Goal: Task Accomplishment & Management: Complete application form

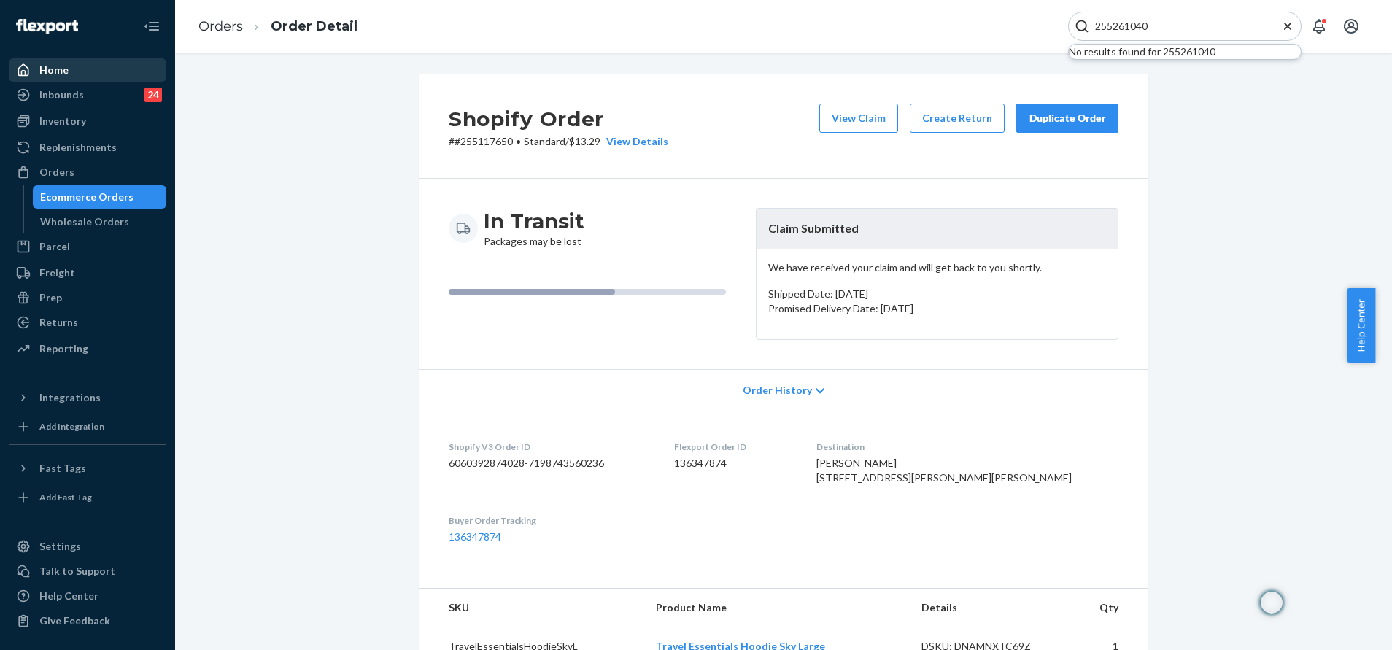
type input "255261040"
click at [69, 72] on div "Home" at bounding box center [87, 70] width 155 height 20
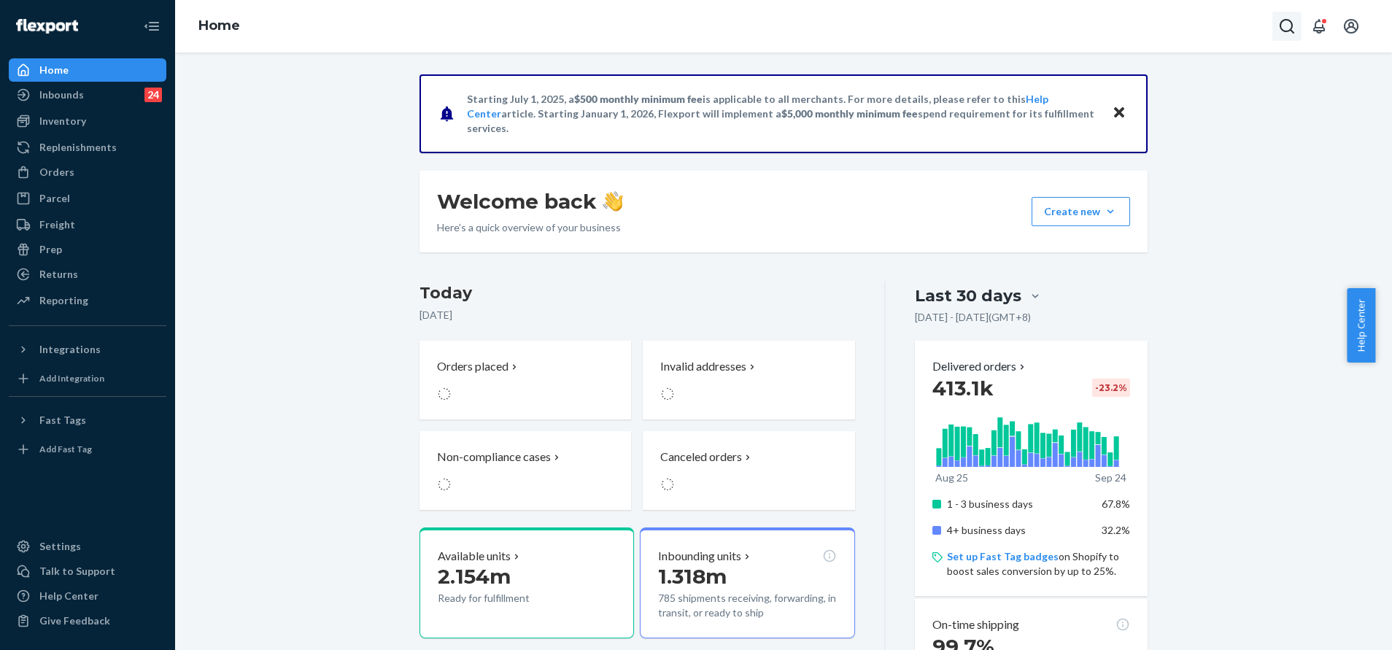
click at [1283, 25] on icon "Open Search Box" at bounding box center [1287, 27] width 18 height 18
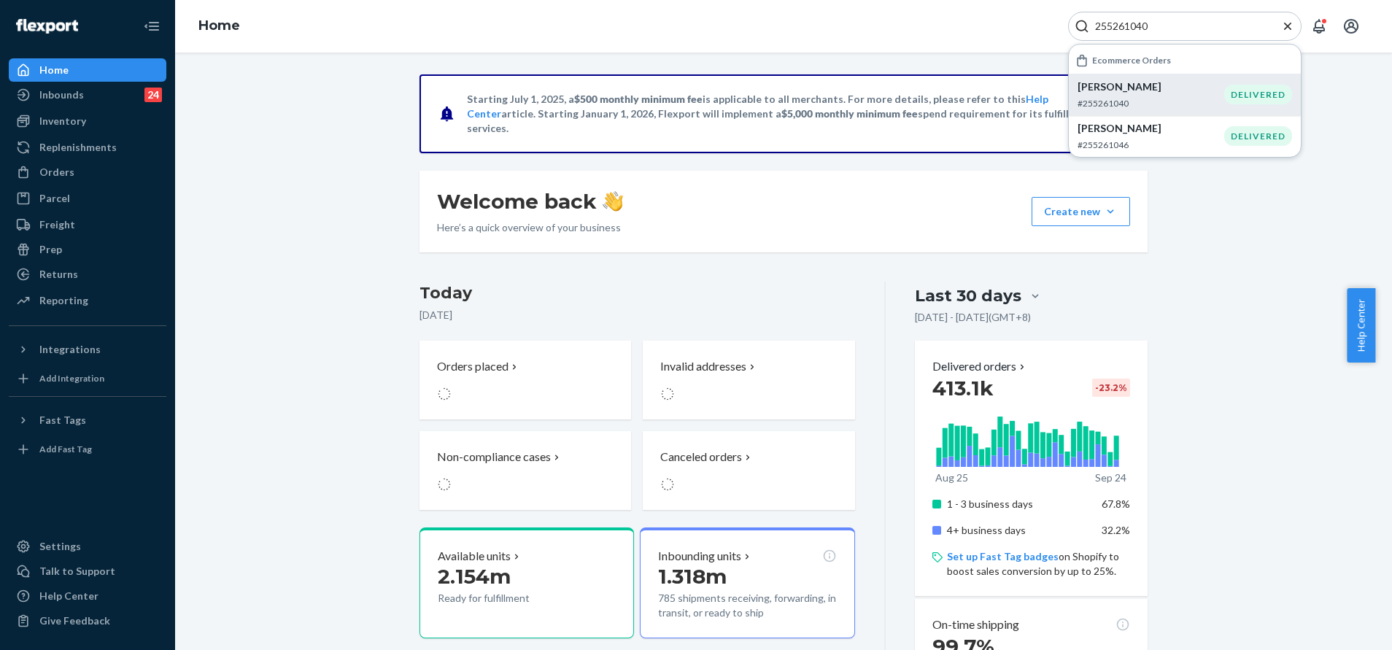
type input "255261040"
click at [1166, 86] on p "Adriana Quealy" at bounding box center [1151, 87] width 147 height 15
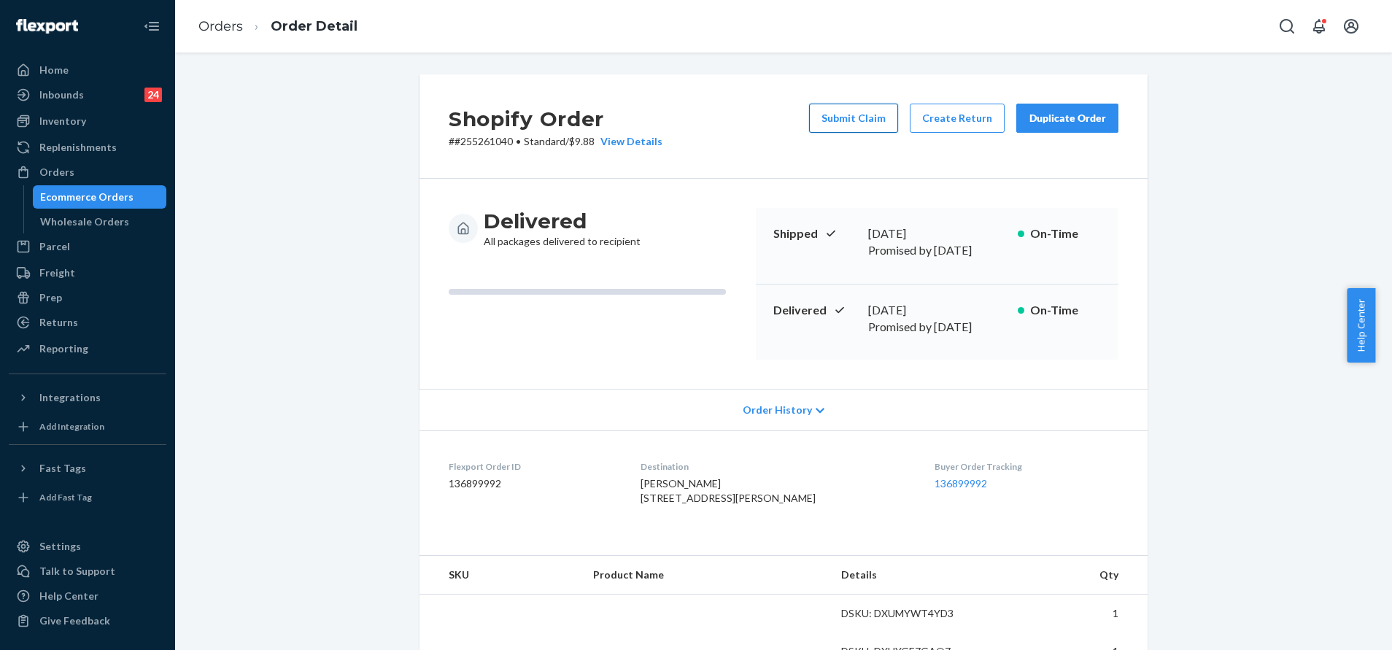
click at [871, 119] on button "Submit Claim" at bounding box center [853, 118] width 89 height 29
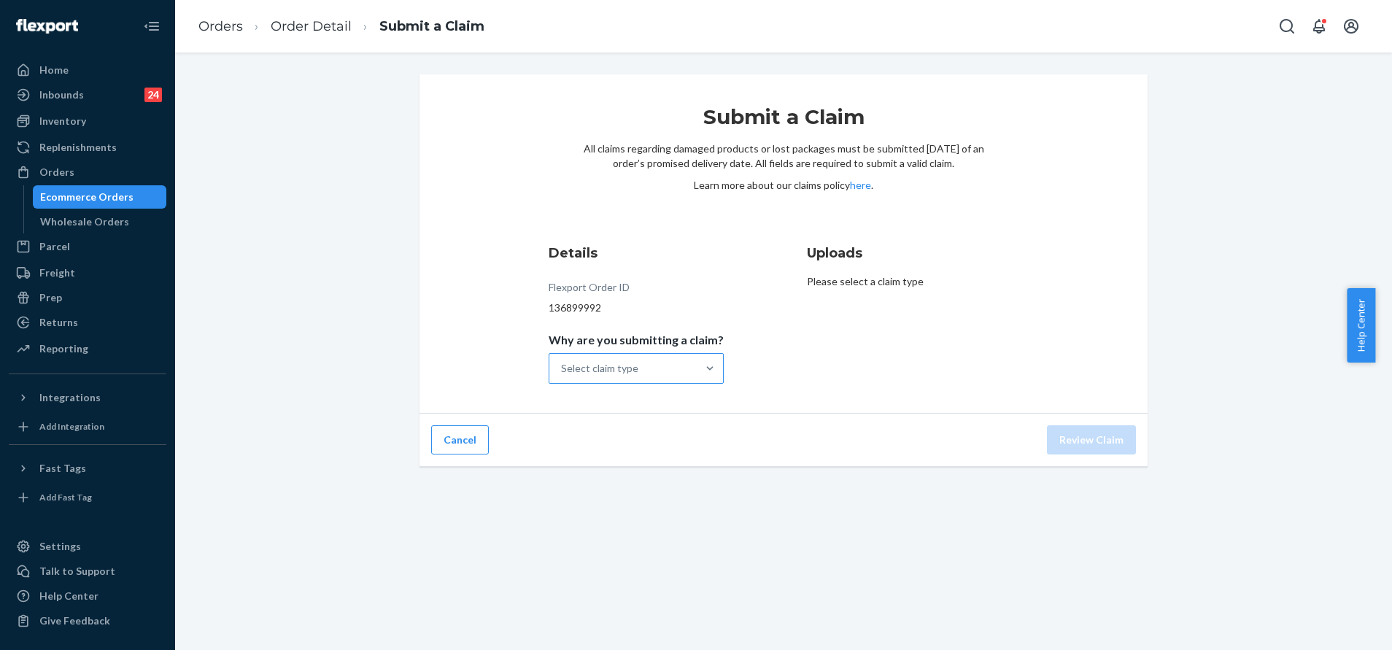
click at [651, 373] on div "Select claim type" at bounding box center [622, 368] width 147 height 29
click at [563, 373] on input "Why are you submitting a claim? Select claim type" at bounding box center [561, 368] width 1 height 15
click at [657, 480] on div "Missing product" at bounding box center [636, 491] width 169 height 29
click at [563, 376] on input "Why are you submitting a claim? option Missing product focused, 0 of 4. 4 resul…" at bounding box center [561, 368] width 1 height 15
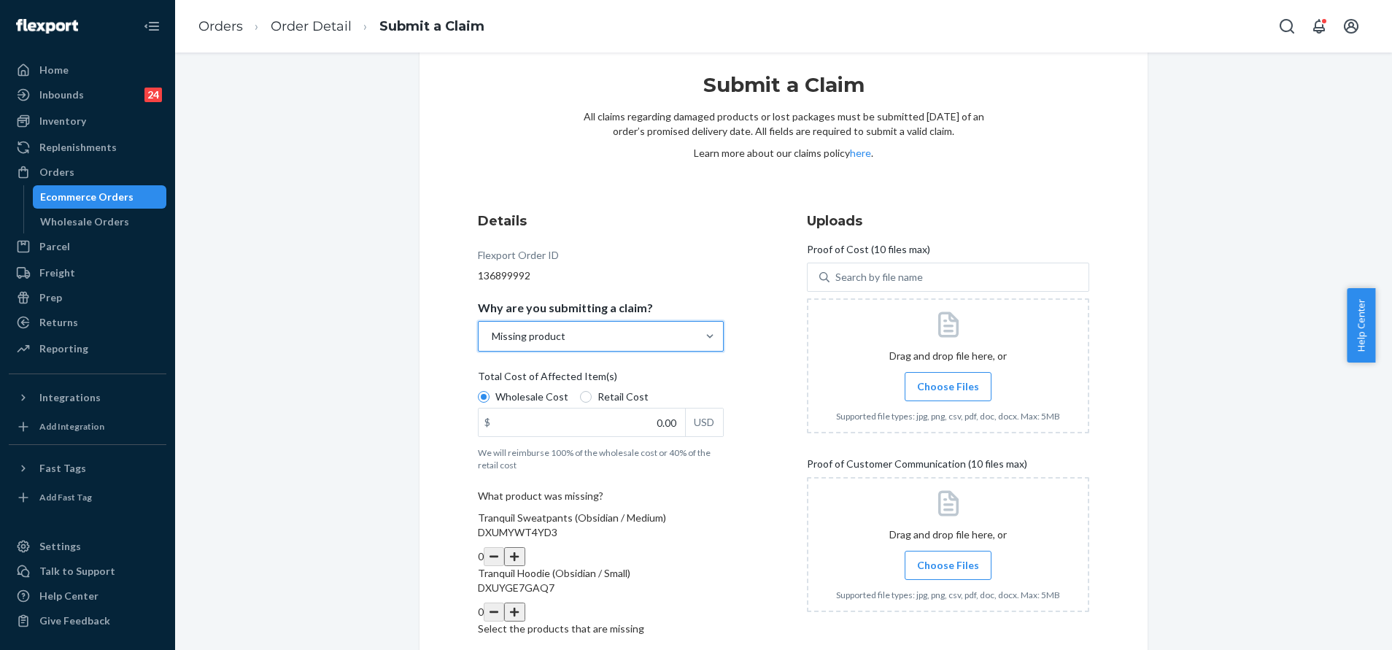
scroll to position [89, 0]
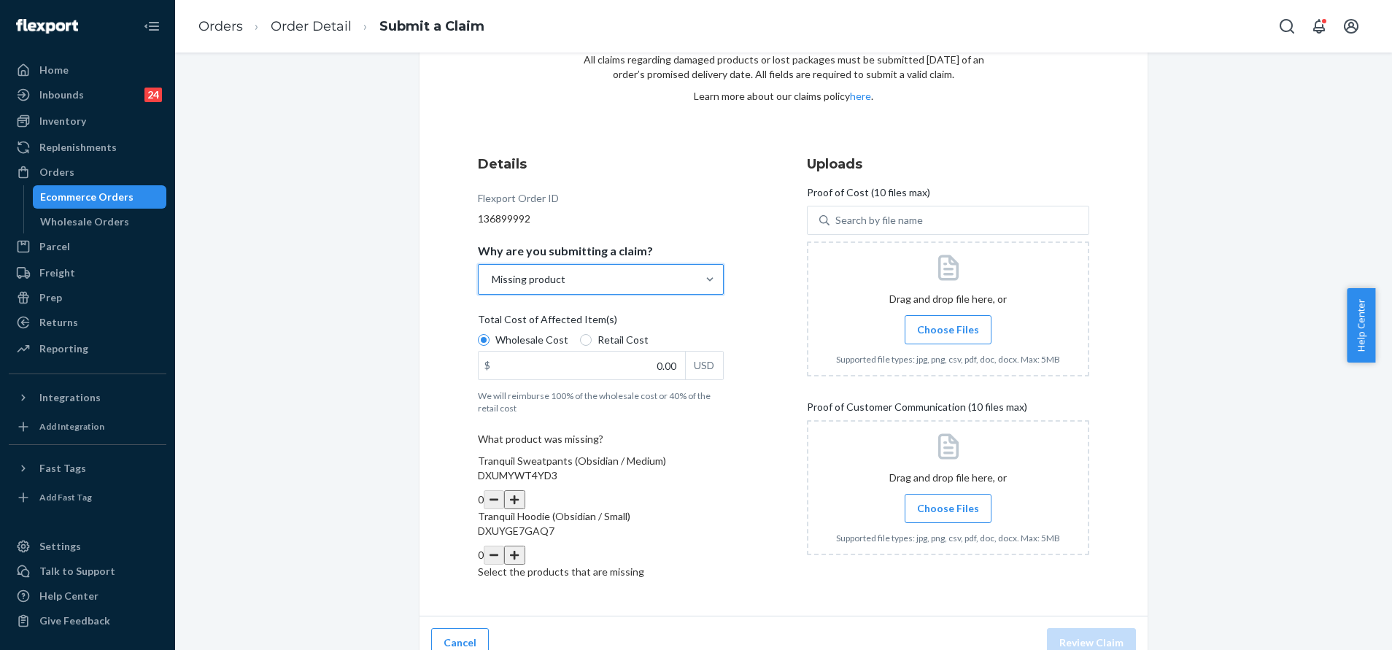
click at [525, 546] on button "button" at bounding box center [514, 555] width 20 height 19
click at [970, 503] on label "Choose Files" at bounding box center [948, 508] width 87 height 29
click at [949, 503] on input "Choose Files" at bounding box center [948, 509] width 1 height 16
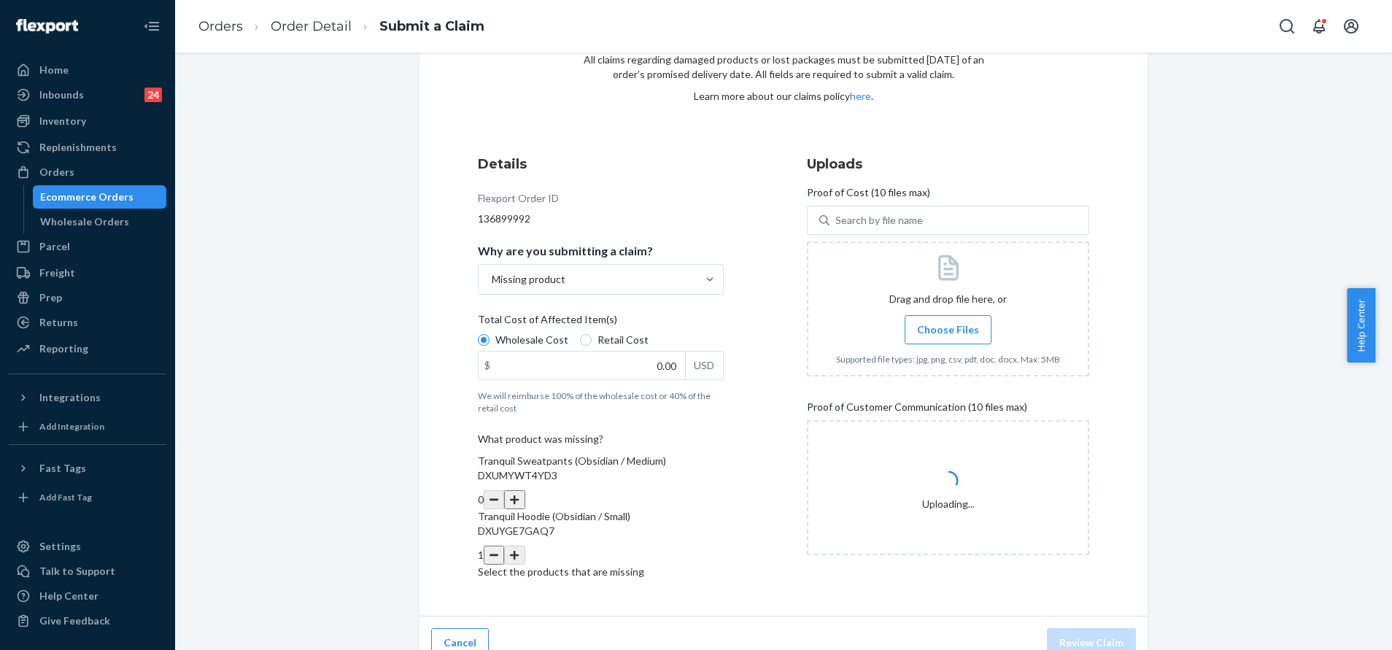
click at [951, 323] on span "Choose Files" at bounding box center [948, 330] width 62 height 15
click at [949, 322] on input "Choose Files" at bounding box center [948, 330] width 1 height 16
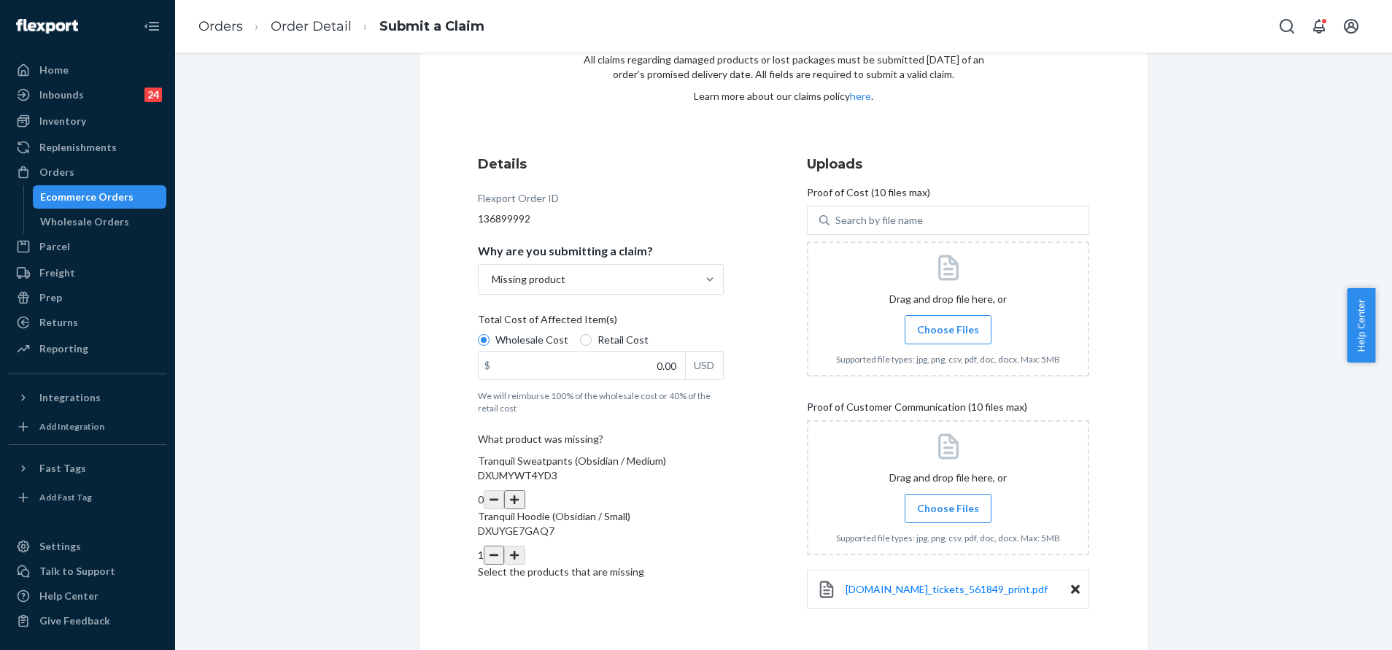
click at [941, 306] on div at bounding box center [948, 309] width 282 height 135
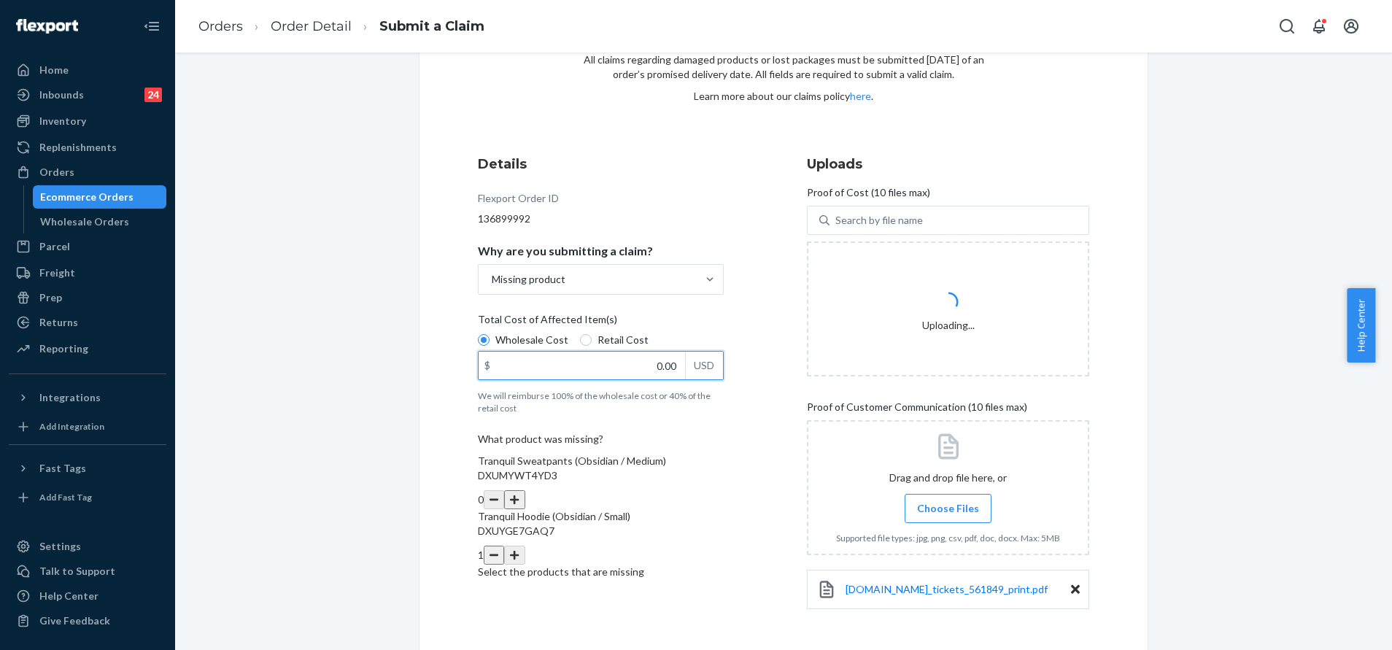
click at [638, 357] on input "0.00" at bounding box center [582, 366] width 206 height 28
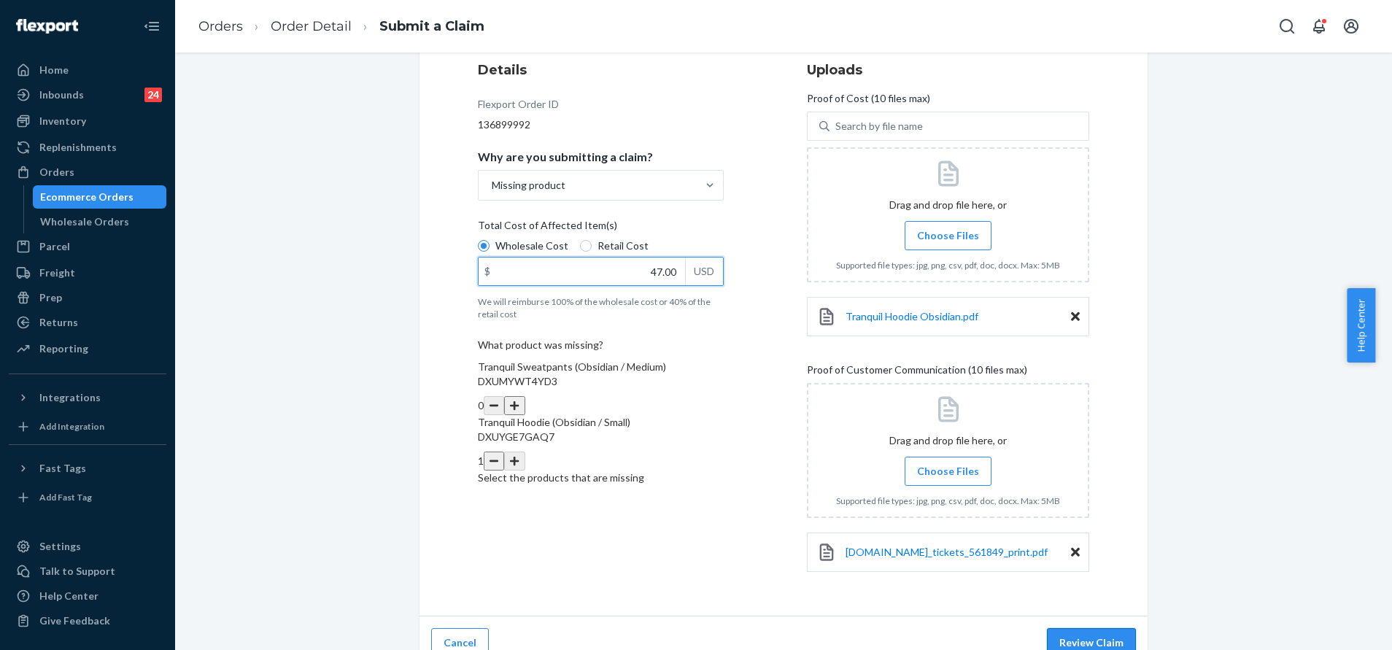
scroll to position [203, 0]
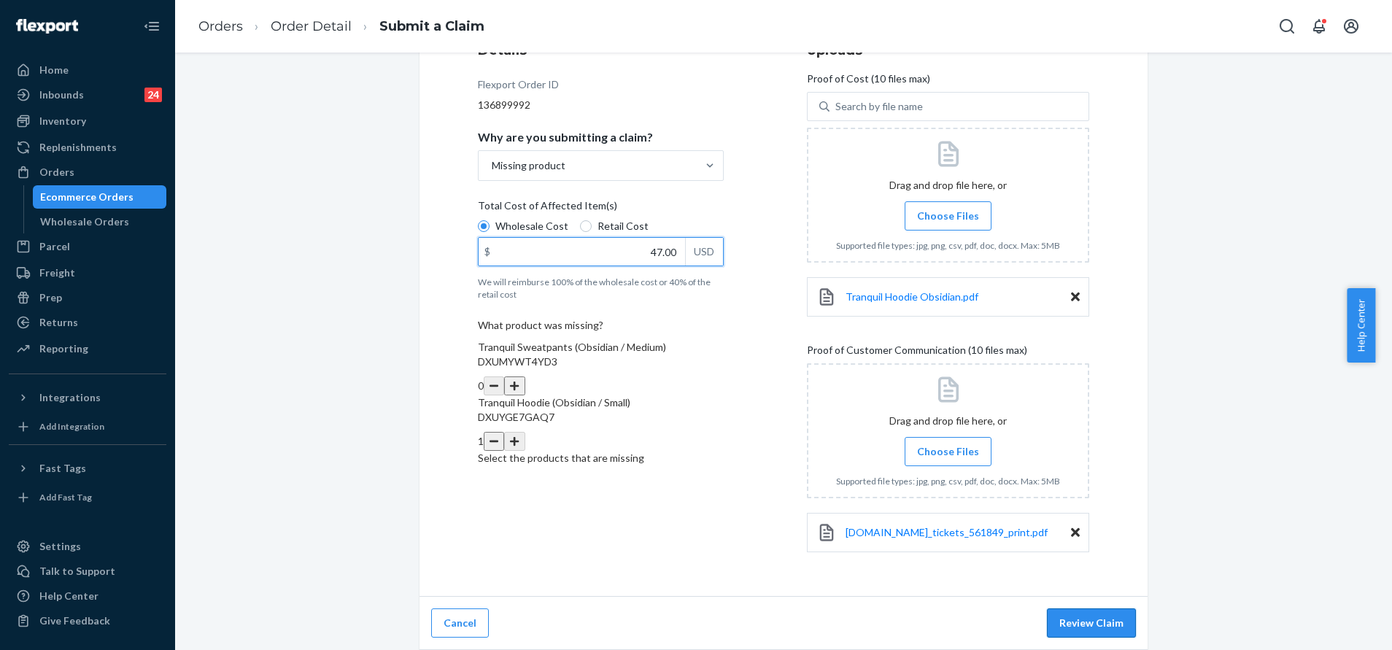
type input "47.00"
click at [1099, 626] on button "Review Claim" at bounding box center [1091, 623] width 89 height 29
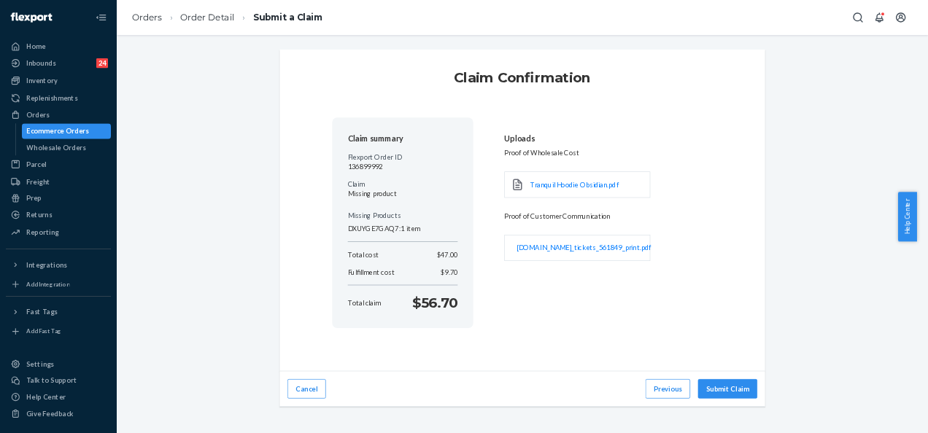
scroll to position [0, 0]
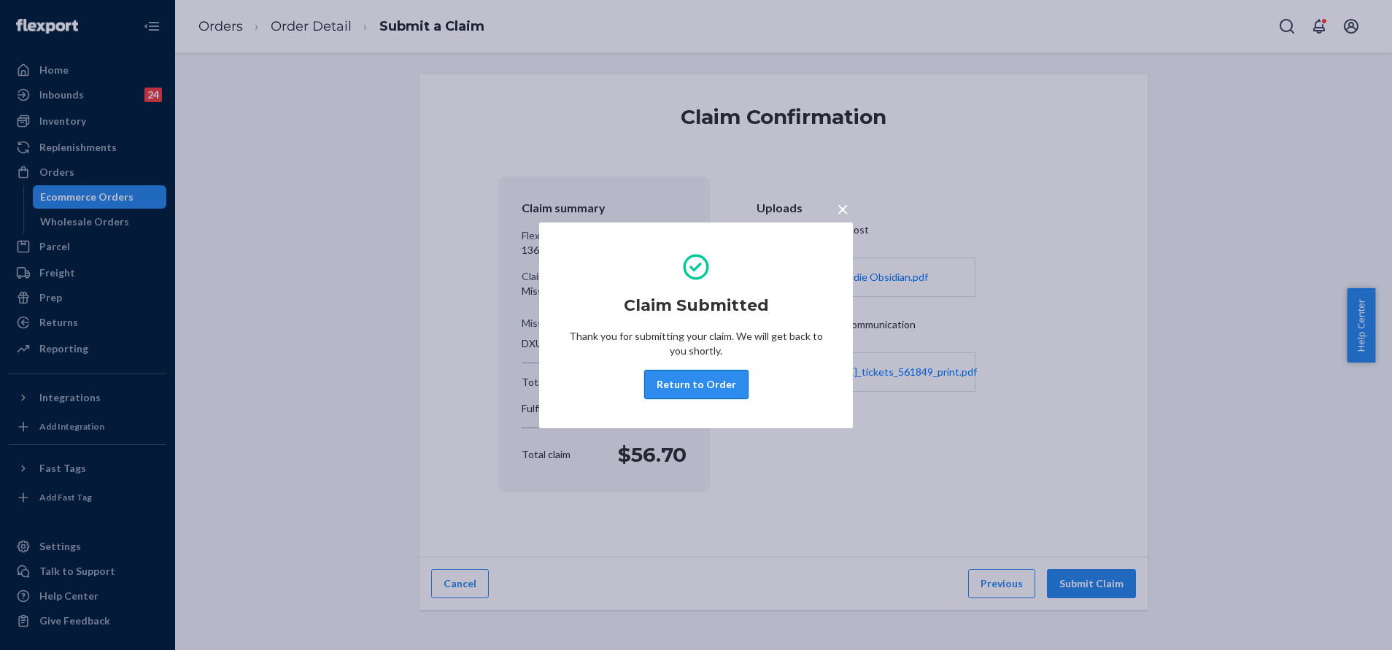
click at [690, 382] on button "Return to Order" at bounding box center [696, 384] width 104 height 29
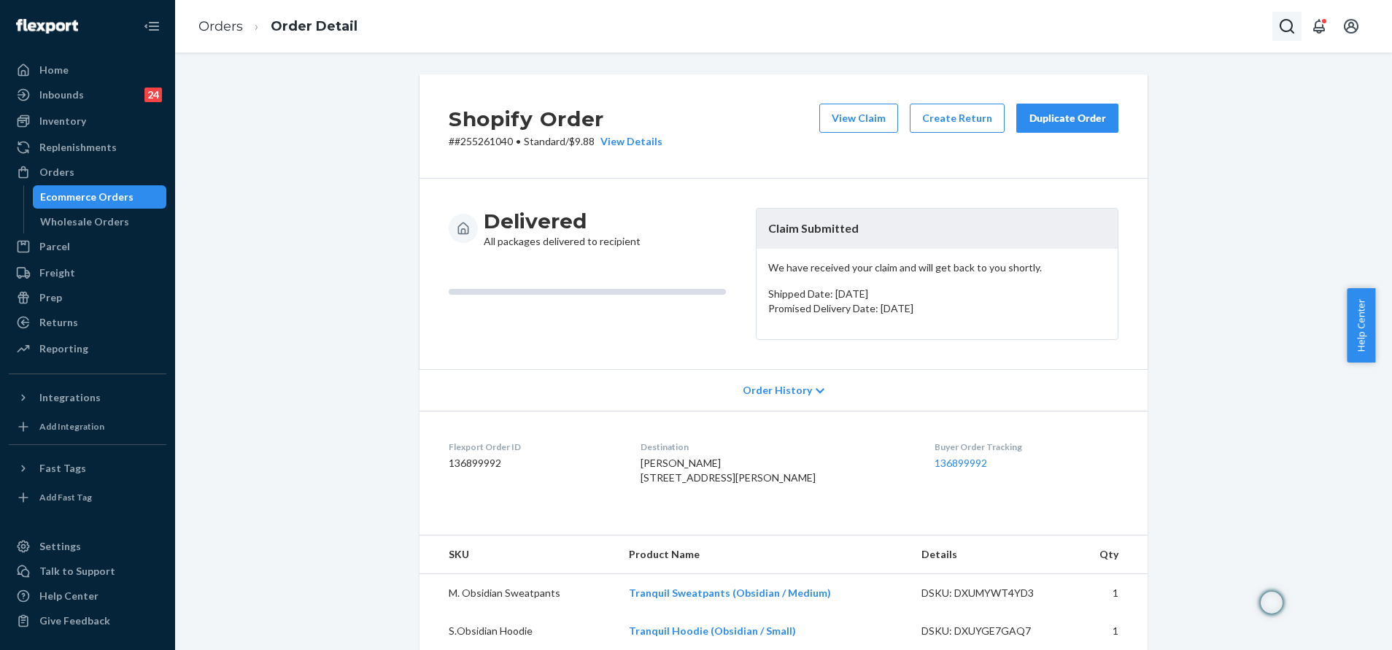
click at [1290, 23] on icon "Open Search Box" at bounding box center [1287, 27] width 18 height 18
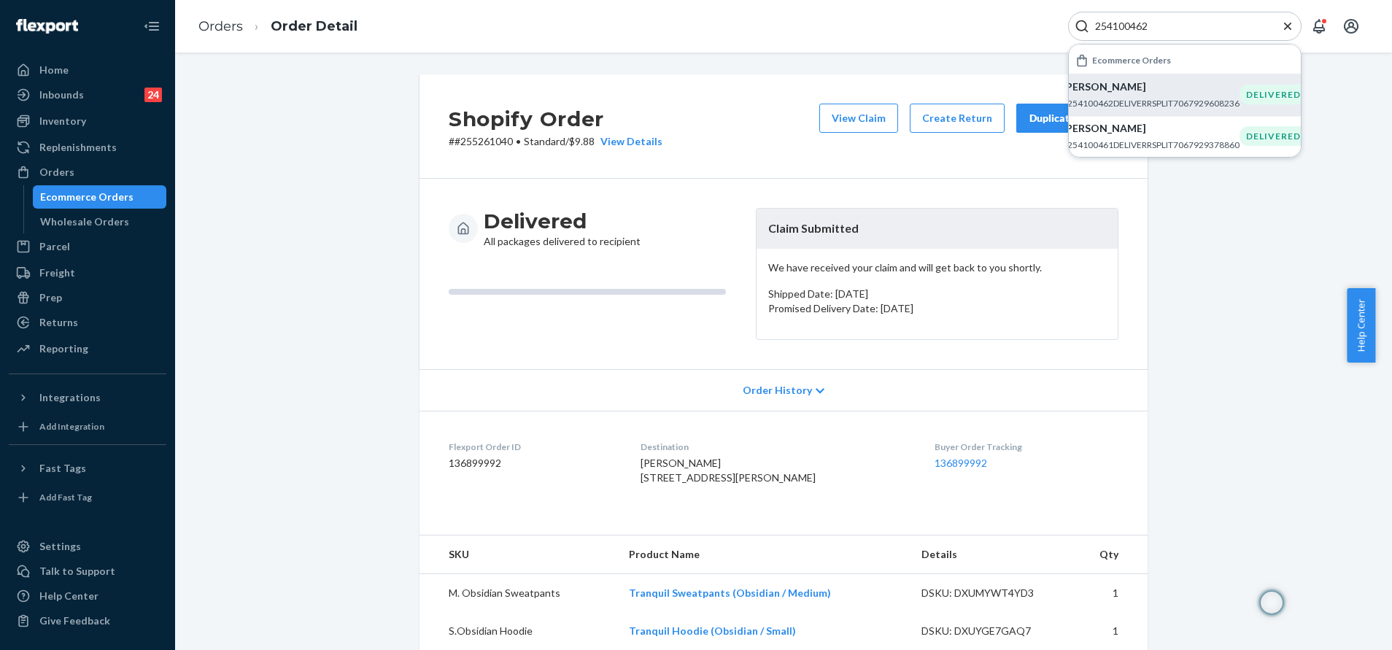
type input "254100462"
click at [1192, 88] on p "Nesa Samuel" at bounding box center [1150, 87] width 177 height 15
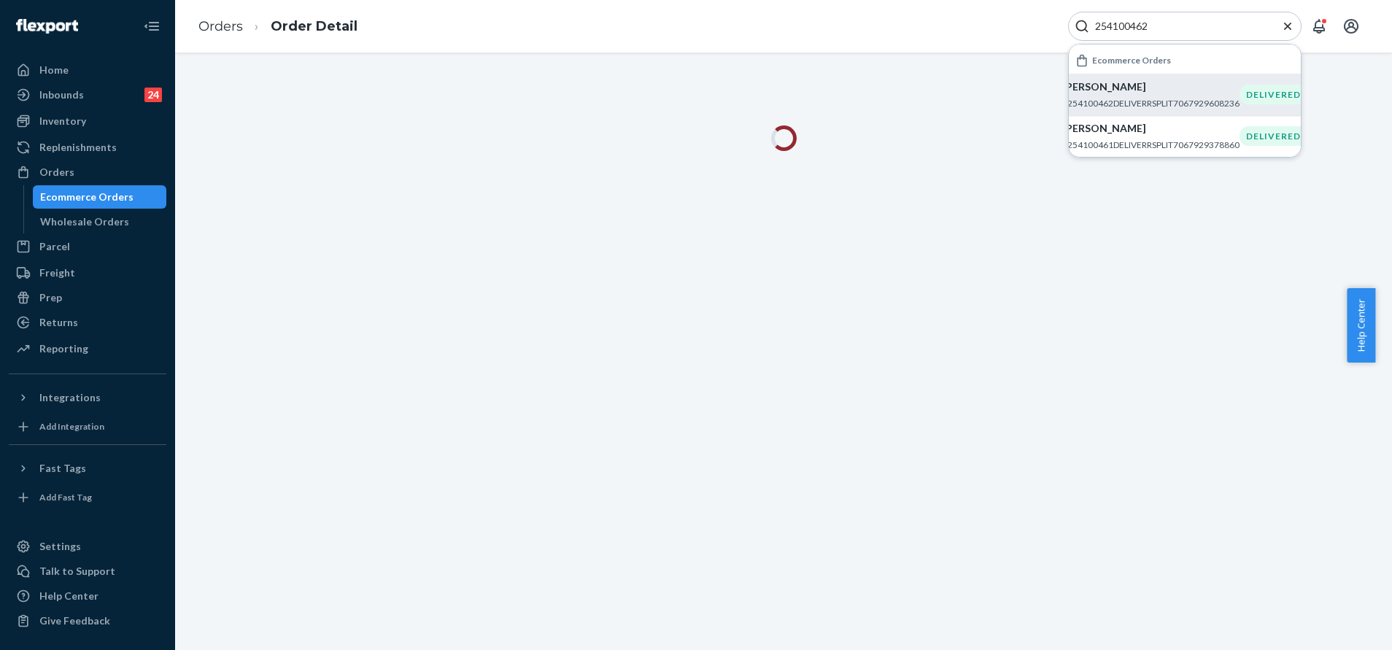
click at [1281, 23] on icon "Close Search" at bounding box center [1288, 26] width 15 height 15
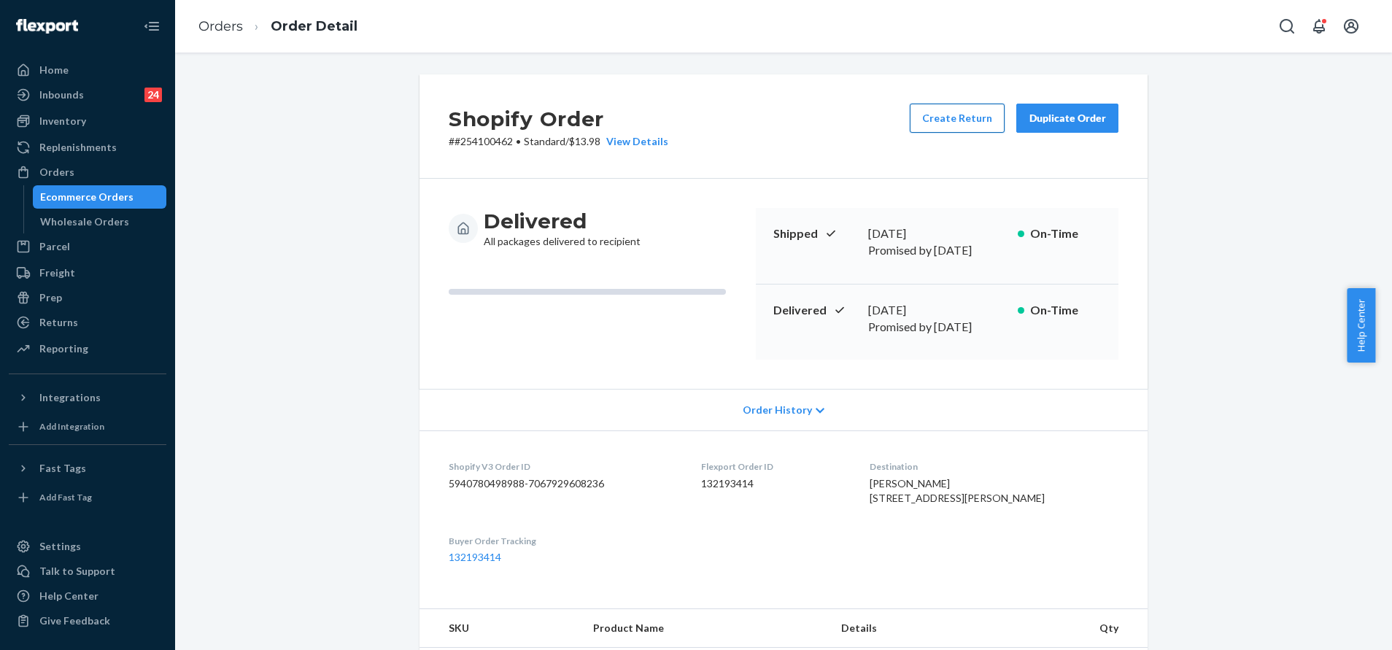
click at [975, 116] on button "Create Return" at bounding box center [957, 118] width 95 height 29
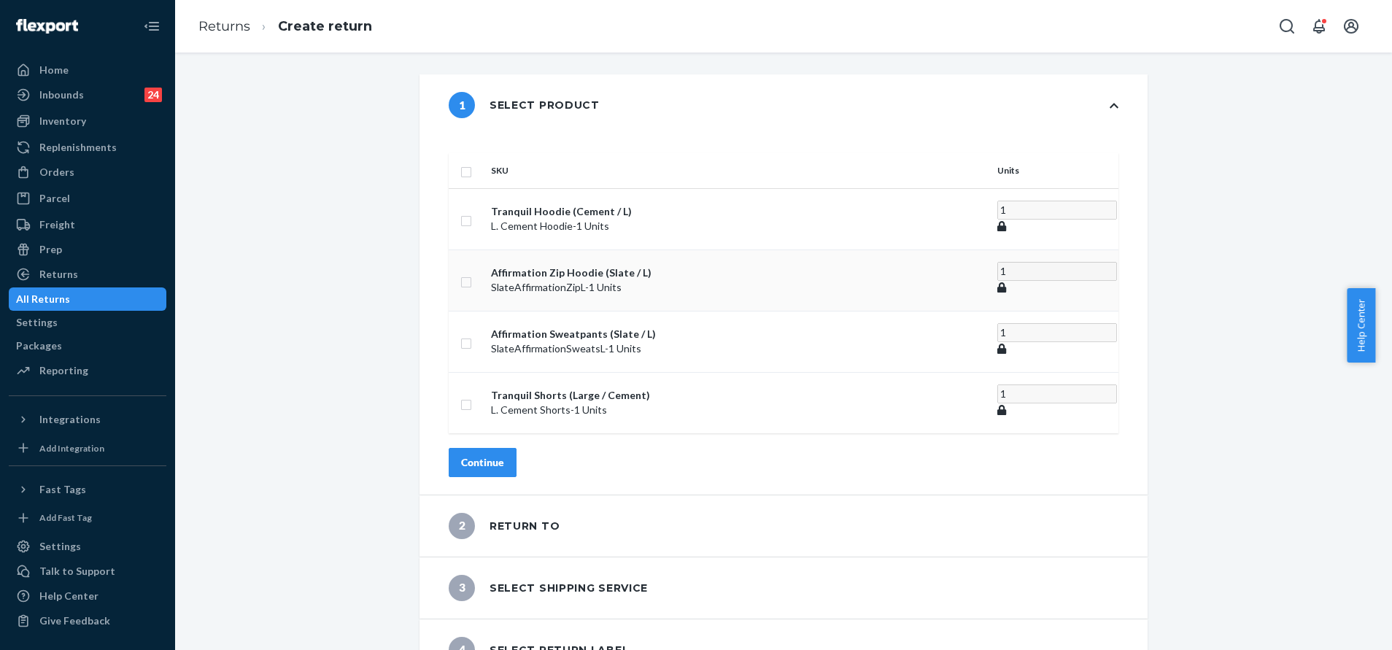
click at [472, 273] on input "checkbox" at bounding box center [466, 280] width 12 height 15
checkbox input "true"
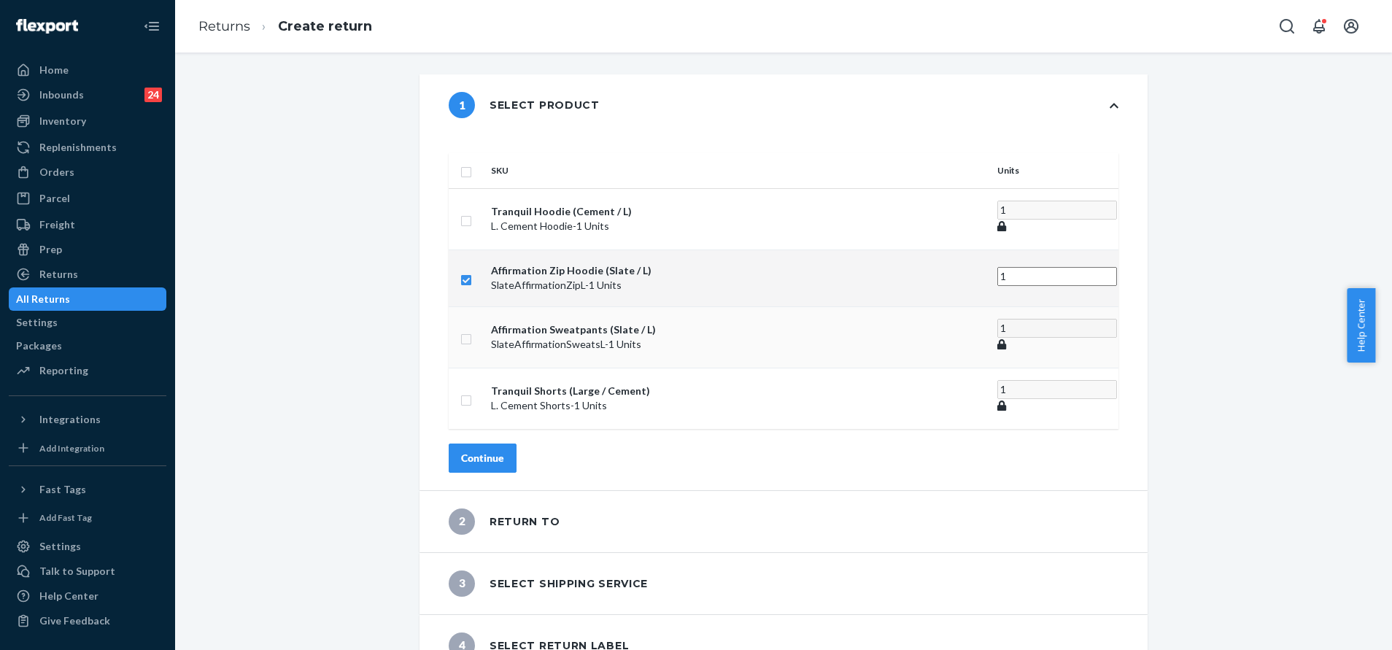
click at [472, 330] on input "checkbox" at bounding box center [466, 337] width 12 height 15
checkbox input "true"
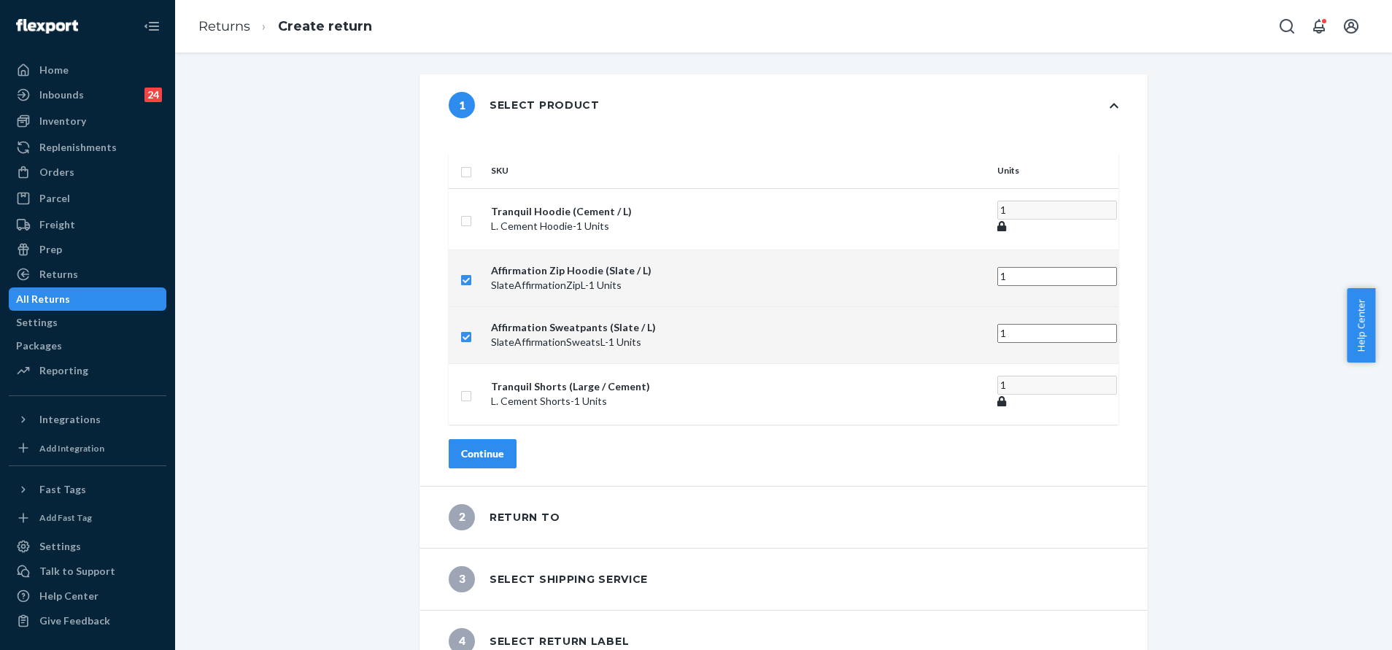
click at [504, 447] on div "Continue" at bounding box center [482, 454] width 43 height 15
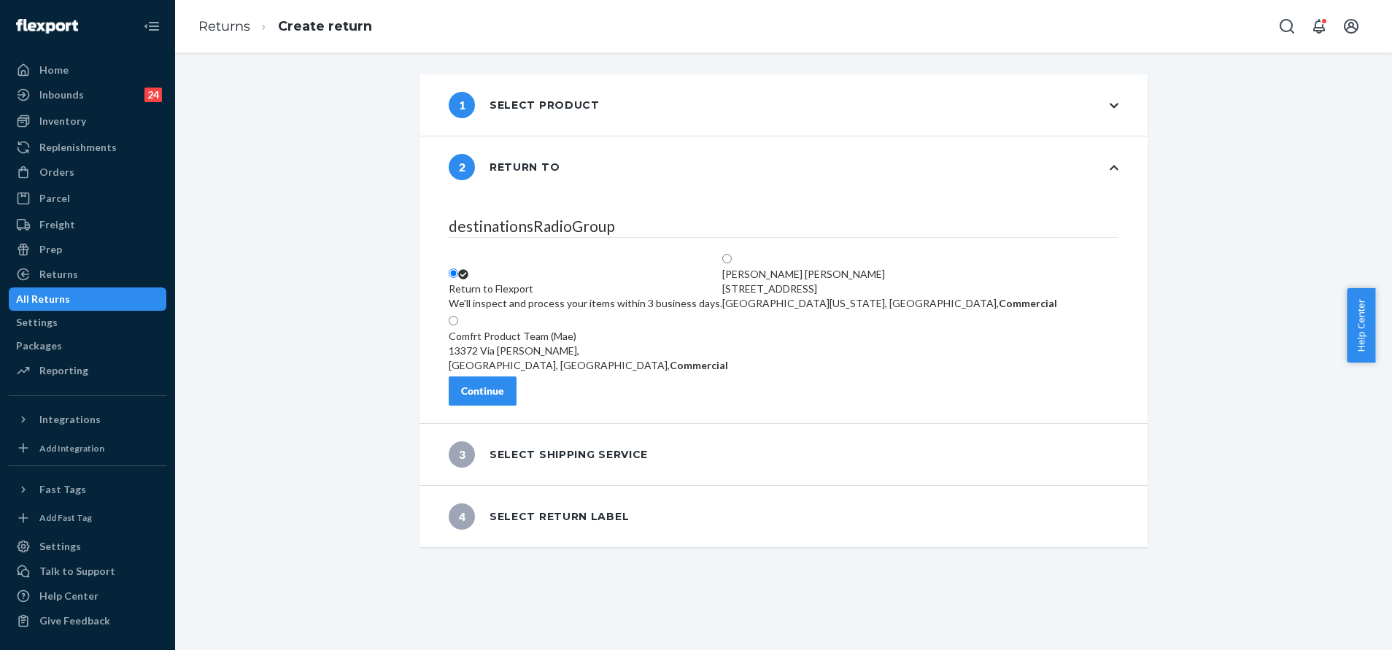
click at [504, 395] on div "Continue" at bounding box center [482, 391] width 43 height 15
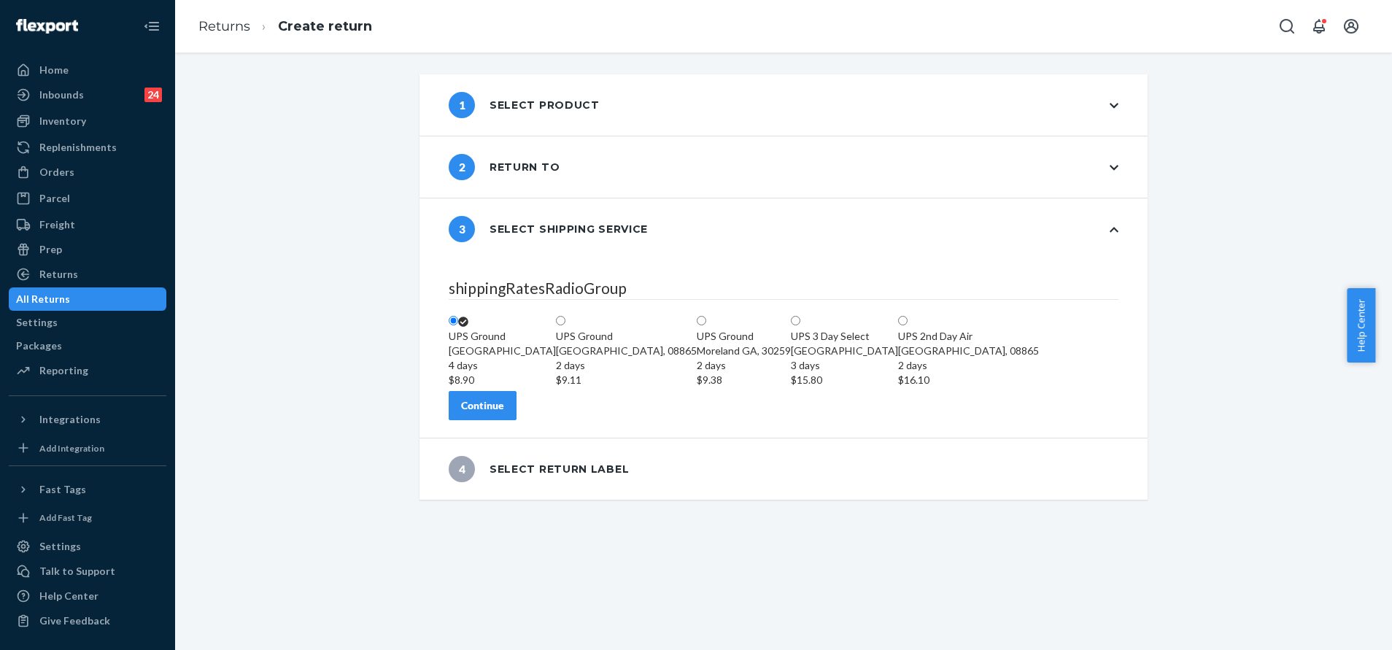
click at [504, 413] on div "Continue" at bounding box center [482, 405] width 43 height 15
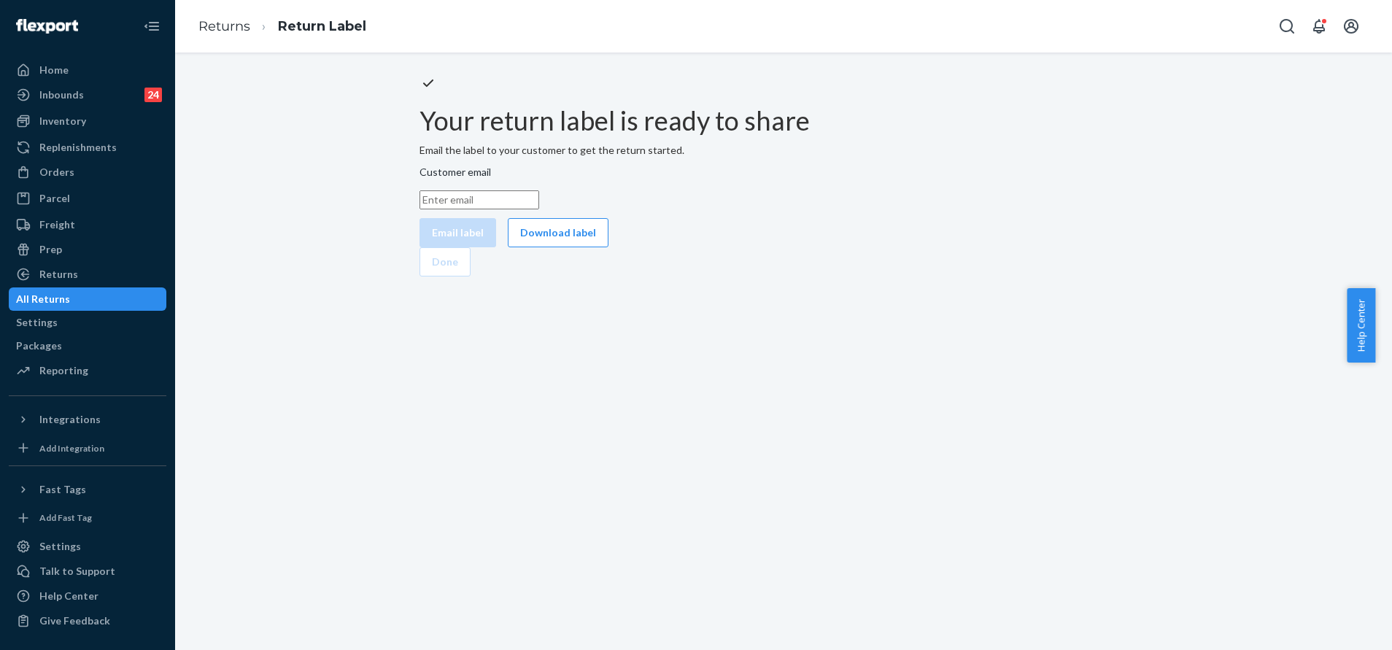
click at [539, 209] on input "Customer email" at bounding box center [480, 199] width 120 height 19
paste input "nsamuel1030@gmail.com"
type input "nsamuel1030@gmail.com"
click at [671, 247] on div "Customer email nsamuel1030@gmail.com Email label Download label" at bounding box center [784, 206] width 728 height 82
click at [496, 247] on button "Email label" at bounding box center [458, 232] width 77 height 29
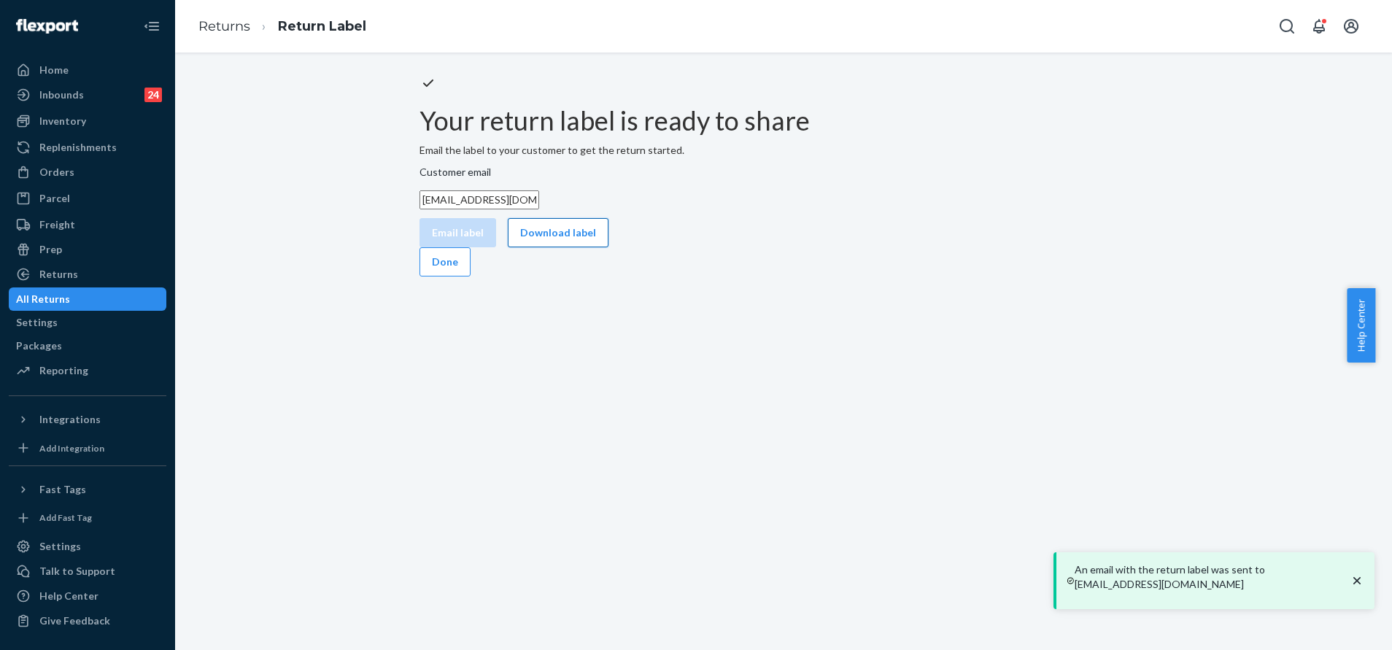
click at [609, 247] on button "Download label" at bounding box center [558, 232] width 101 height 29
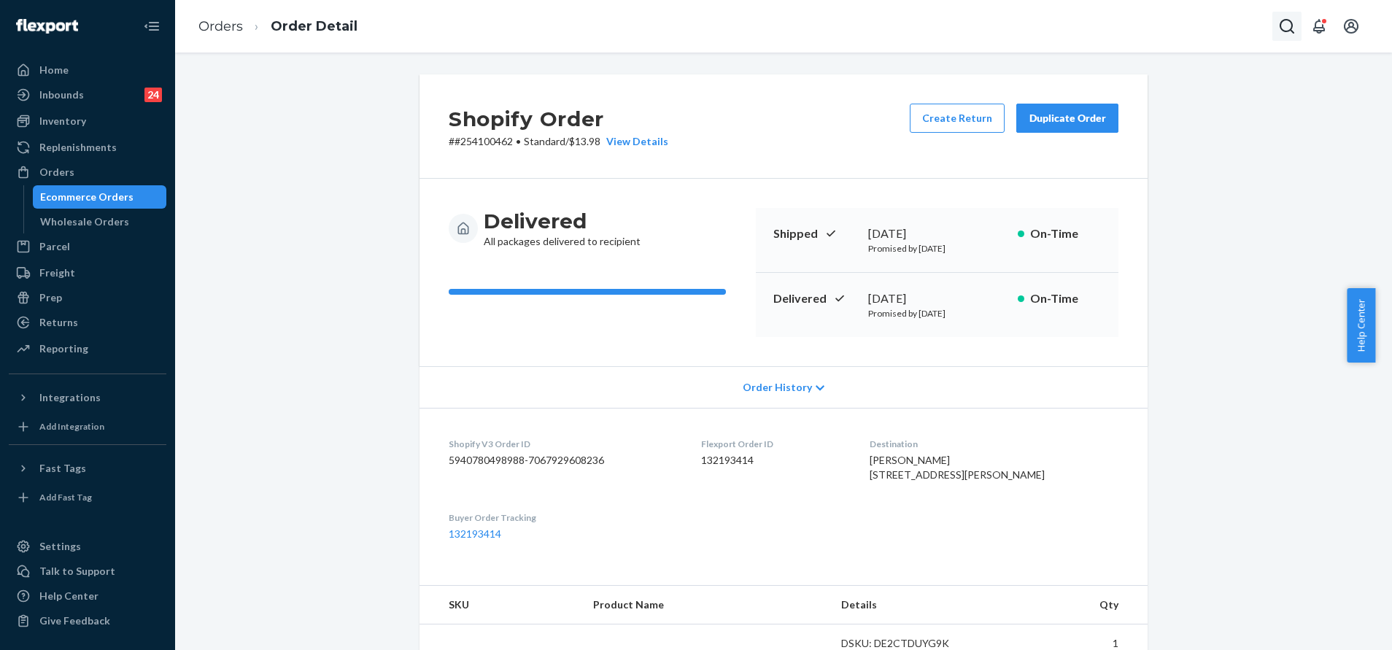
click at [1284, 33] on icon "Open Search Box" at bounding box center [1287, 27] width 18 height 18
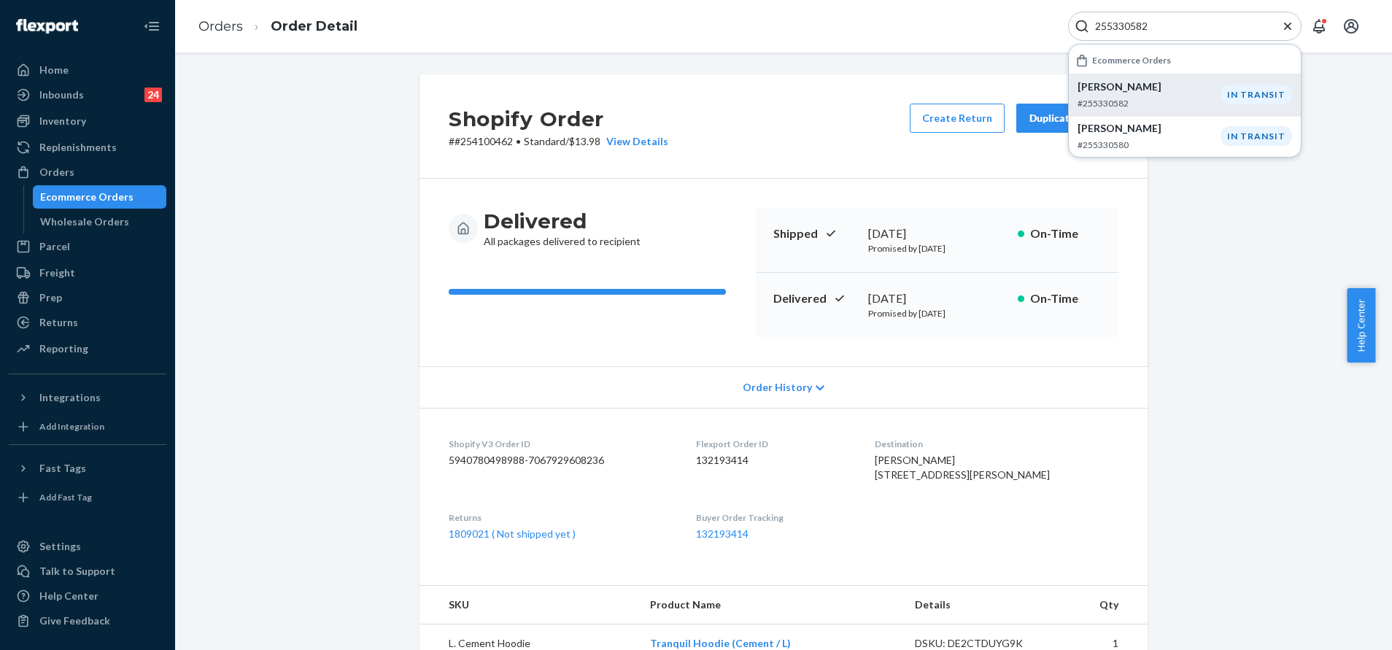
type input "255330582"
click at [1192, 94] on div "[PERSON_NAME] #255330582" at bounding box center [1149, 95] width 143 height 30
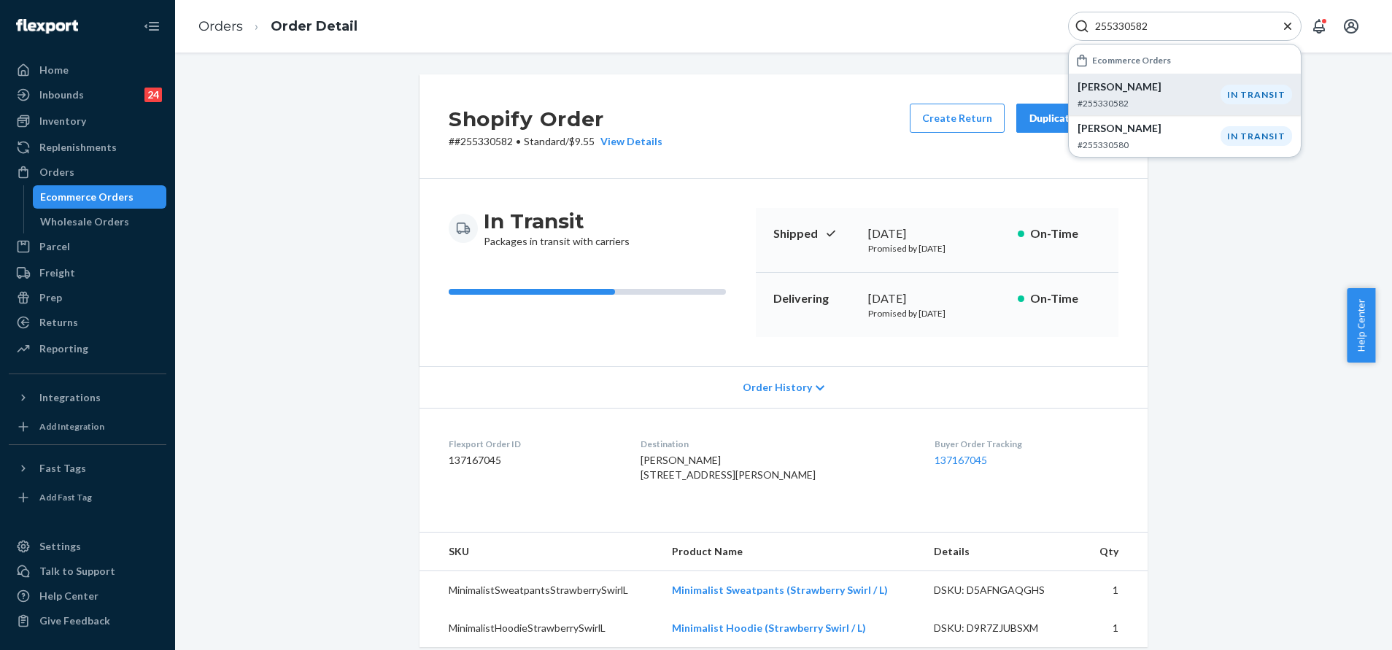
click at [1288, 26] on icon "Close Search" at bounding box center [1287, 25] width 7 height 7
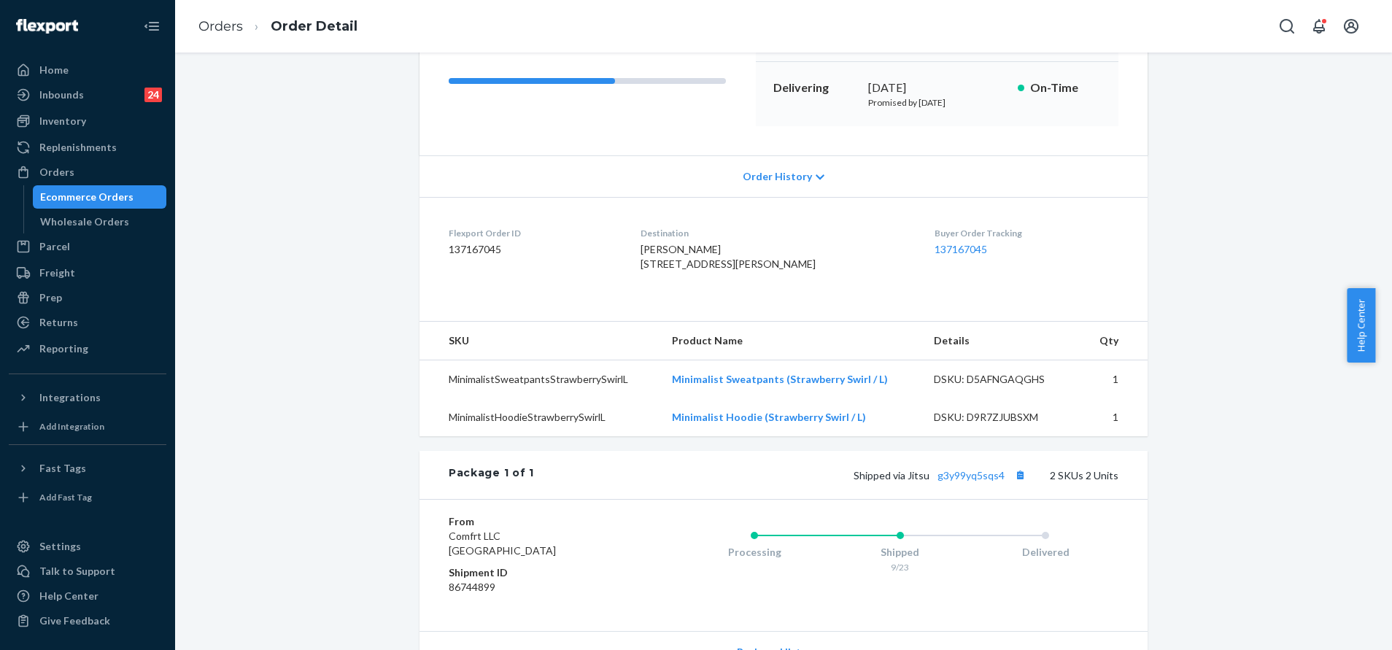
scroll to position [393, 0]
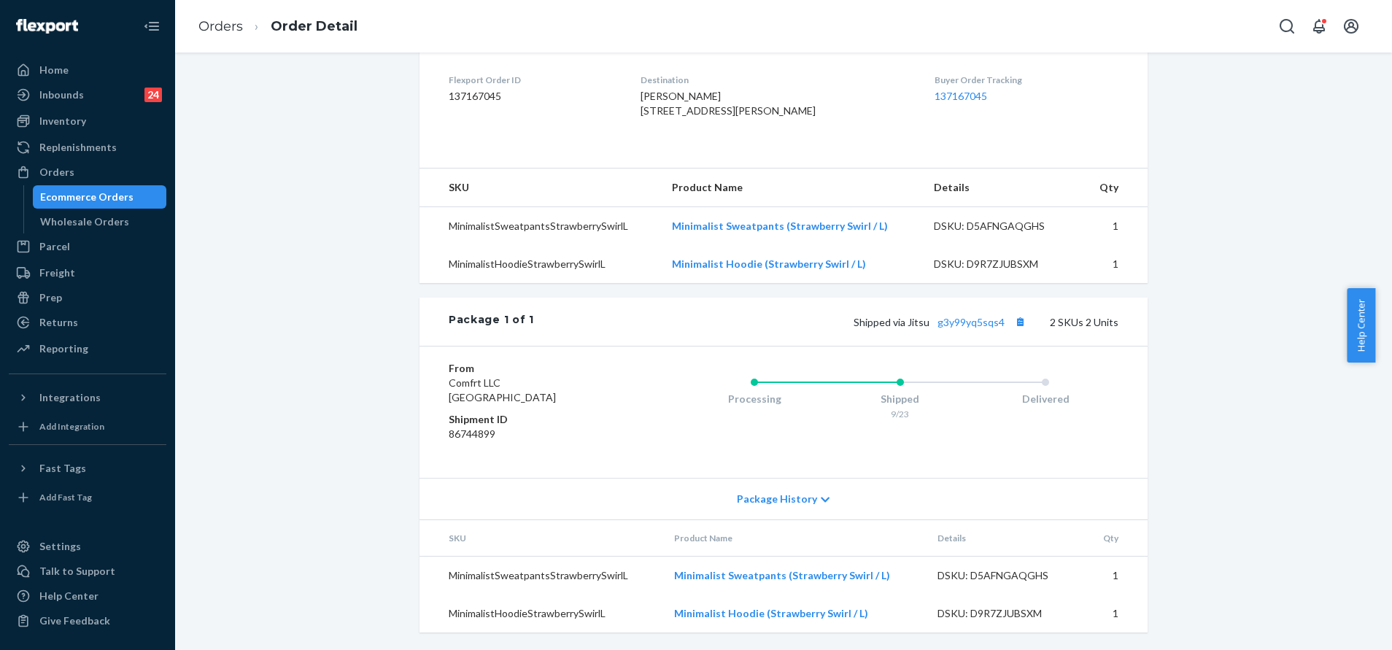
click at [964, 328] on div "Shipped via Jitsu g3y99yq5sqs4 2 SKUs 2 Units" at bounding box center [826, 321] width 584 height 19
click at [973, 324] on link "g3y99yq5sqs4" at bounding box center [971, 322] width 67 height 12
click at [1288, 28] on icon "Open Search Box" at bounding box center [1287, 27] width 18 height 18
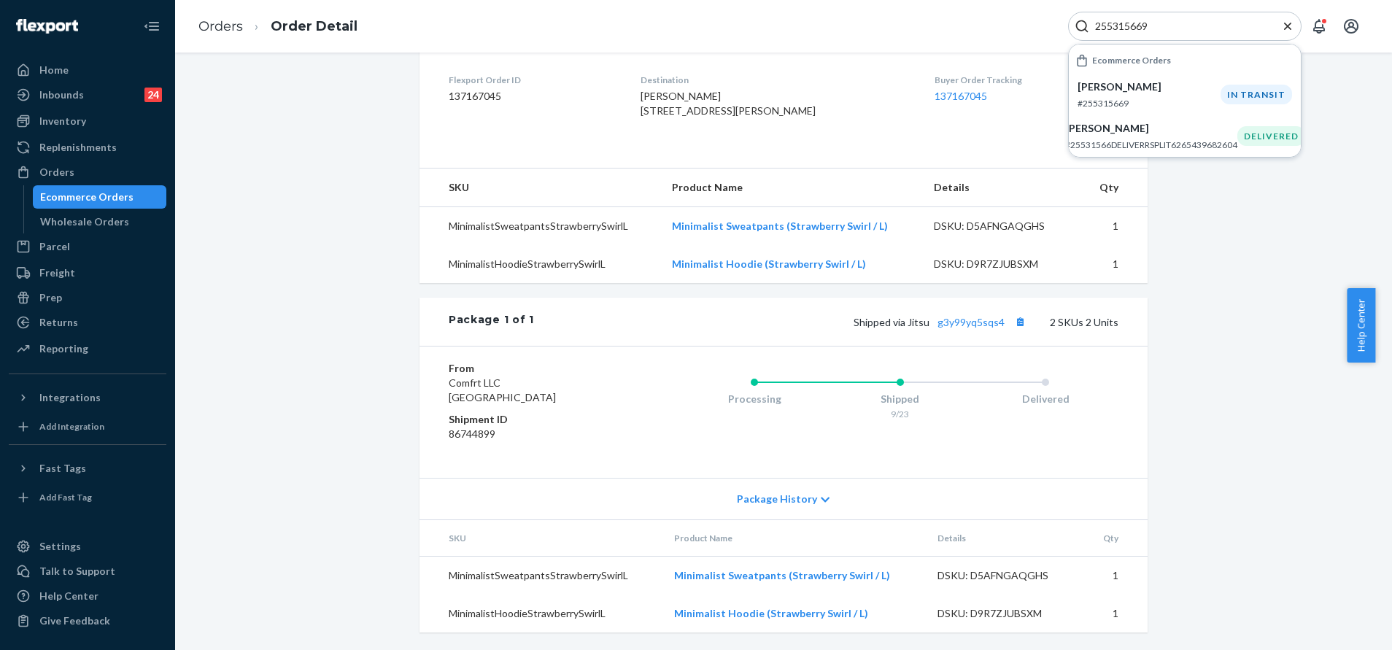
type input "255315669"
click at [1121, 99] on p "#255315669" at bounding box center [1149, 103] width 143 height 12
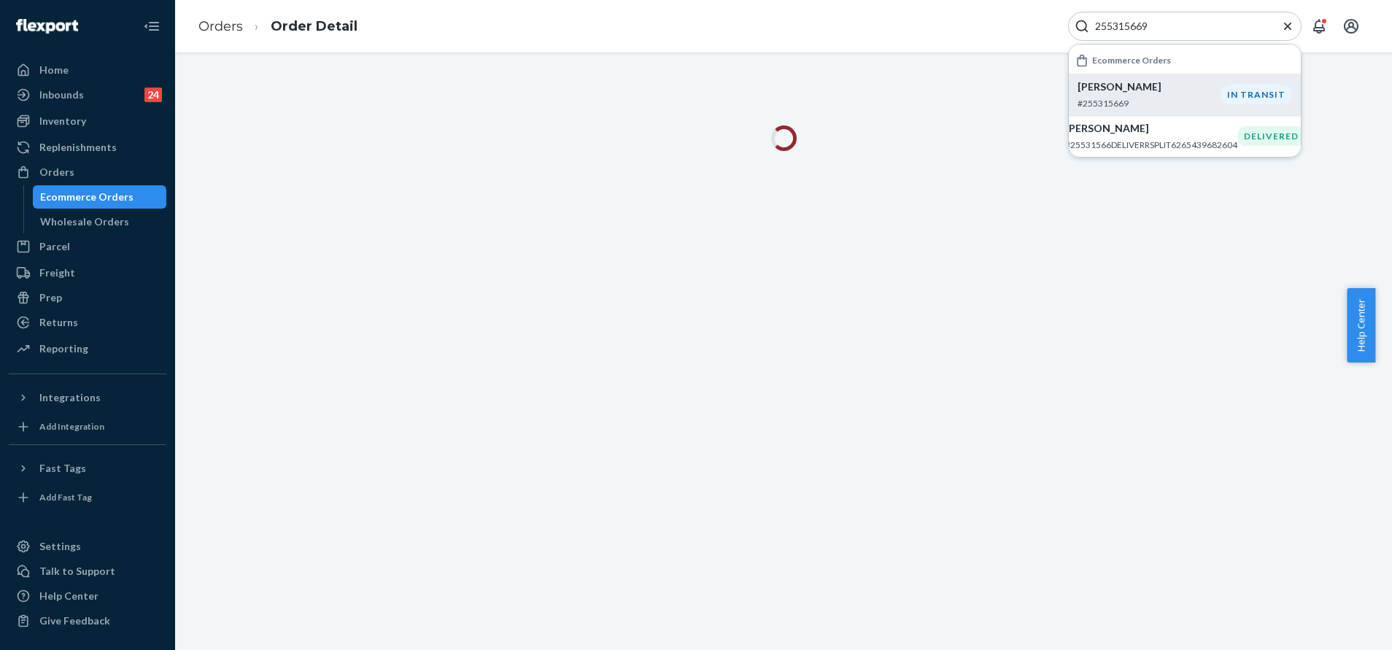
click at [1290, 24] on icon "Close Search" at bounding box center [1287, 25] width 7 height 7
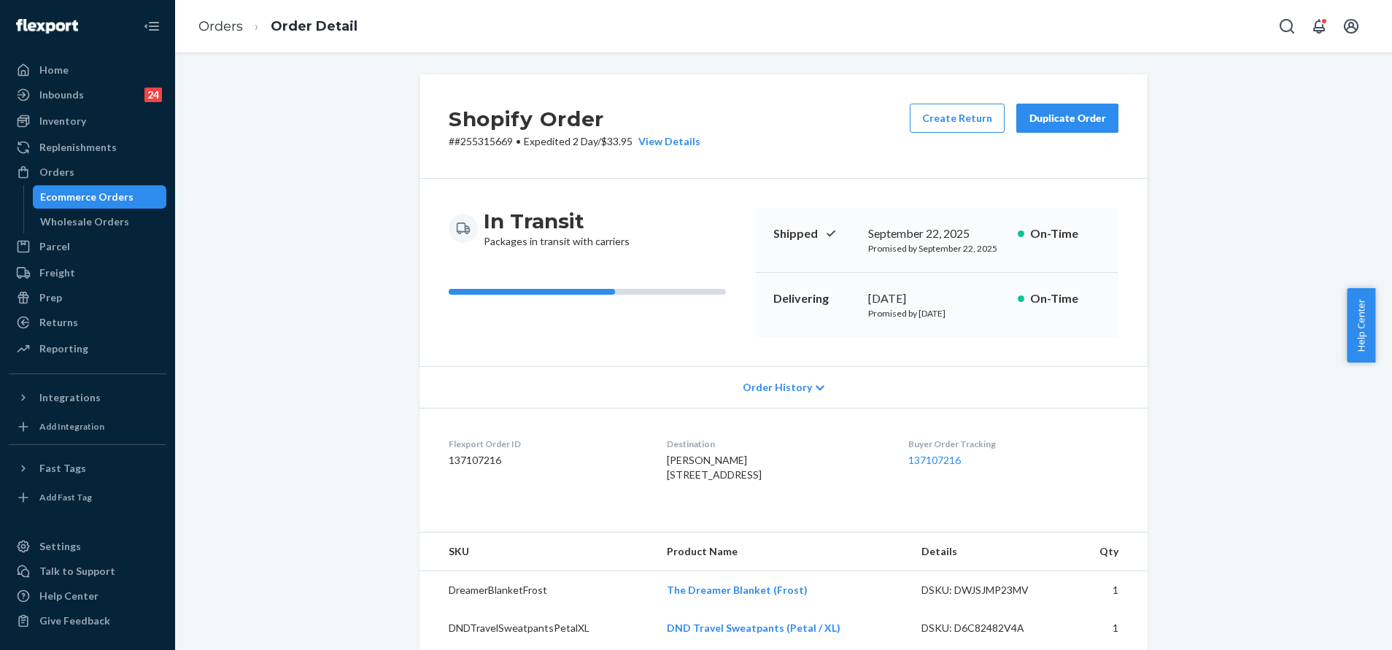
click at [1056, 123] on div "Duplicate Order" at bounding box center [1067, 118] width 77 height 15
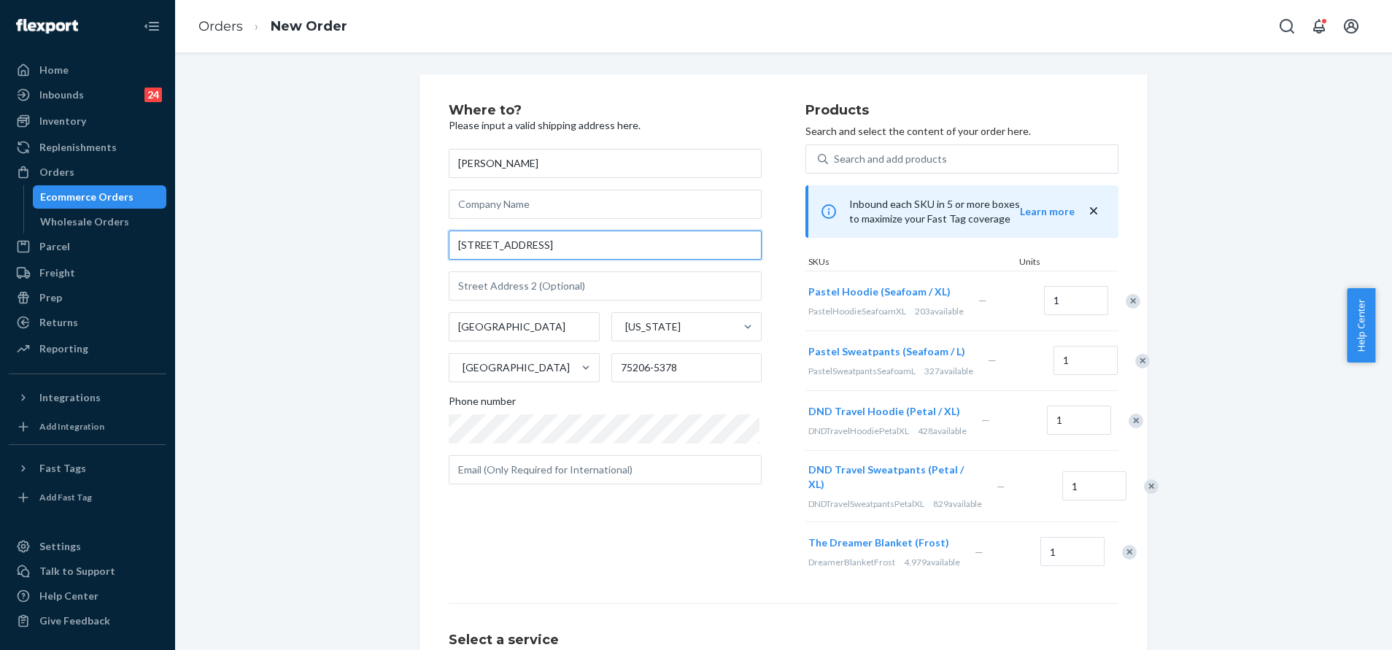
click at [628, 251] on input "[STREET_ADDRESS]" at bounding box center [605, 245] width 313 height 29
paste input "[STREET_ADDRESS]."
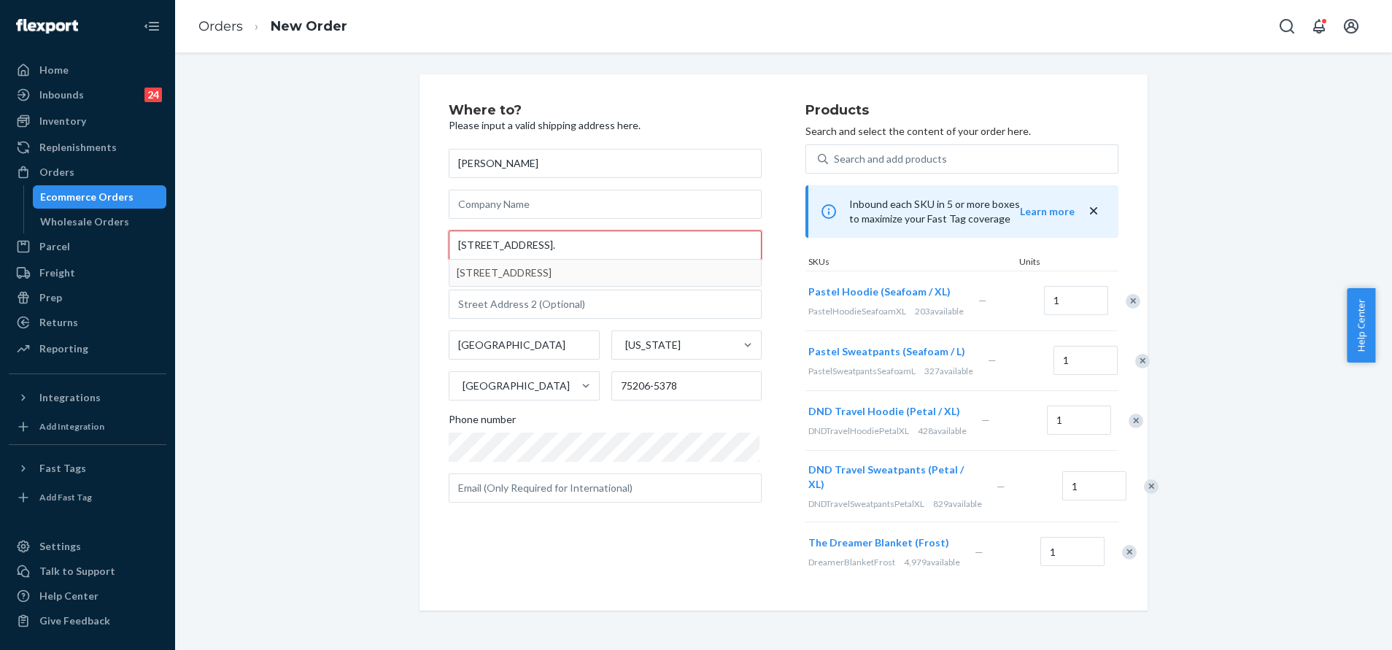
type input "[STREET_ADDRESS]."
type input "517"
type input "75206"
type input "[STREET_ADDRESS]"
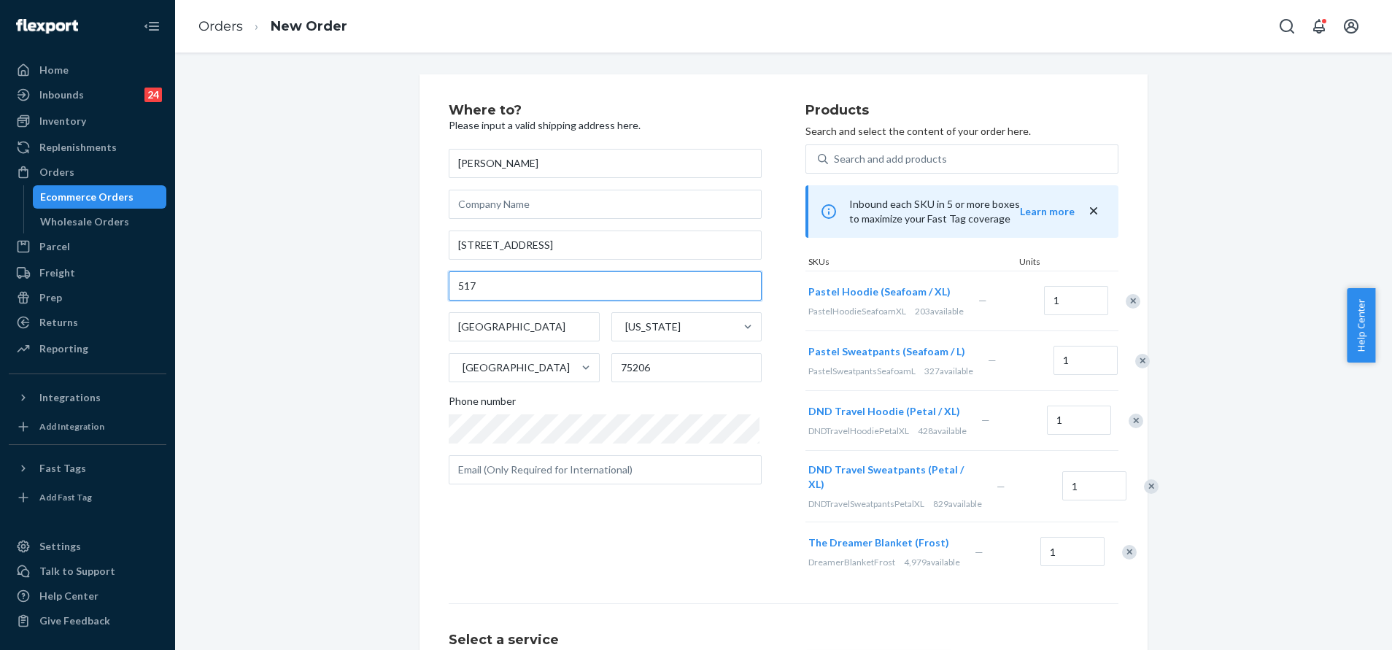
click at [449, 287] on input "517" at bounding box center [605, 285] width 313 height 29
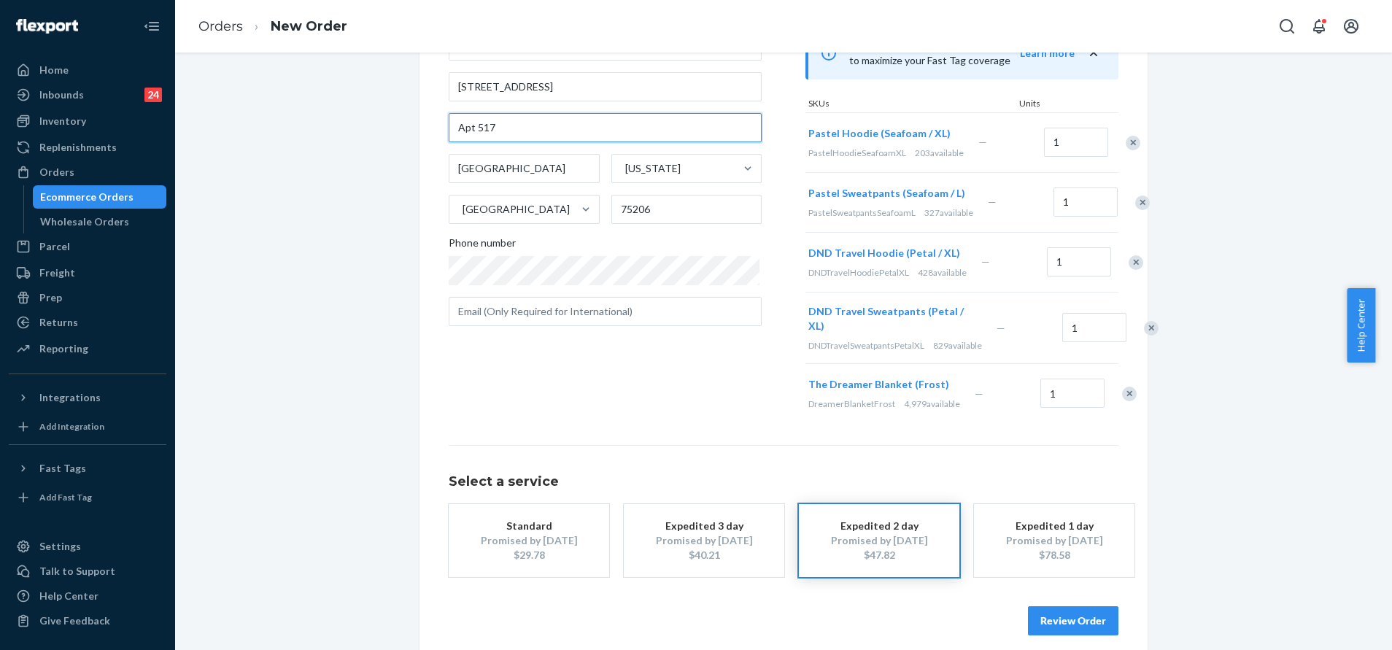
scroll to position [268, 0]
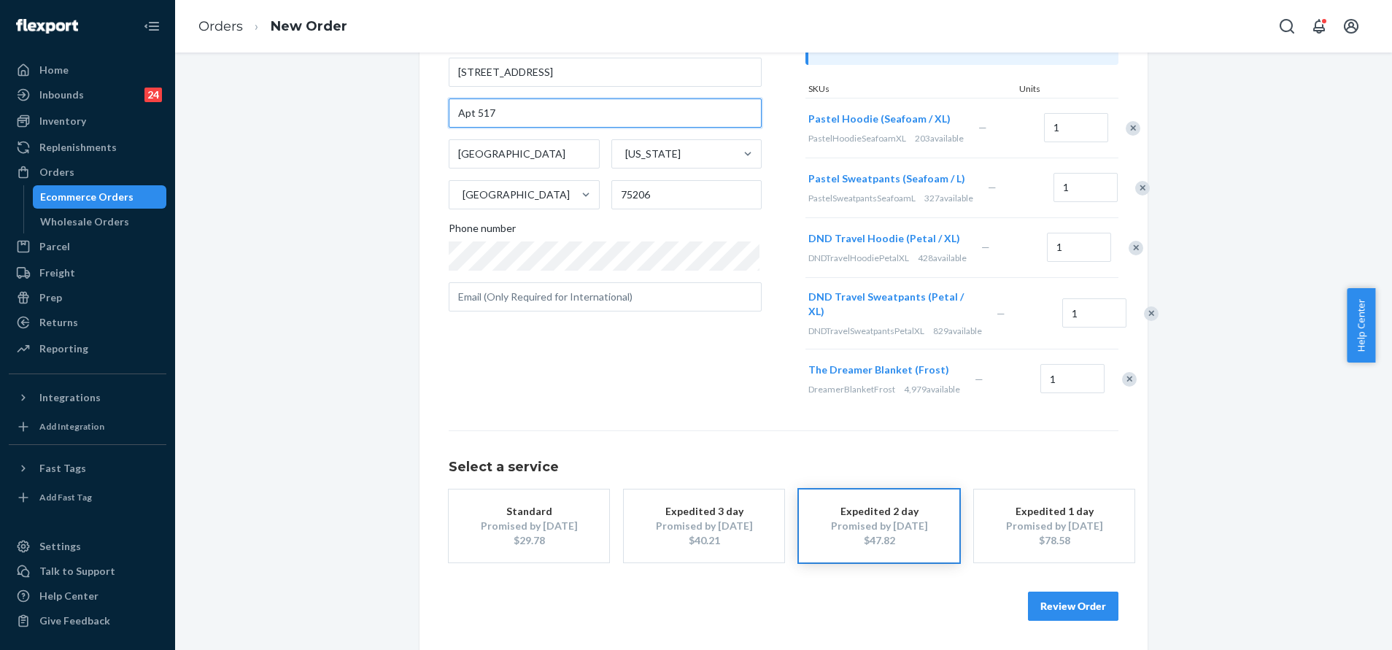
type input "Apt 517"
click at [1064, 604] on button "Review Order" at bounding box center [1073, 606] width 90 height 29
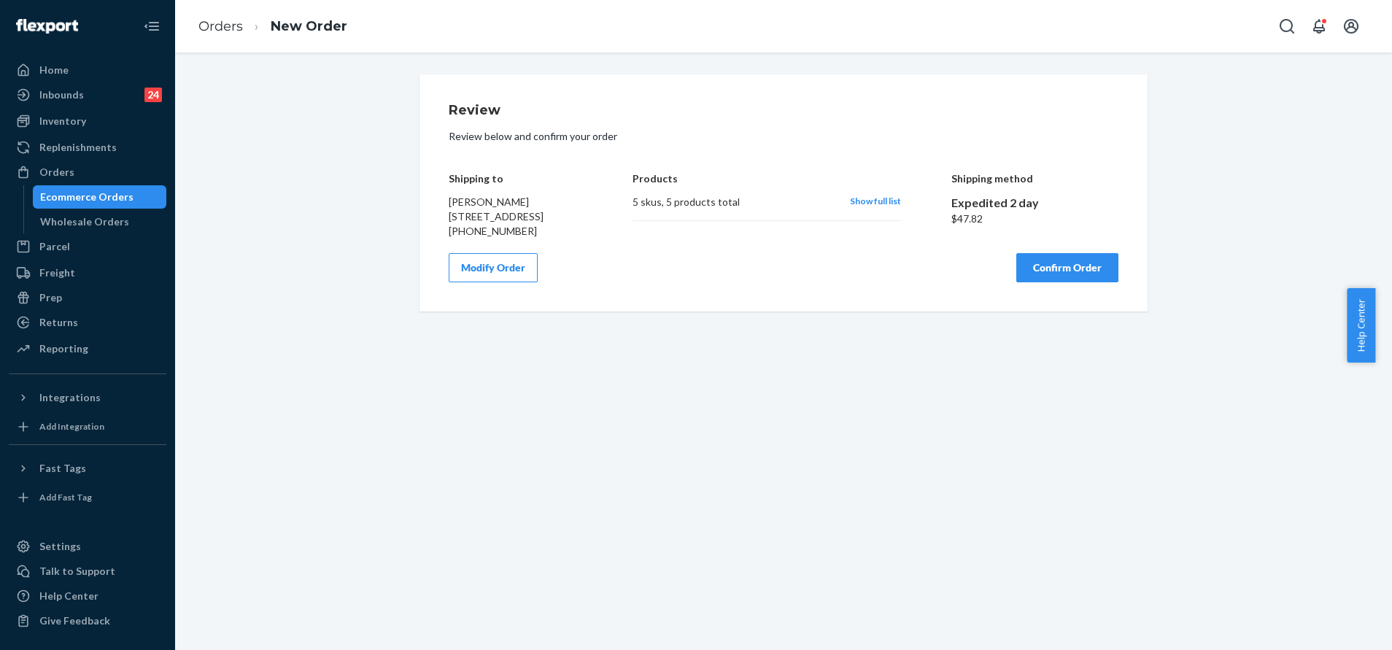
click at [1089, 282] on button "Confirm Order" at bounding box center [1067, 267] width 102 height 29
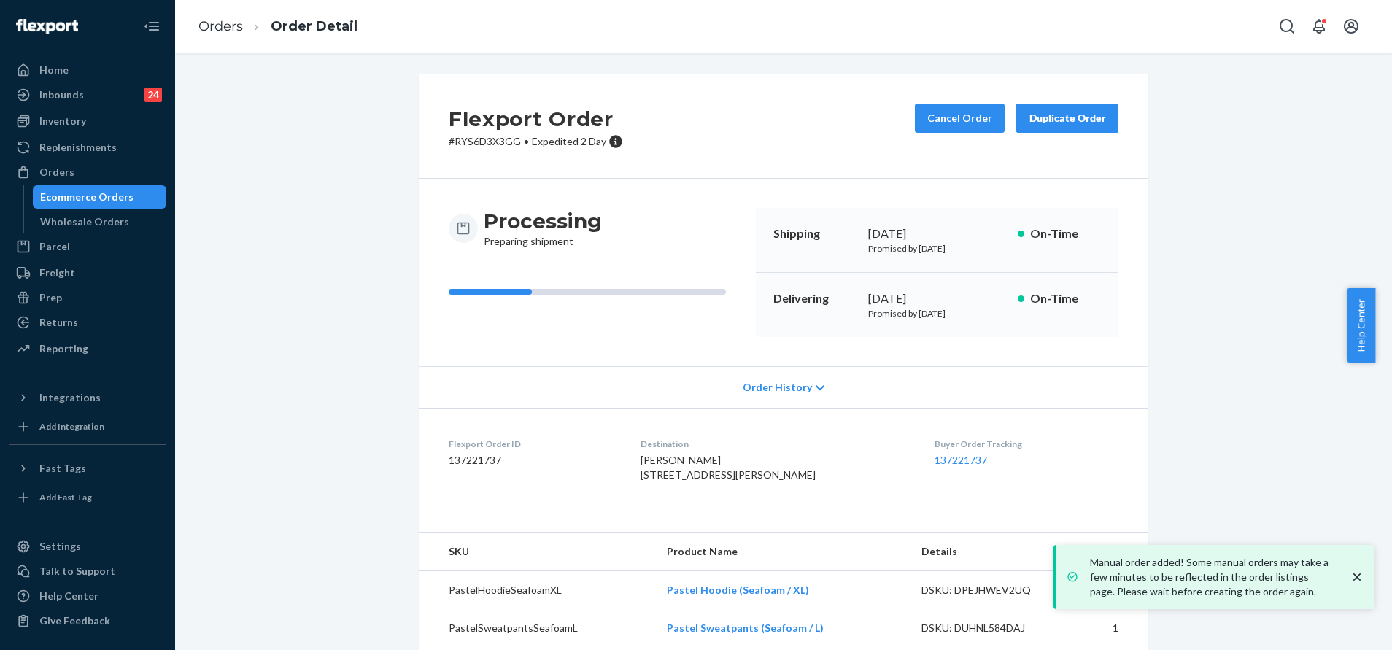
click at [935, 452] on div "Buyer Order Tracking 137221737" at bounding box center [1027, 463] width 184 height 50
click at [942, 458] on link "137221737" at bounding box center [961, 460] width 53 height 12
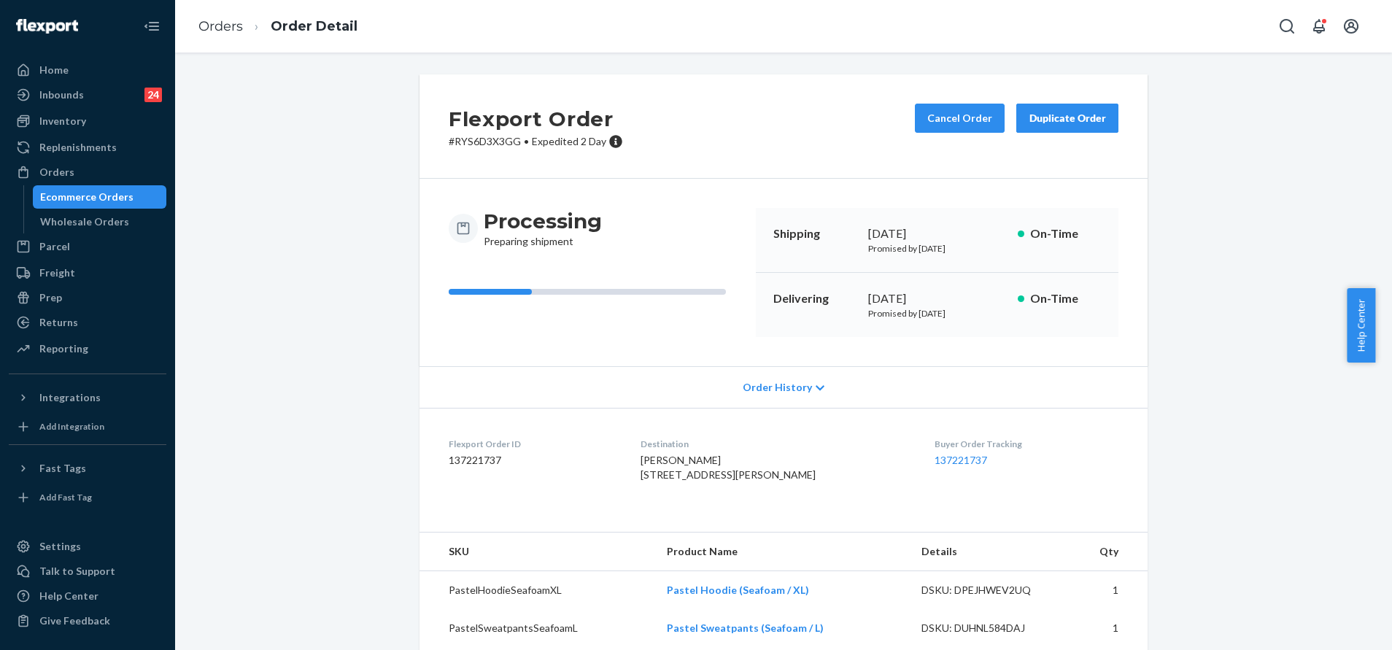
click at [1127, 239] on div "Processing Preparing shipment Shipping [DATE] Promised by [DATE] On-Time Delive…" at bounding box center [784, 273] width 728 height 188
click at [1276, 26] on button "Open Search Box" at bounding box center [1287, 26] width 29 height 29
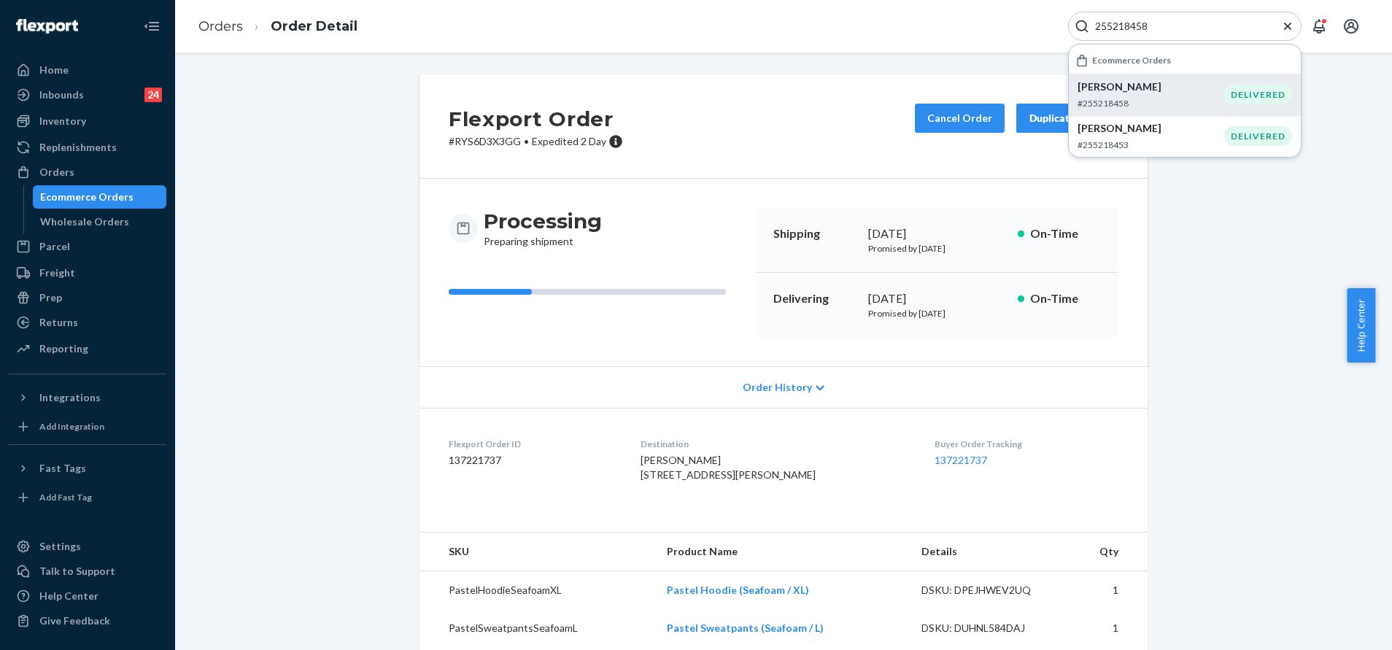
type input "255218458"
click at [1167, 93] on p "[PERSON_NAME]" at bounding box center [1151, 87] width 147 height 15
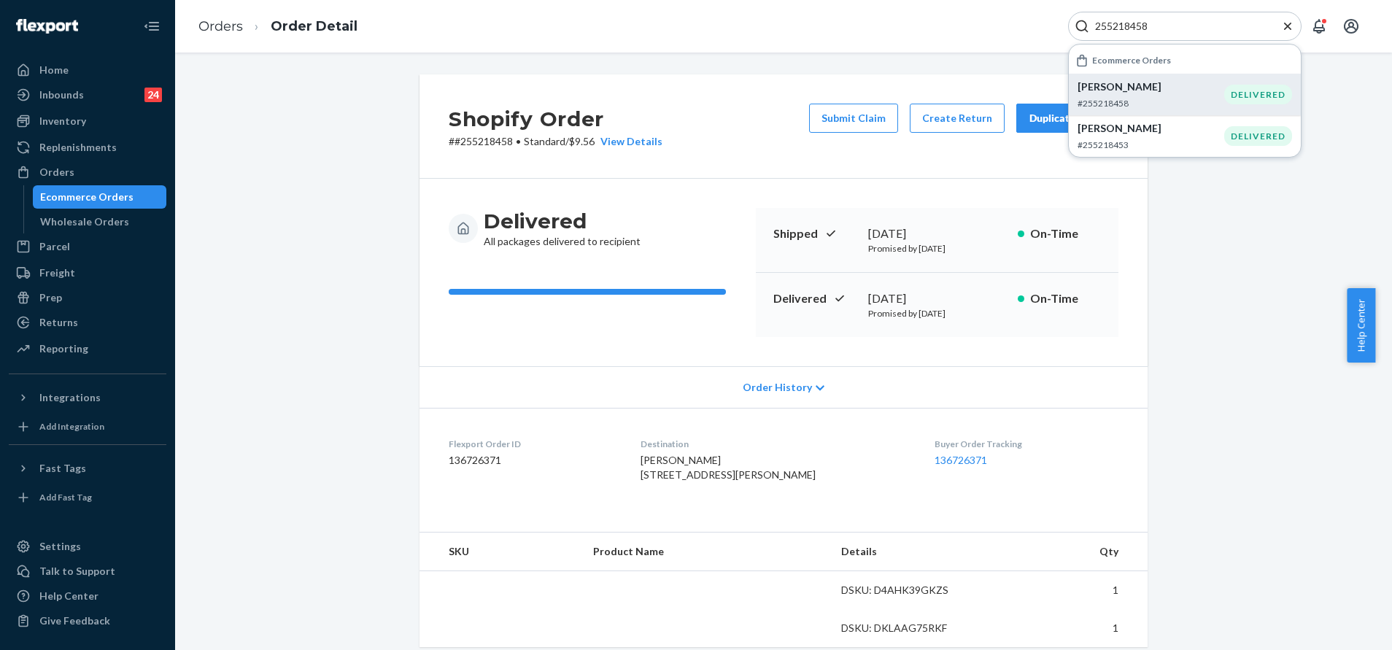
click at [1286, 26] on icon "Close Search" at bounding box center [1288, 26] width 15 height 15
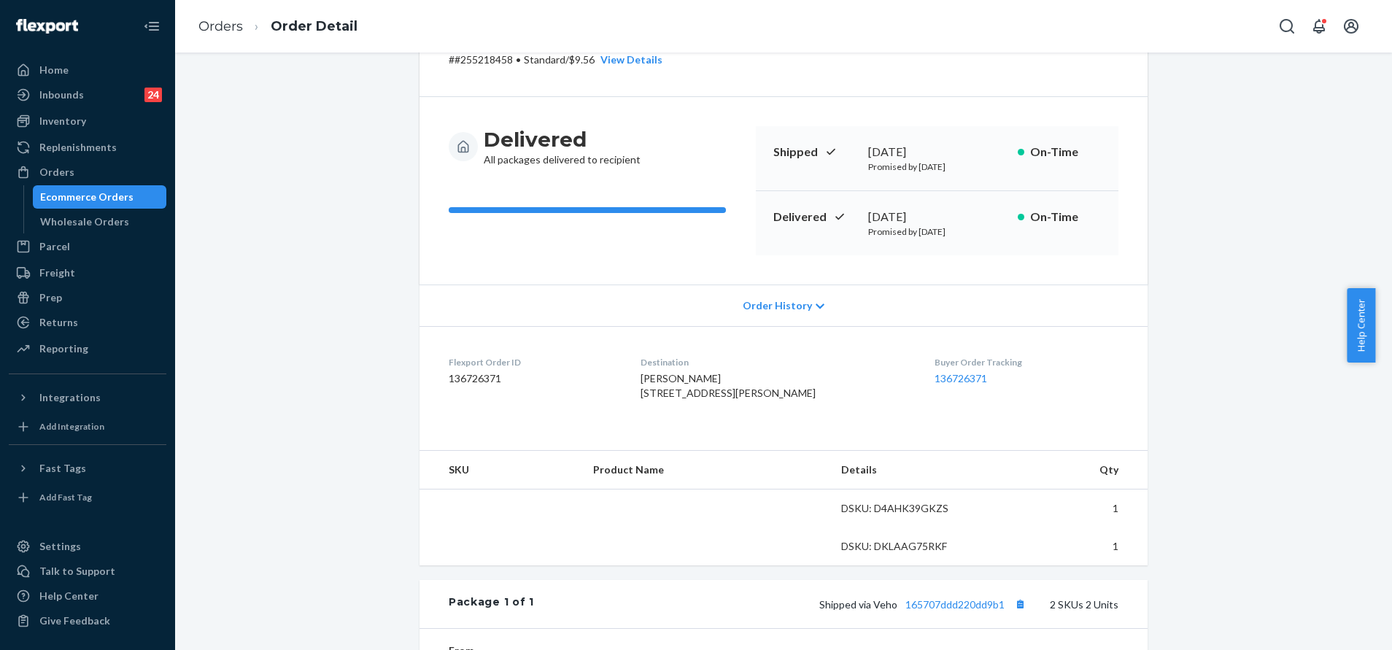
scroll to position [328, 0]
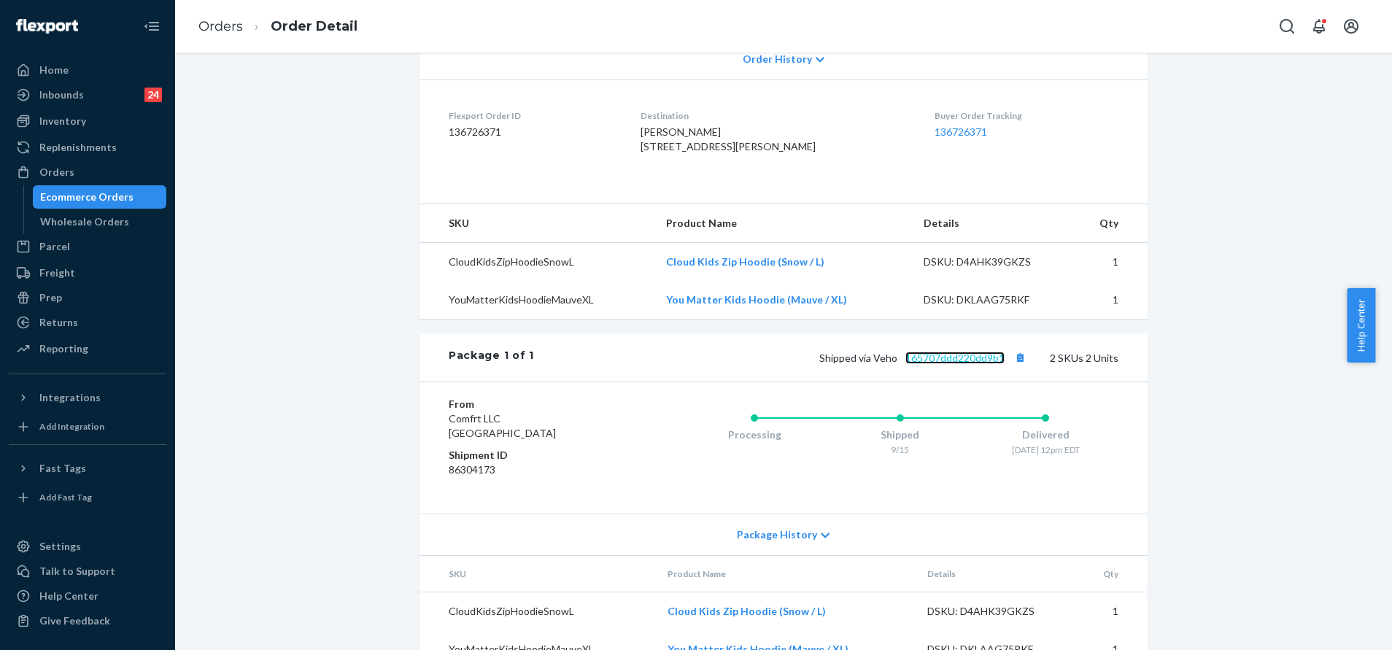
click at [956, 364] on link "165707ddd220dd9b1" at bounding box center [955, 358] width 99 height 12
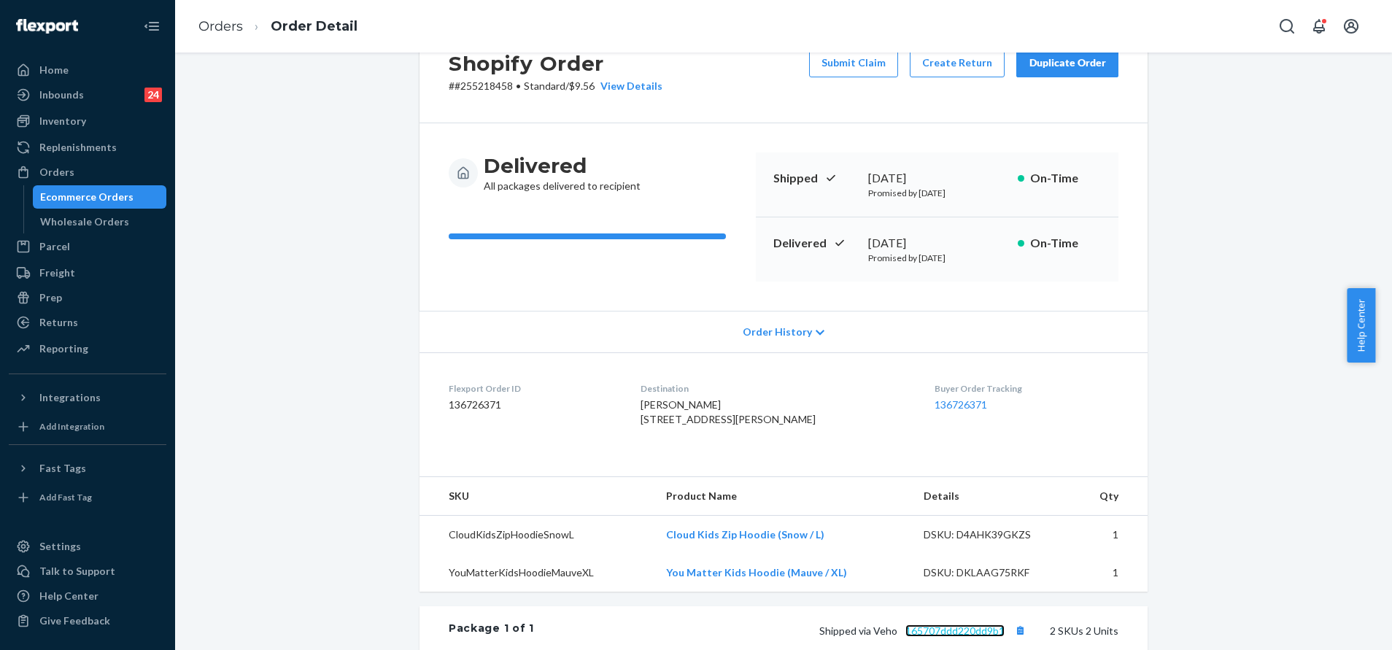
scroll to position [0, 0]
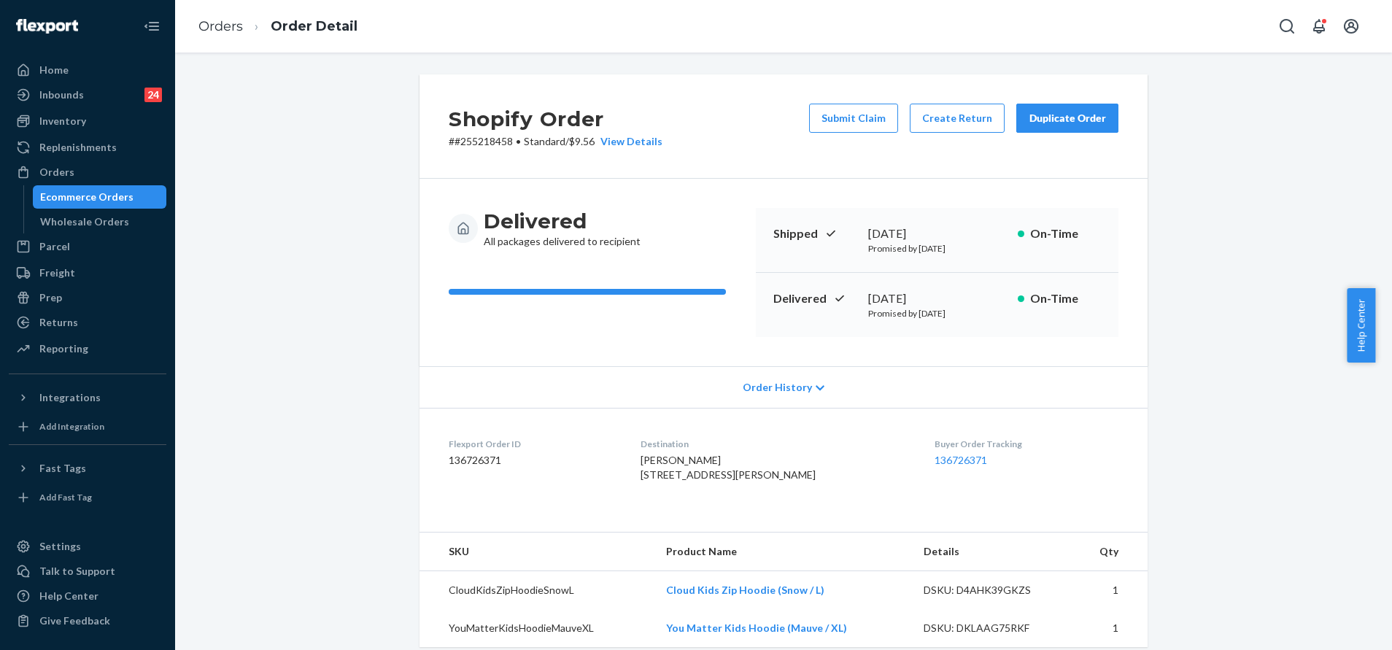
click at [487, 137] on p "# #255218458 • Standard / $9.56 View Details" at bounding box center [556, 141] width 214 height 15
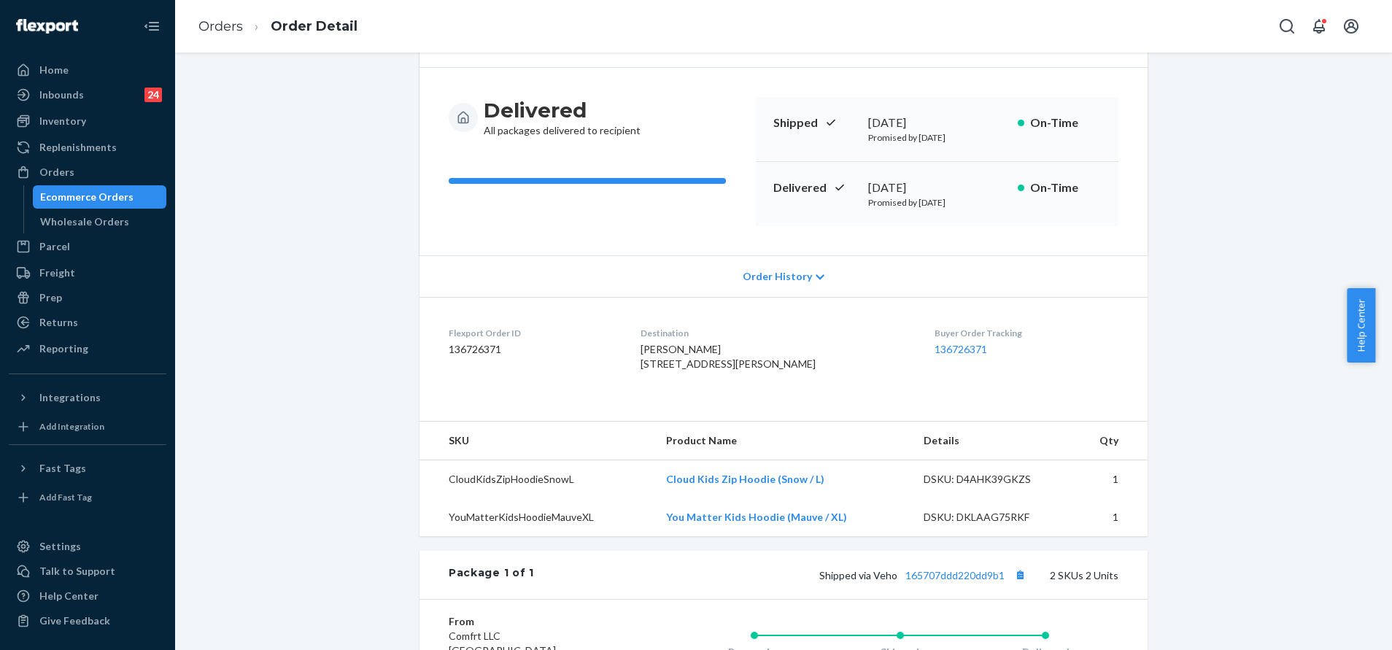
scroll to position [328, 0]
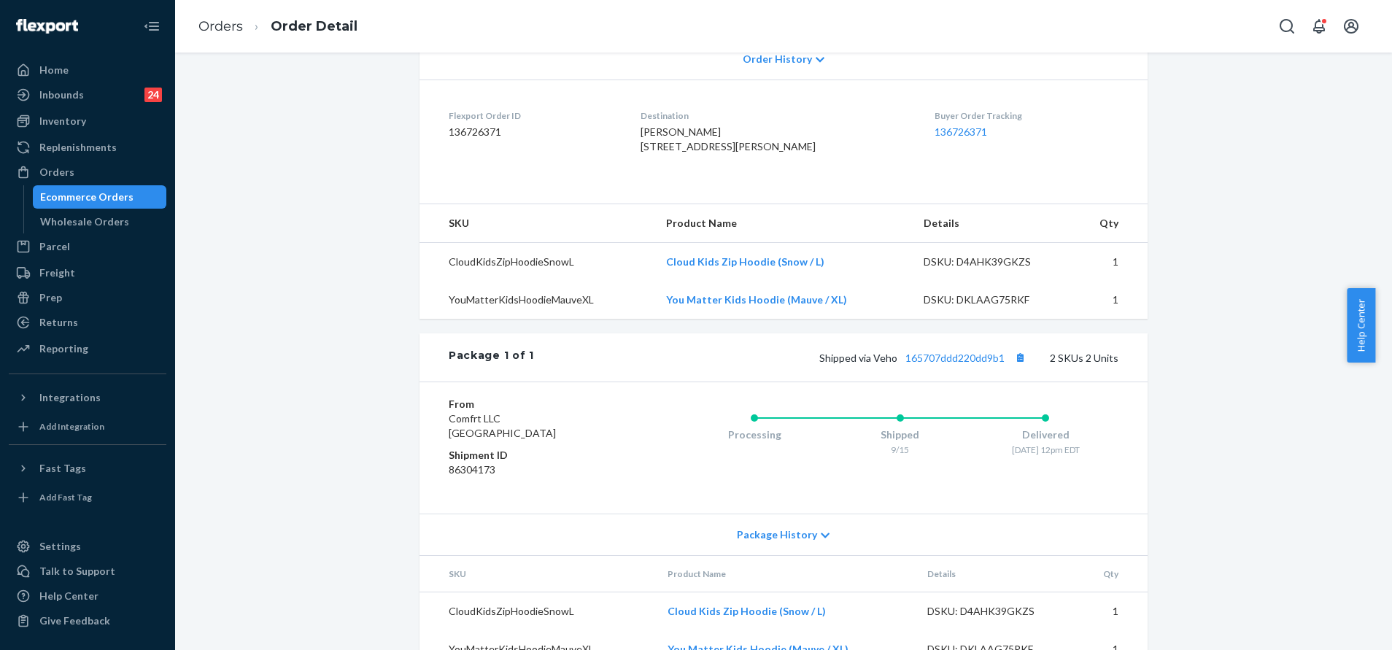
copy p "255218458"
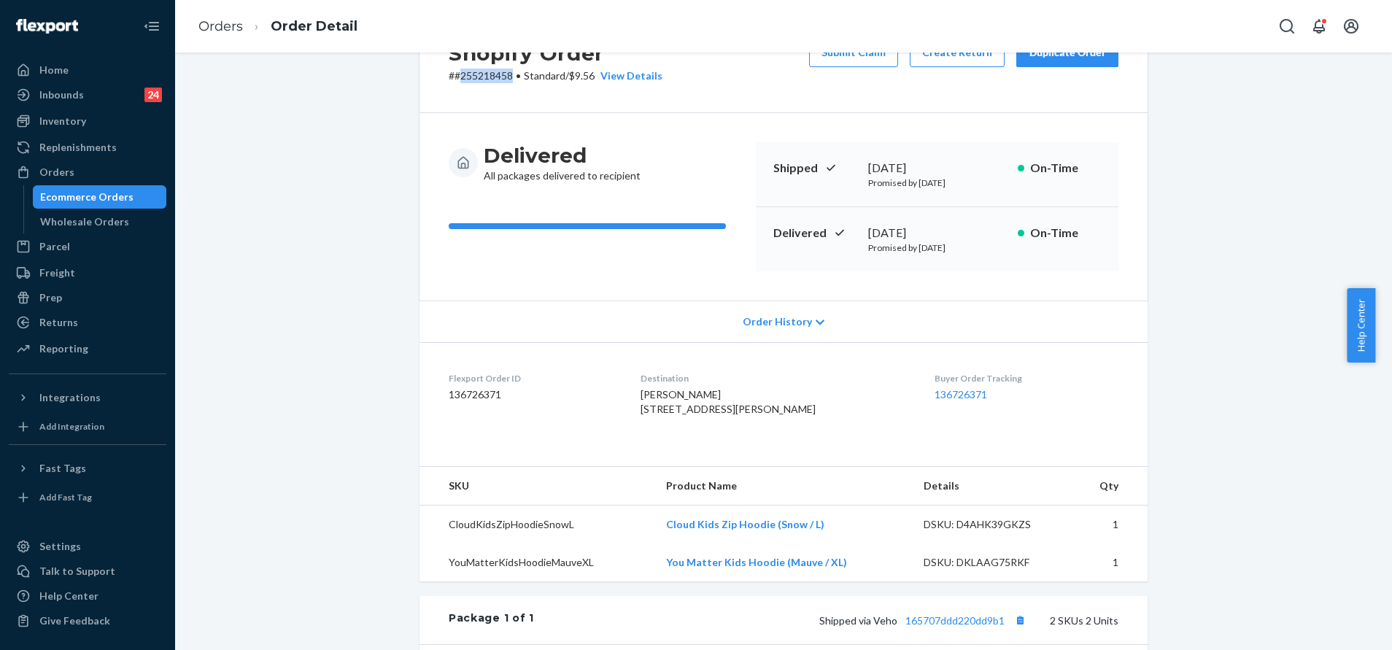
scroll to position [0, 0]
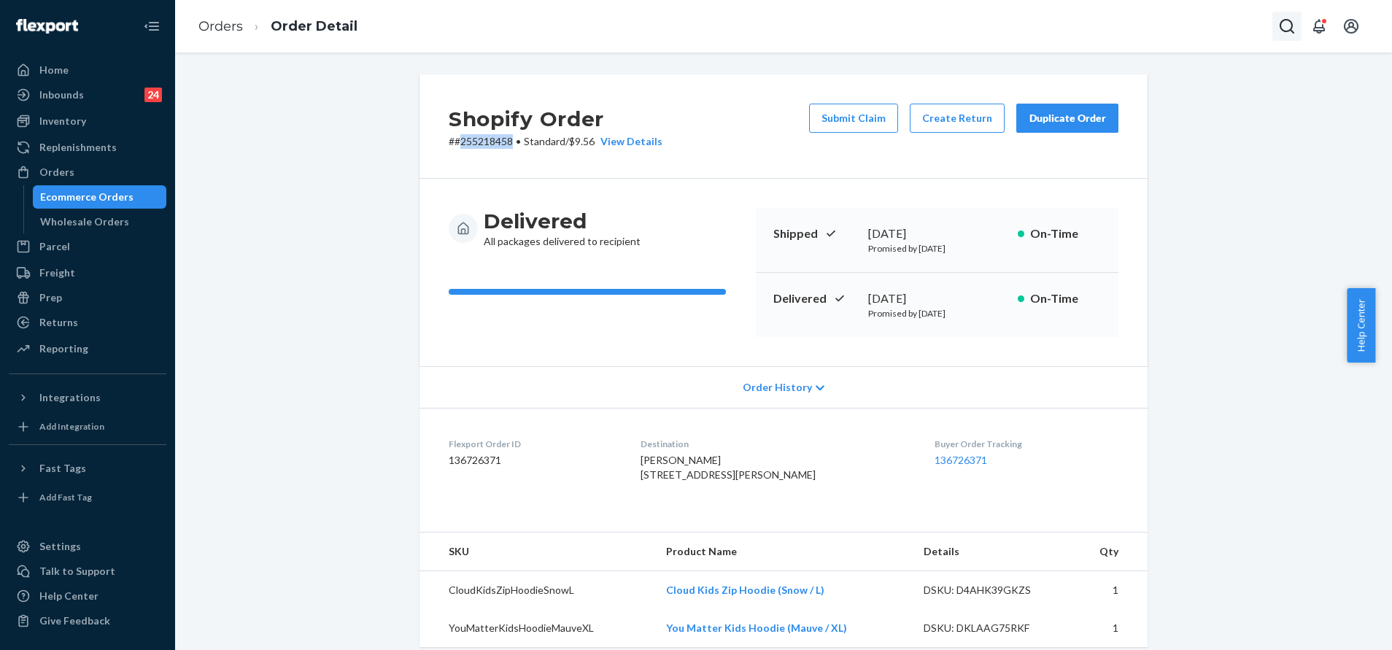
click at [1281, 17] on button "Open Search Box" at bounding box center [1287, 26] width 29 height 29
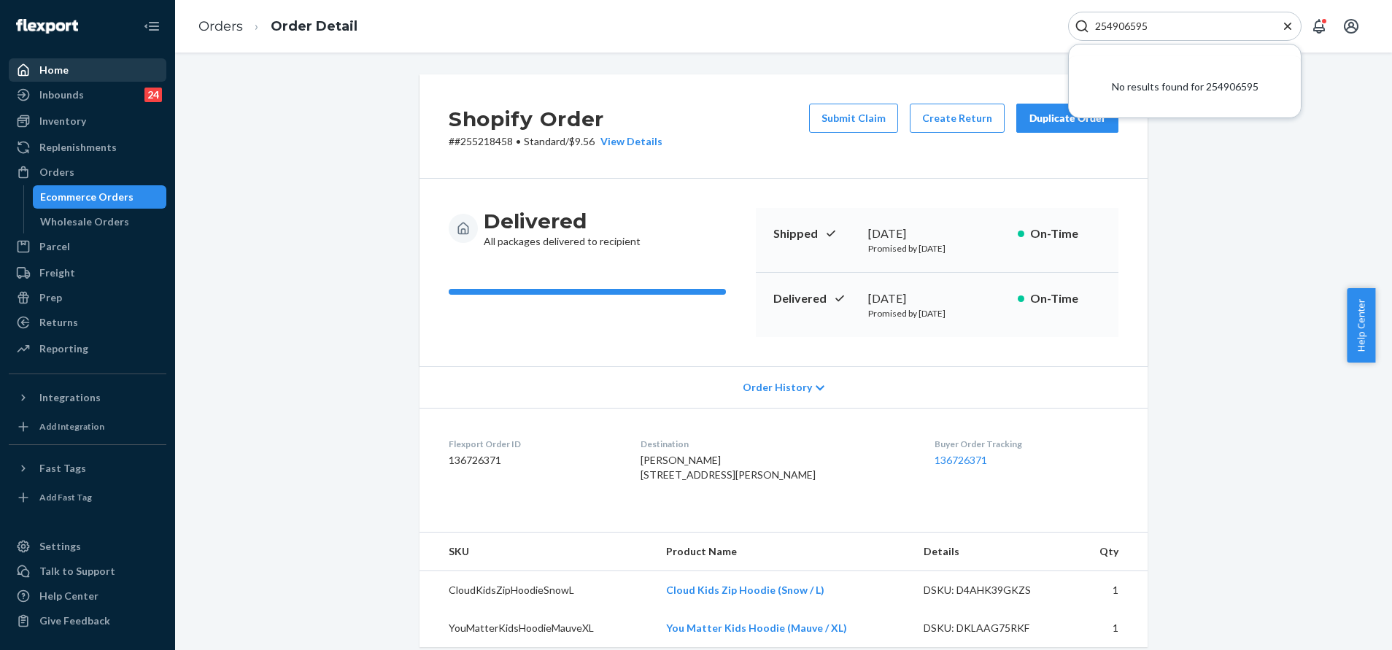
type input "254906595"
drag, startPoint x: 74, startPoint y: 73, endPoint x: 85, endPoint y: 44, distance: 31.4
click at [74, 72] on div "Home" at bounding box center [87, 70] width 155 height 20
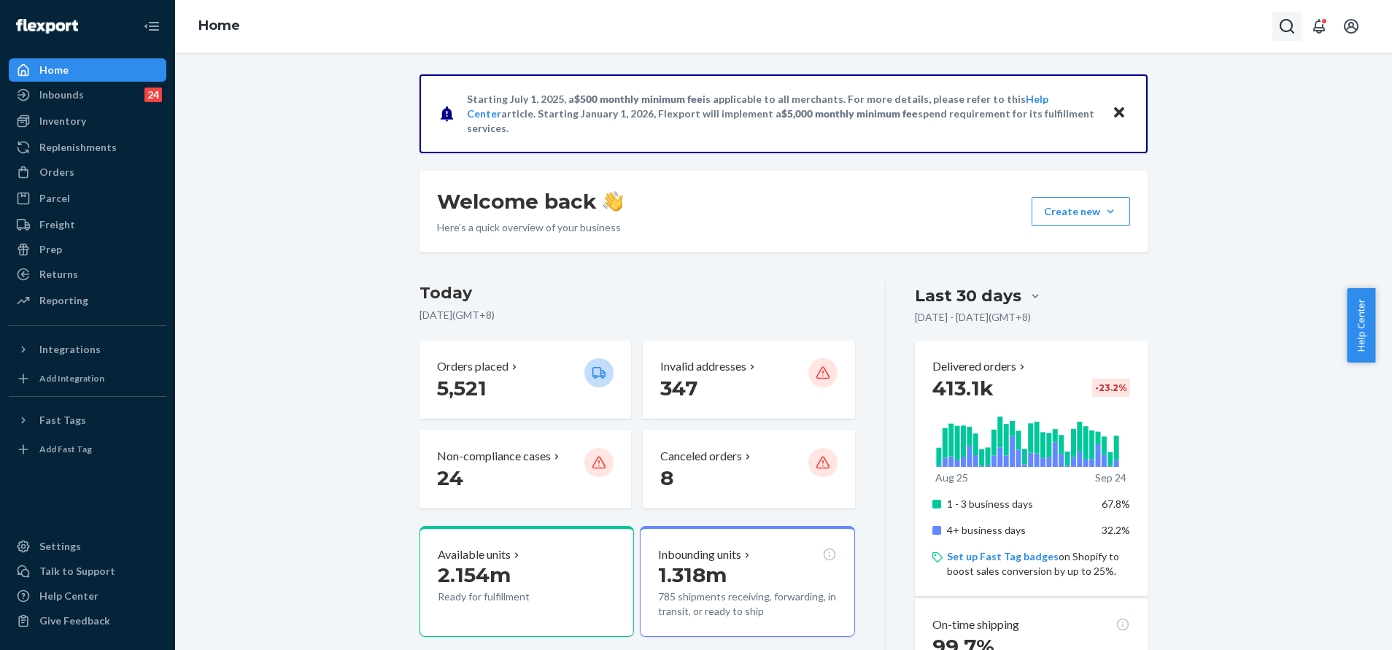
click at [1281, 20] on icon "Open Search Box" at bounding box center [1287, 27] width 18 height 18
type input "254906595"
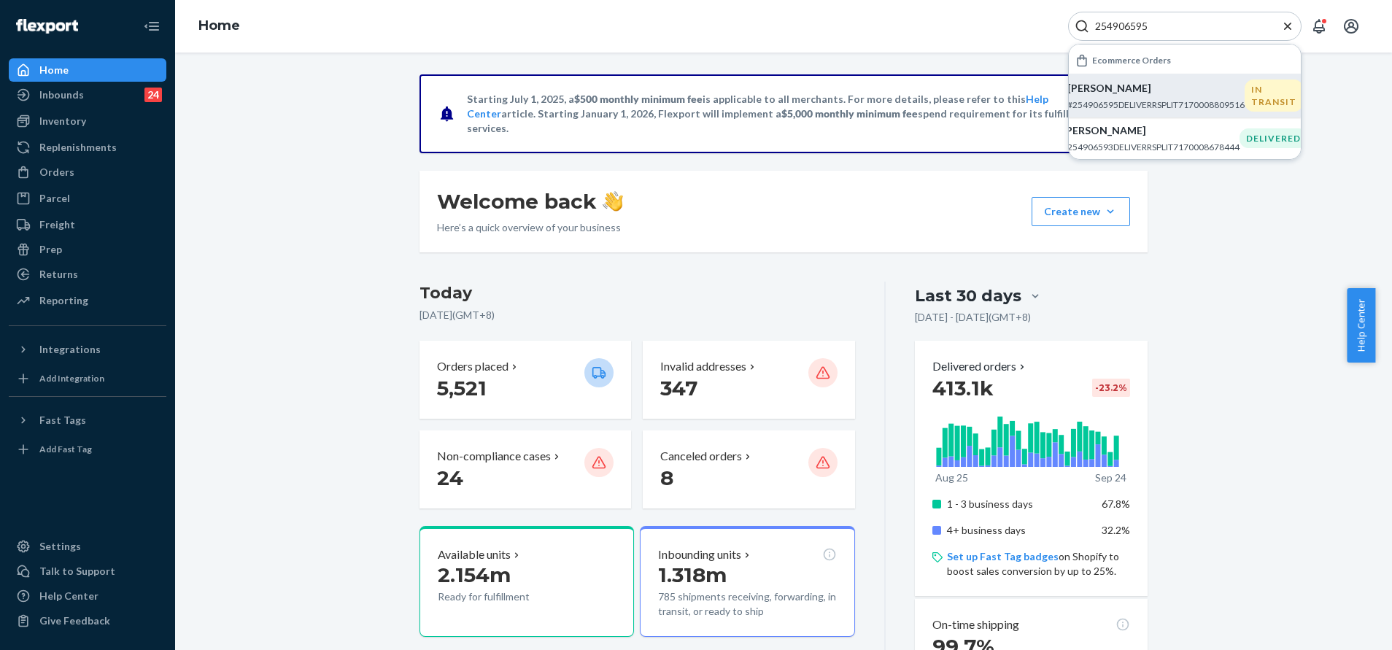
click at [1188, 91] on p "[PERSON_NAME]" at bounding box center [1156, 88] width 177 height 15
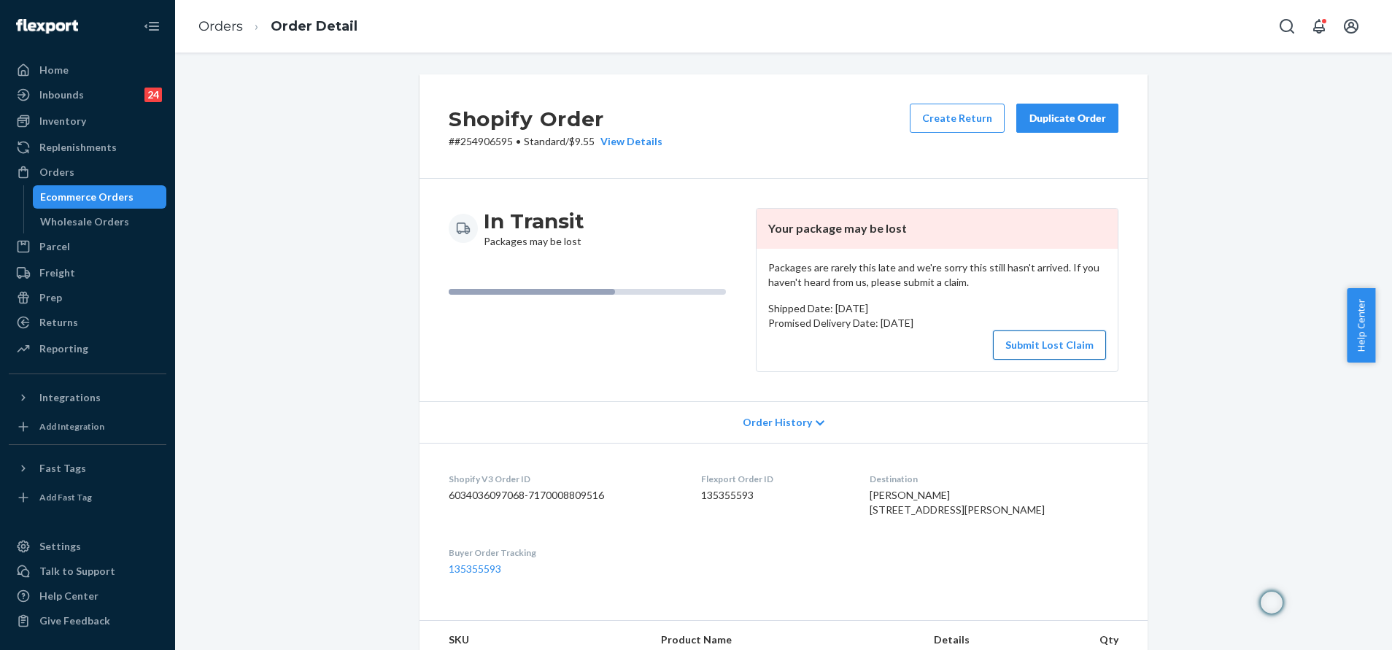
click at [1027, 354] on button "Submit Lost Claim" at bounding box center [1049, 345] width 113 height 29
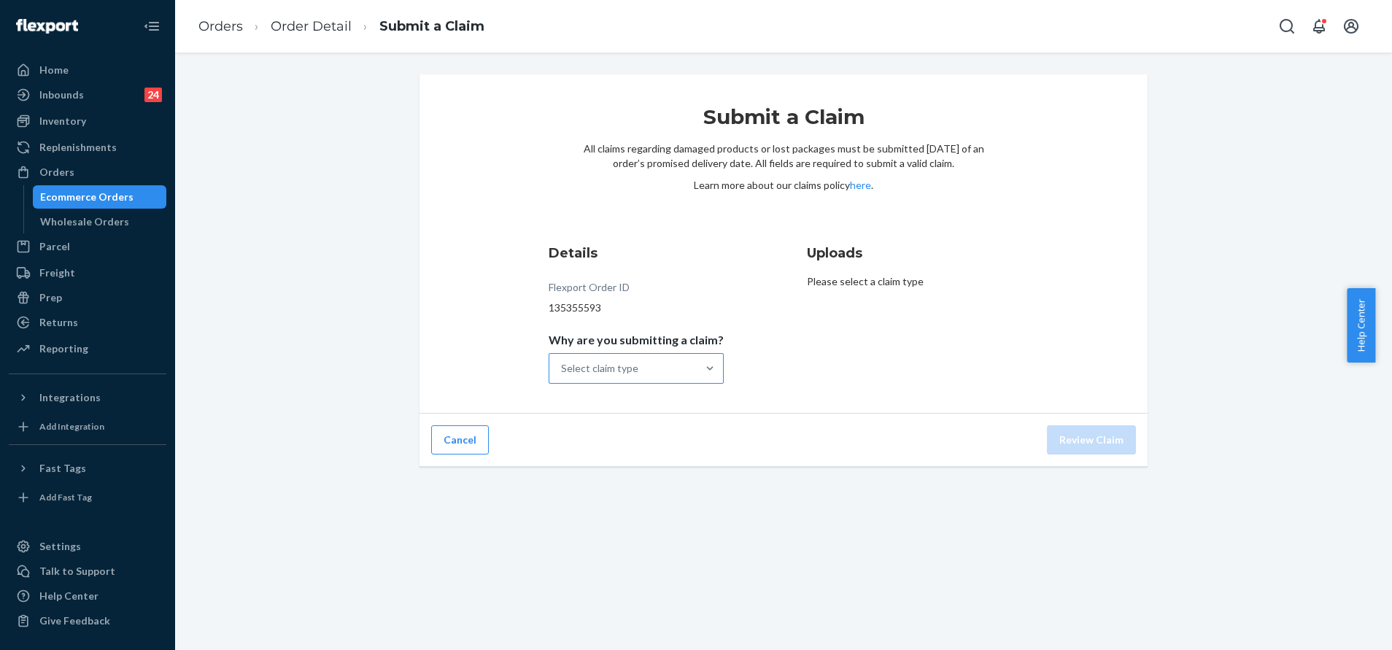
click at [668, 374] on div "Select claim type" at bounding box center [622, 368] width 147 height 29
click at [563, 374] on input "Why are you submitting a claim? Select claim type" at bounding box center [561, 368] width 1 height 15
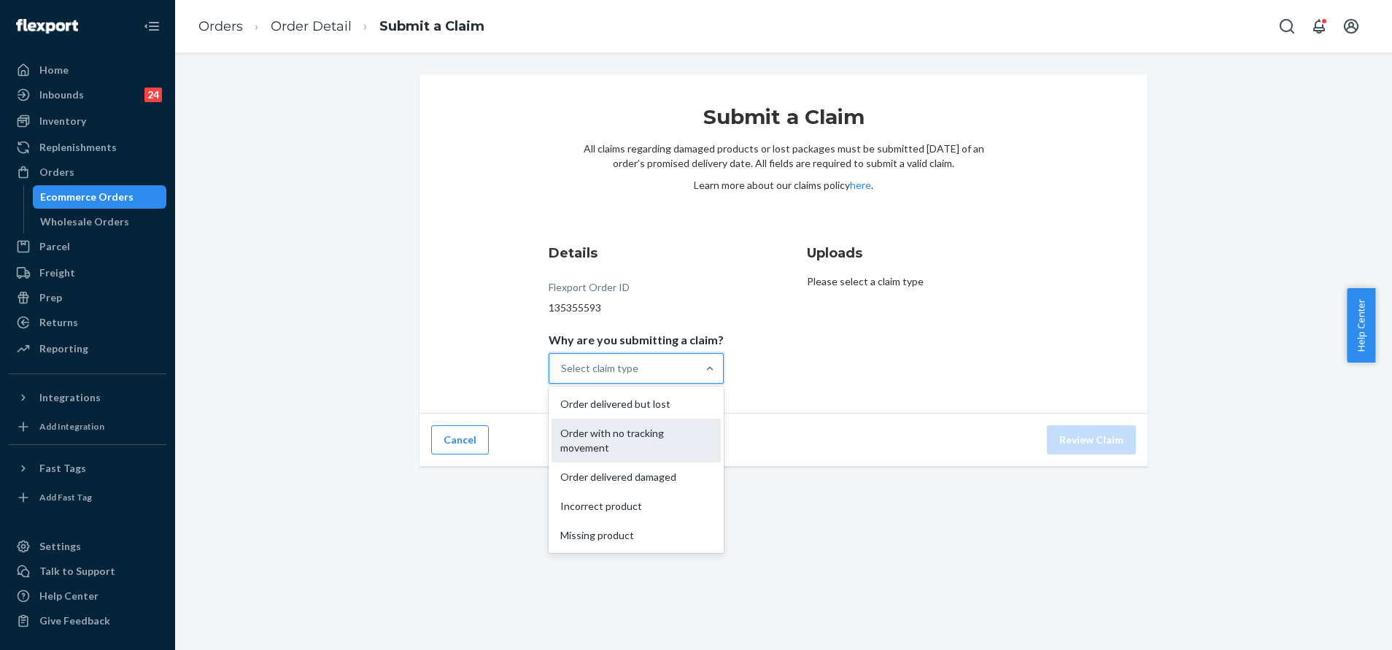
click at [655, 441] on div "Order with no tracking movement" at bounding box center [636, 441] width 169 height 44
click at [563, 376] on input "Why are you submitting a claim? option Order with no tracking movement focused,…" at bounding box center [561, 368] width 1 height 15
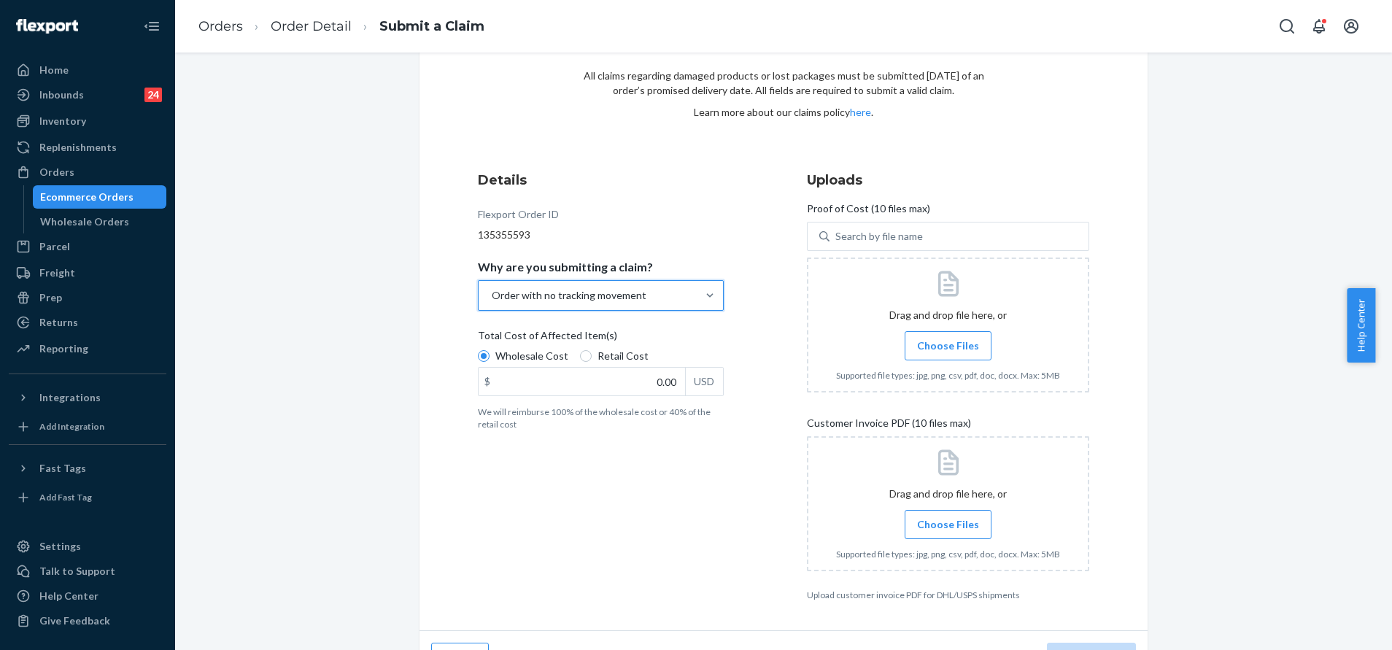
scroll to position [107, 0]
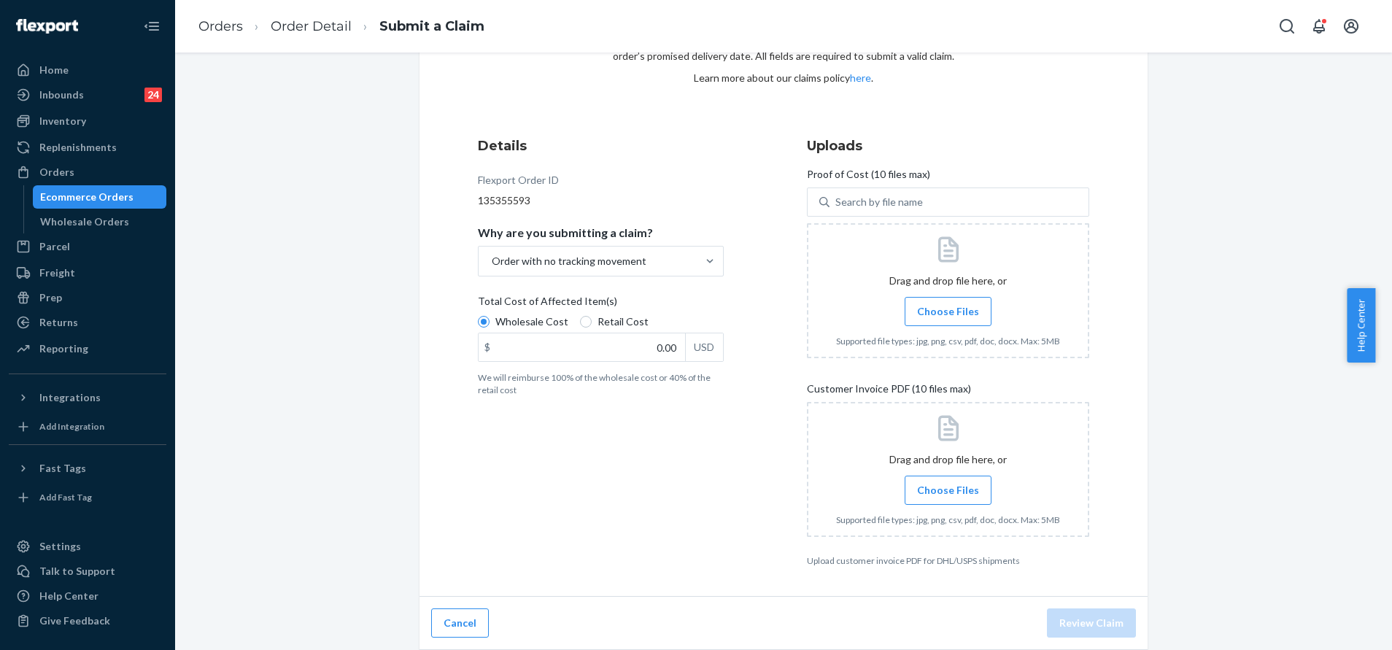
click at [951, 314] on span "Choose Files" at bounding box center [948, 311] width 62 height 15
click at [949, 314] on input "Choose Files" at bounding box center [948, 312] width 1 height 16
click at [955, 326] on div at bounding box center [948, 290] width 282 height 135
click at [927, 301] on label "Choose Files" at bounding box center [948, 311] width 87 height 29
click at [948, 304] on input "Choose Files" at bounding box center [948, 312] width 1 height 16
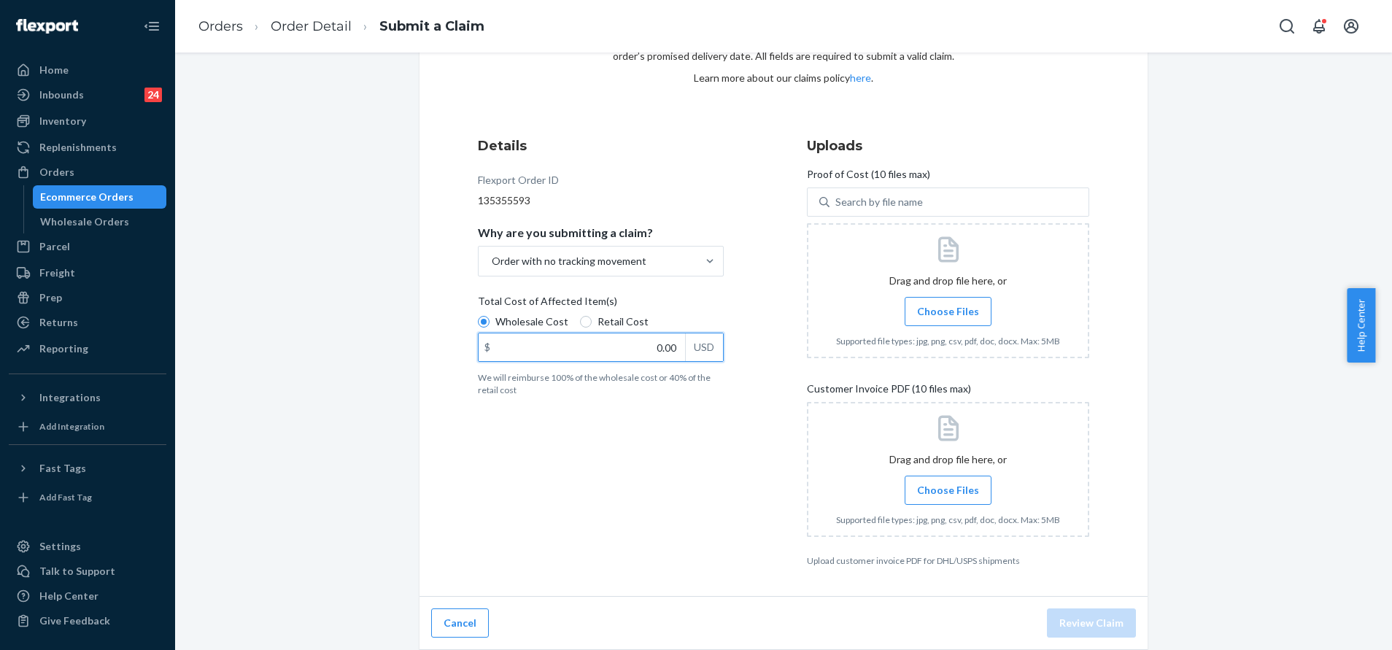
click at [614, 352] on input "0.00" at bounding box center [582, 347] width 206 height 28
type input "79.00"
click at [933, 476] on label "Choose Files" at bounding box center [948, 490] width 87 height 29
click at [948, 482] on input "Choose Files" at bounding box center [948, 490] width 1 height 16
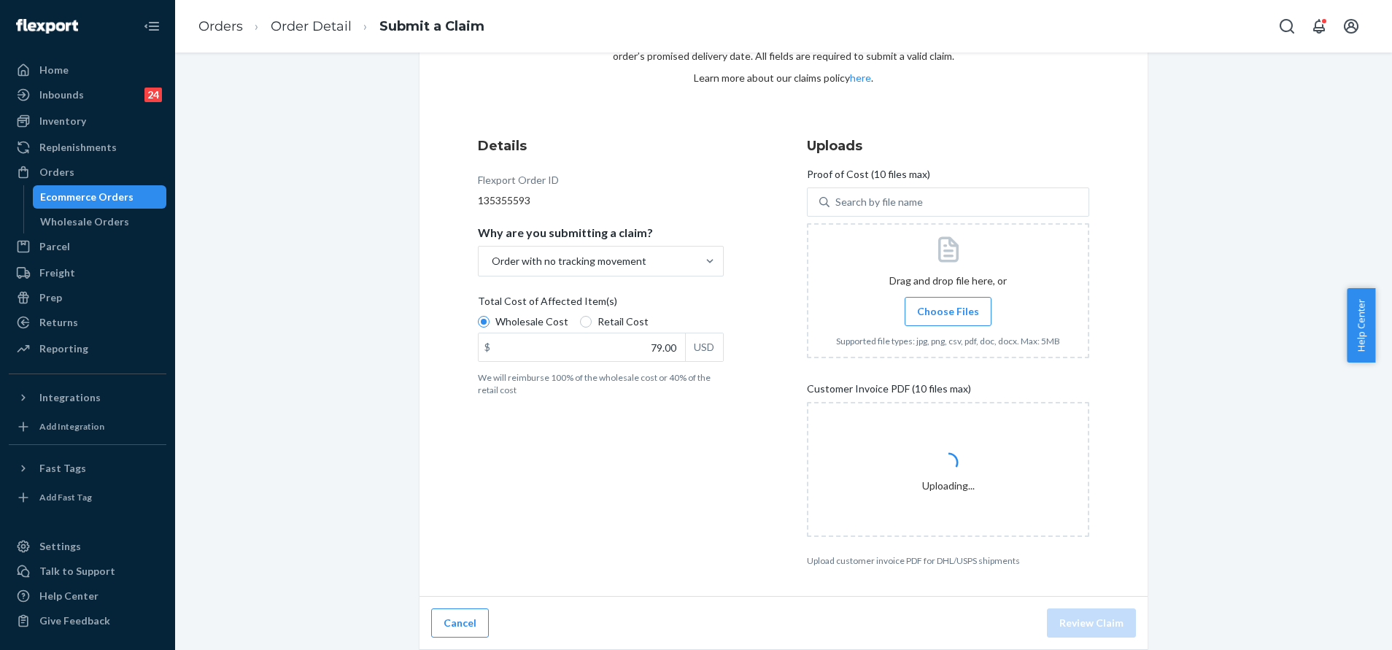
click at [968, 307] on label "Choose Files" at bounding box center [948, 311] width 87 height 29
click at [949, 307] on input "Choose Files" at bounding box center [948, 312] width 1 height 16
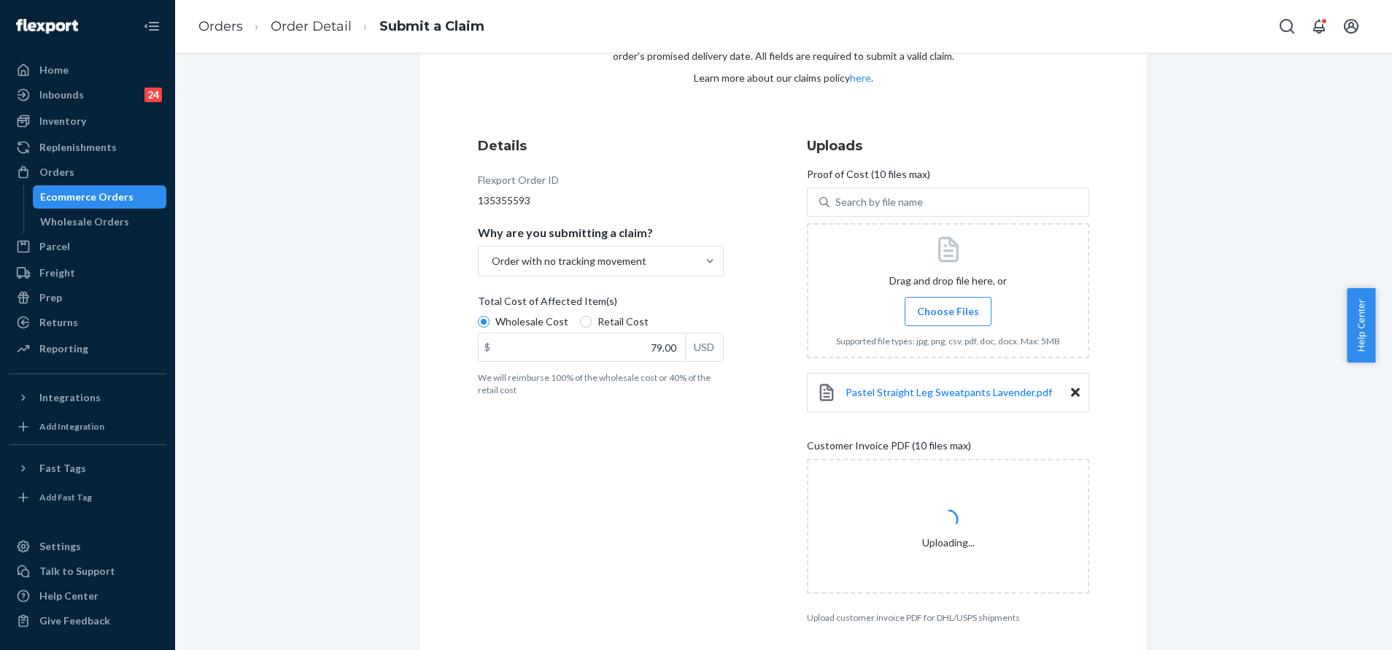
click at [946, 306] on span "Choose Files" at bounding box center [948, 311] width 62 height 15
click at [948, 306] on input "Choose Files" at bounding box center [948, 312] width 1 height 16
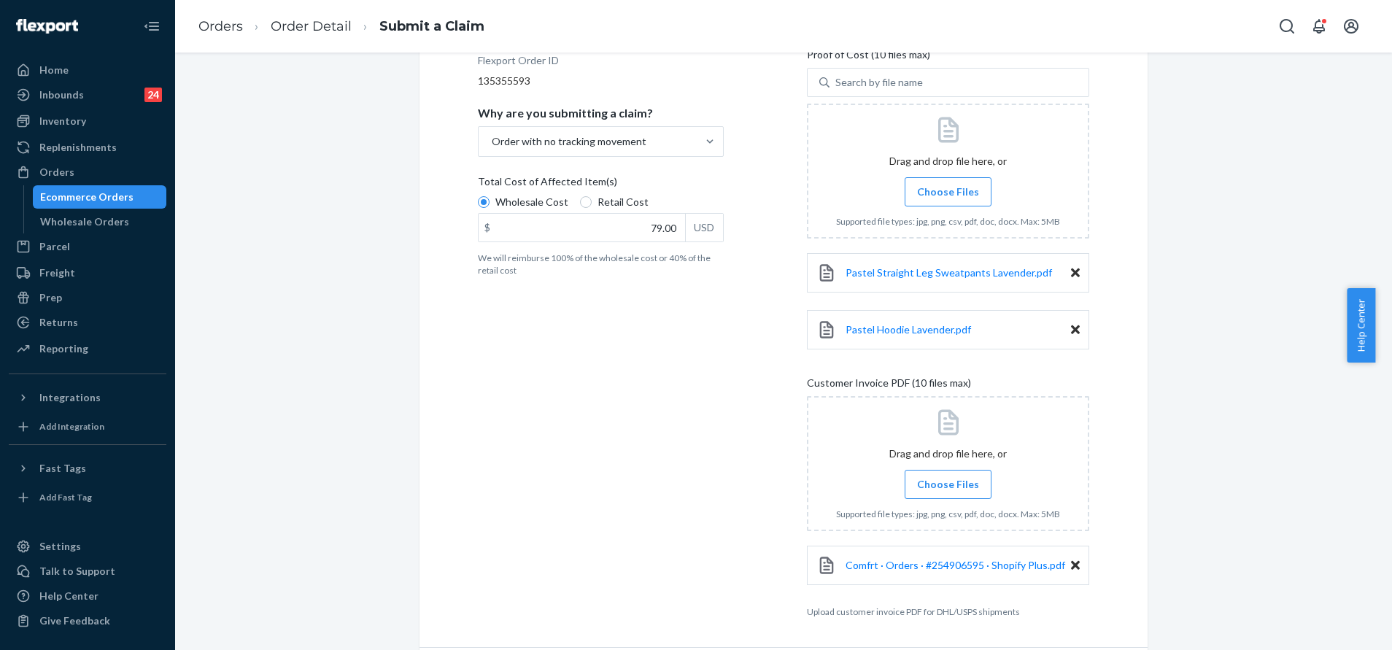
scroll to position [278, 0]
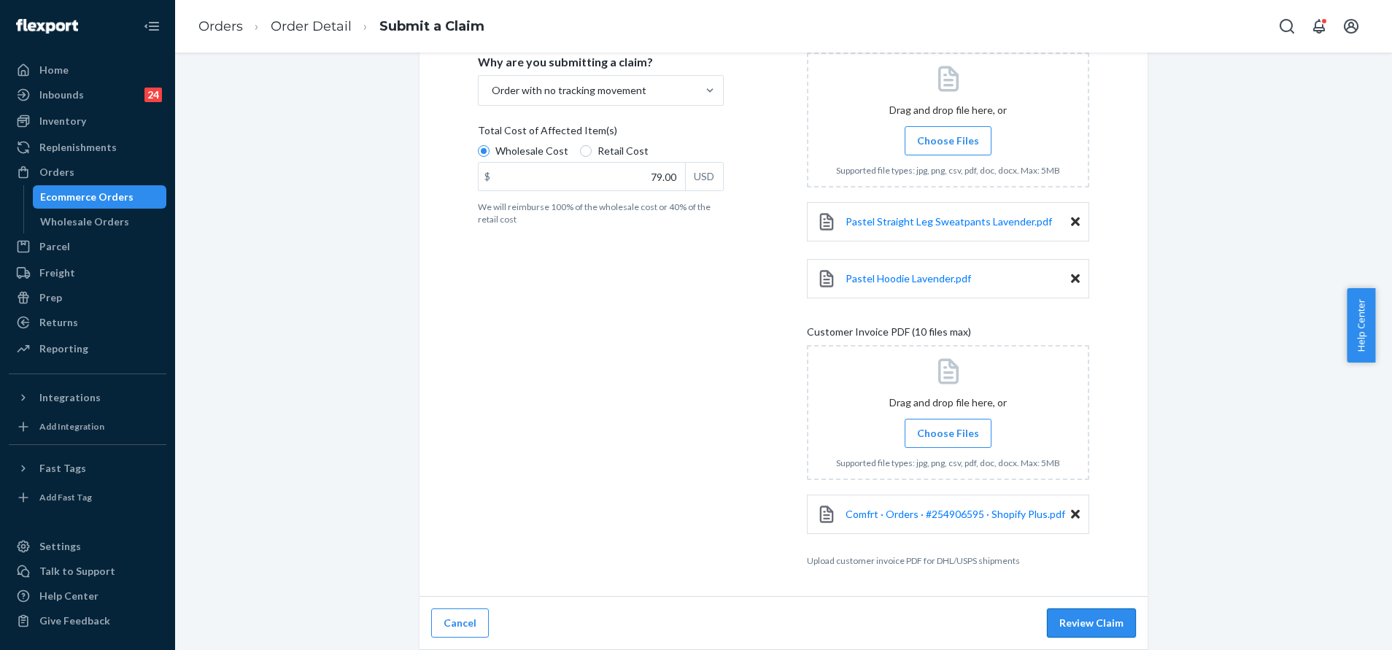
click at [1087, 622] on button "Review Claim" at bounding box center [1091, 623] width 89 height 29
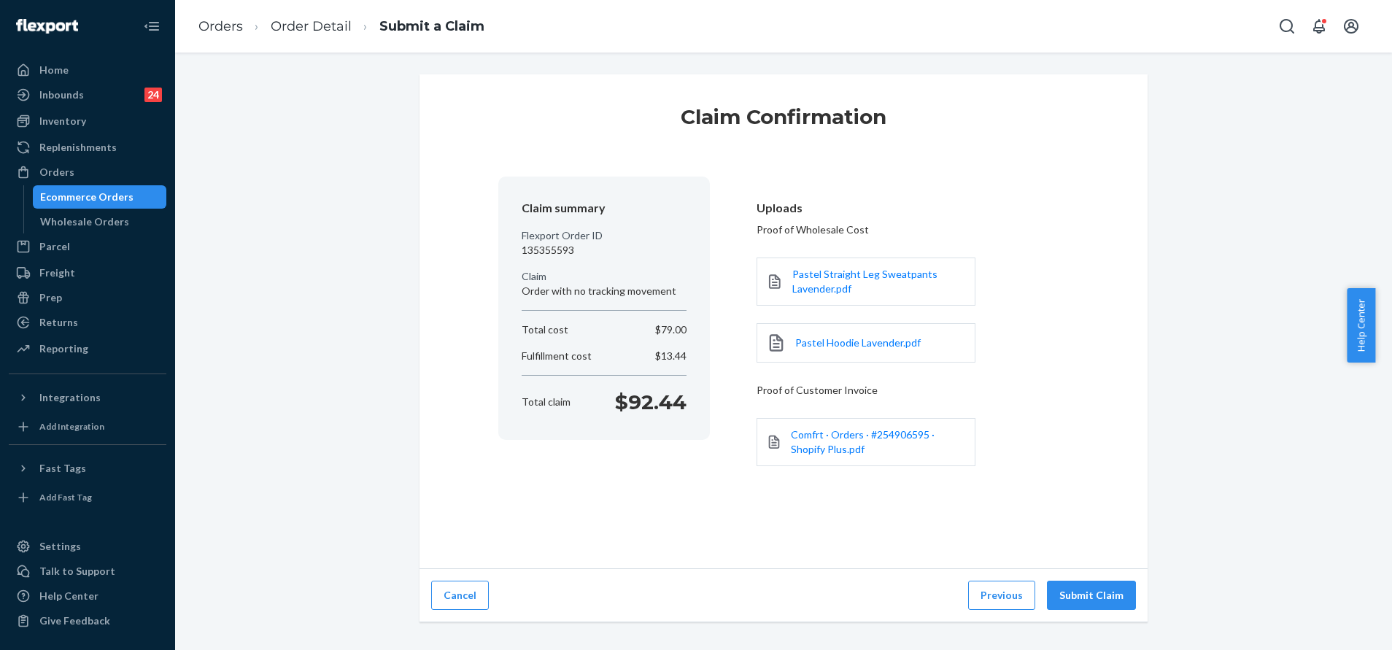
scroll to position [0, 0]
click at [1089, 583] on button "Submit Claim" at bounding box center [1091, 595] width 89 height 29
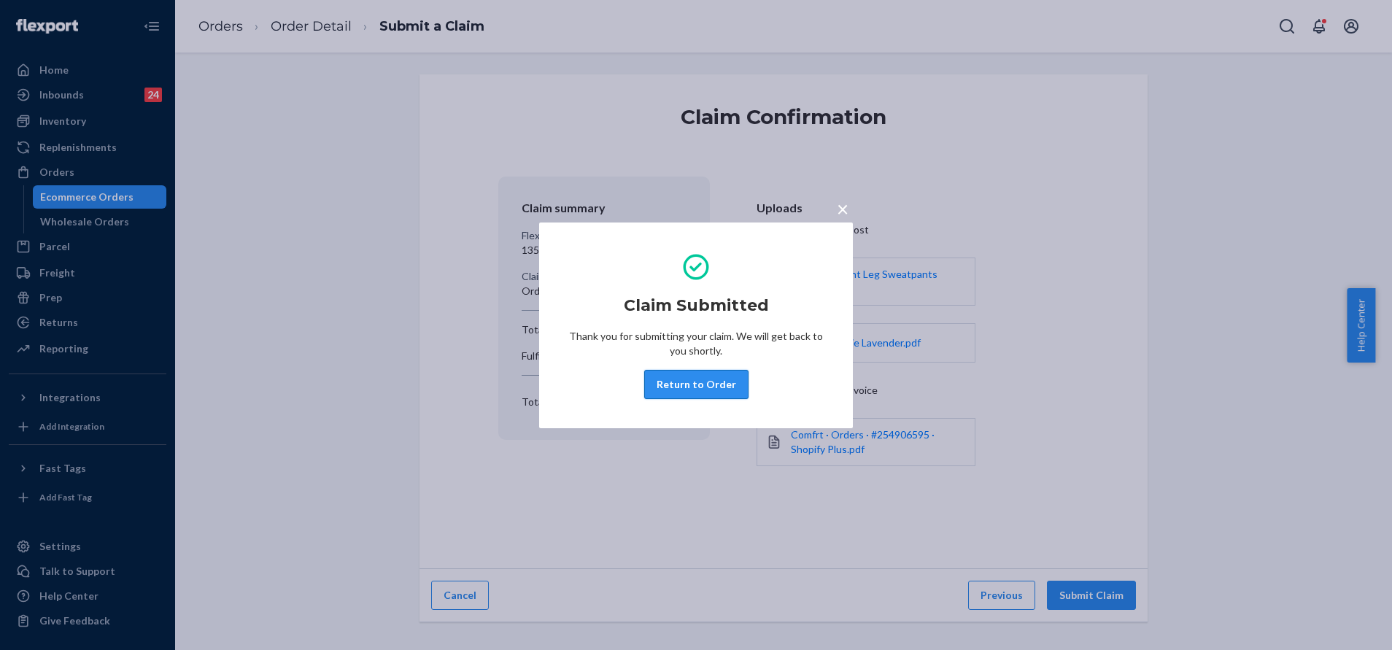
click at [714, 388] on button "Return to Order" at bounding box center [696, 384] width 104 height 29
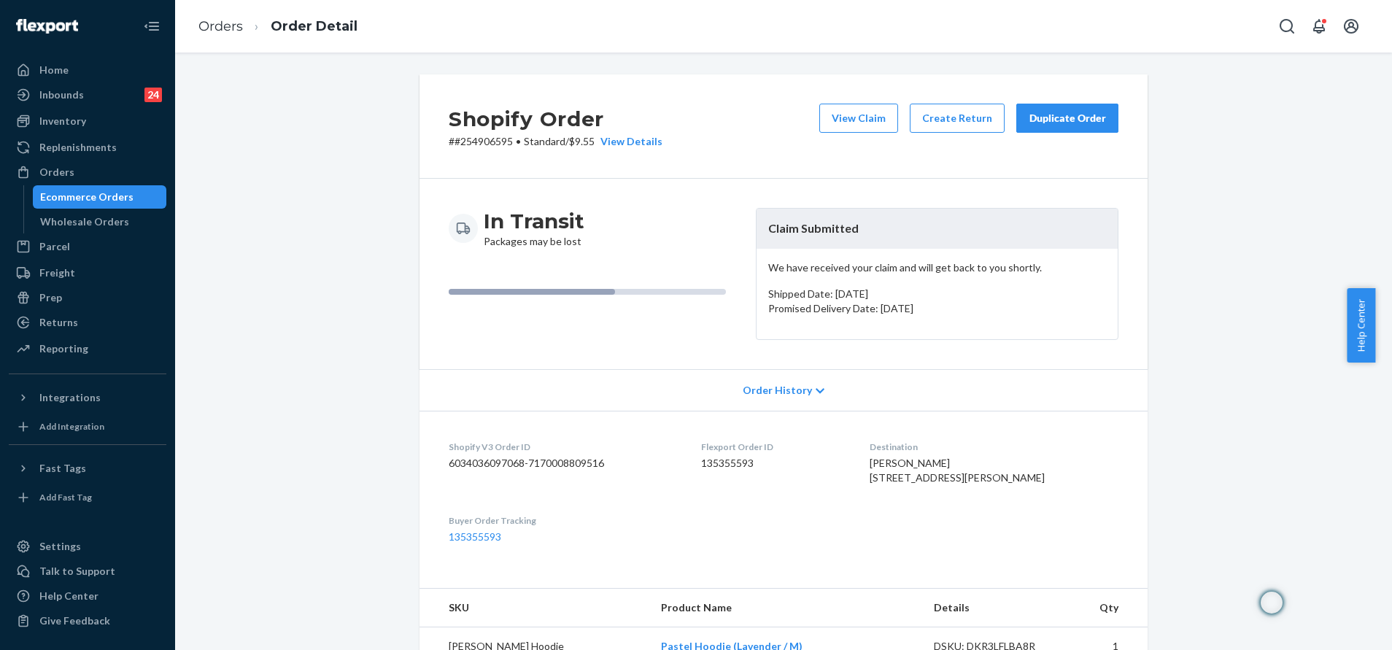
click at [1273, 26] on button "Open Search Box" at bounding box center [1287, 26] width 29 height 29
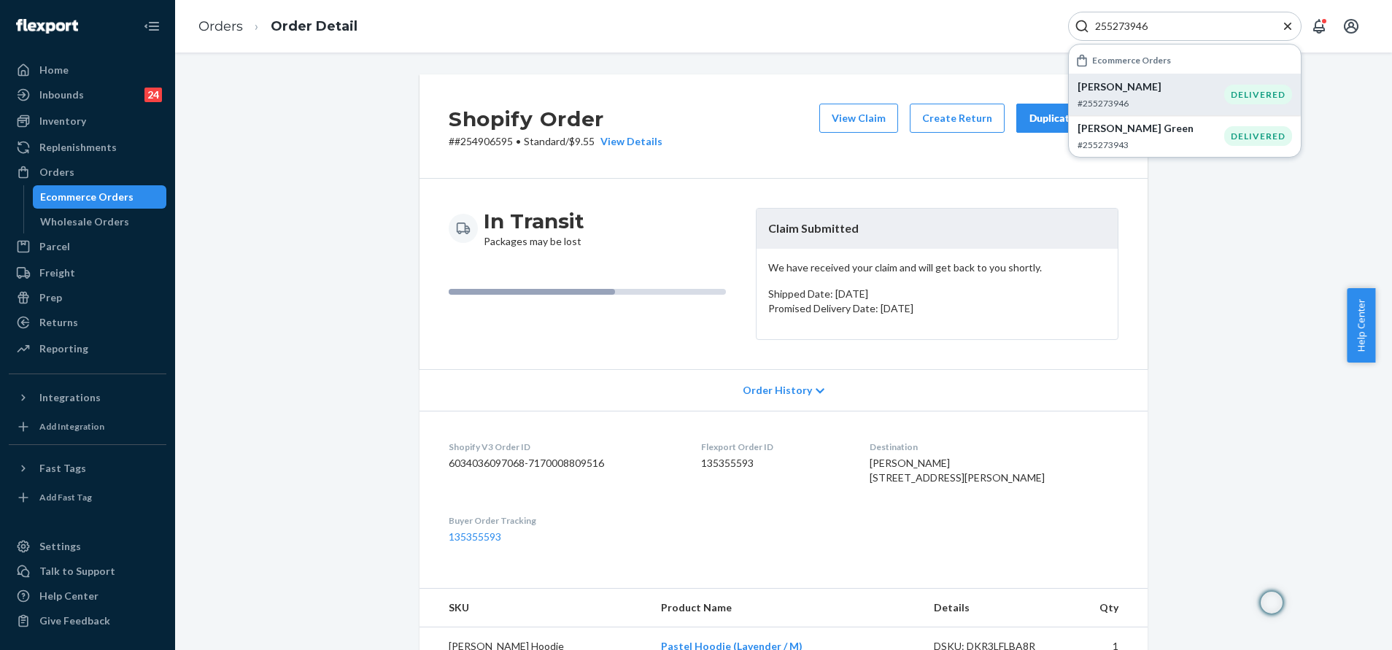
type input "255273946"
click at [1125, 87] on p "[PERSON_NAME]" at bounding box center [1151, 87] width 147 height 15
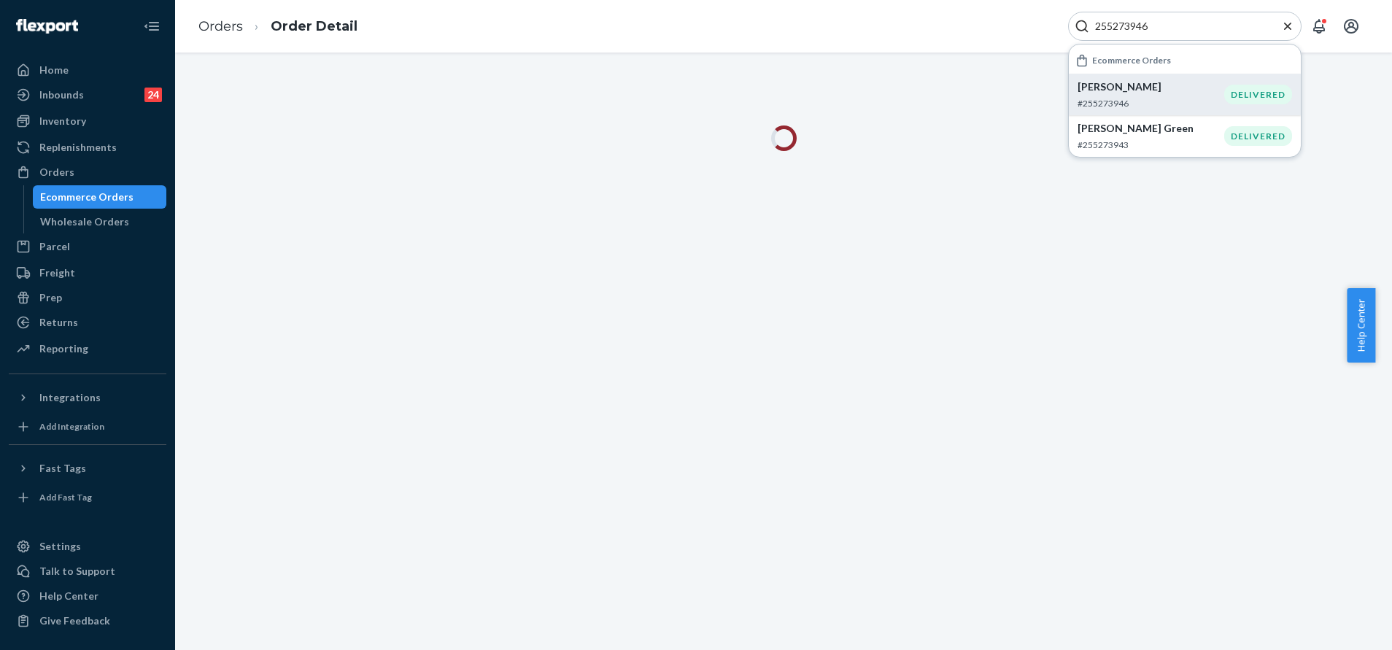
click at [1291, 28] on icon "Close Search" at bounding box center [1288, 26] width 15 height 15
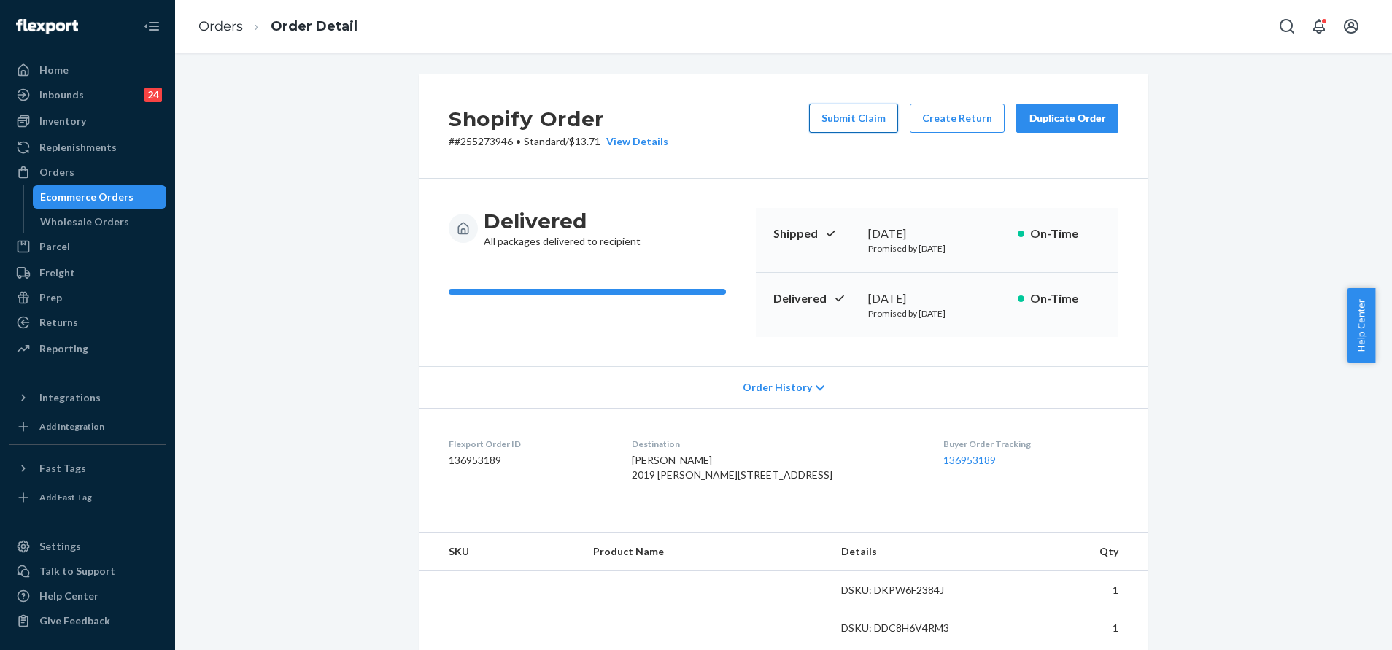
click at [847, 117] on button "Submit Claim" at bounding box center [853, 118] width 89 height 29
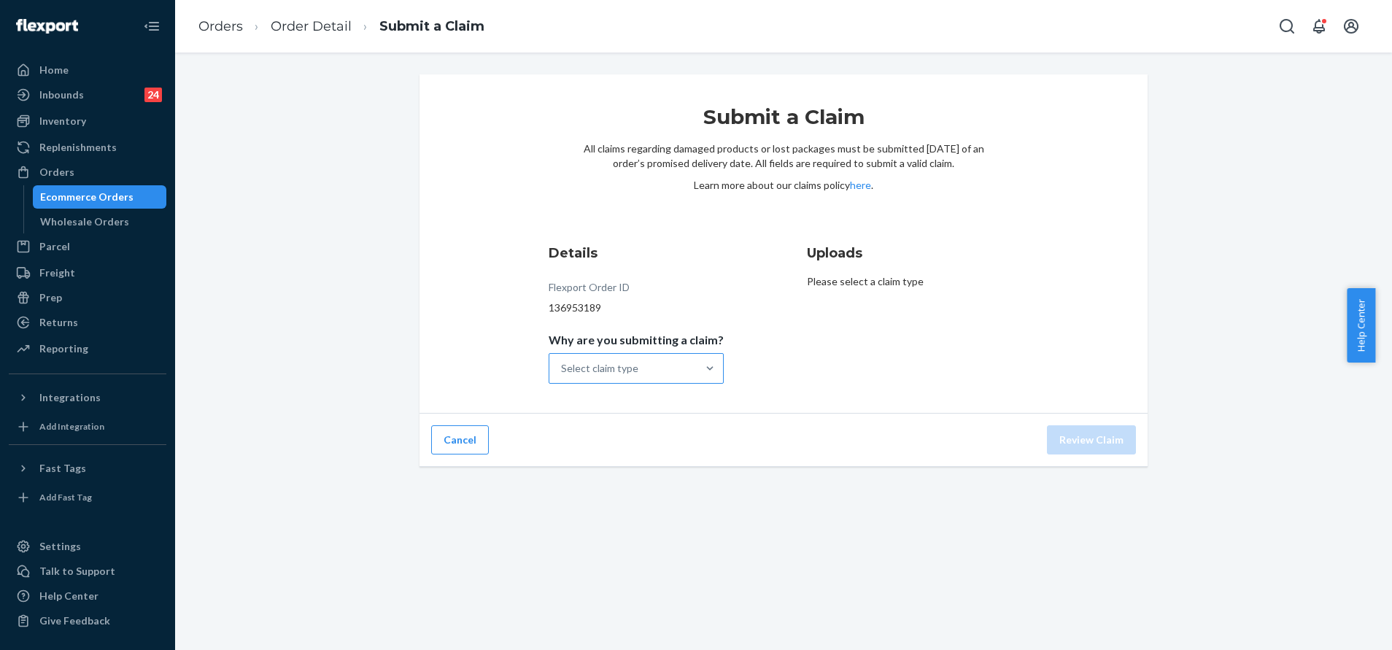
click at [633, 367] on div "Select claim type" at bounding box center [599, 368] width 77 height 15
click at [563, 367] on input "Why are you submitting a claim? Select claim type" at bounding box center [561, 368] width 1 height 15
click at [639, 467] on div "Incorrect product" at bounding box center [636, 462] width 169 height 29
click at [563, 376] on input "Why are you submitting a claim? option Incorrect product focused, 0 of 4. 4 res…" at bounding box center [561, 368] width 1 height 15
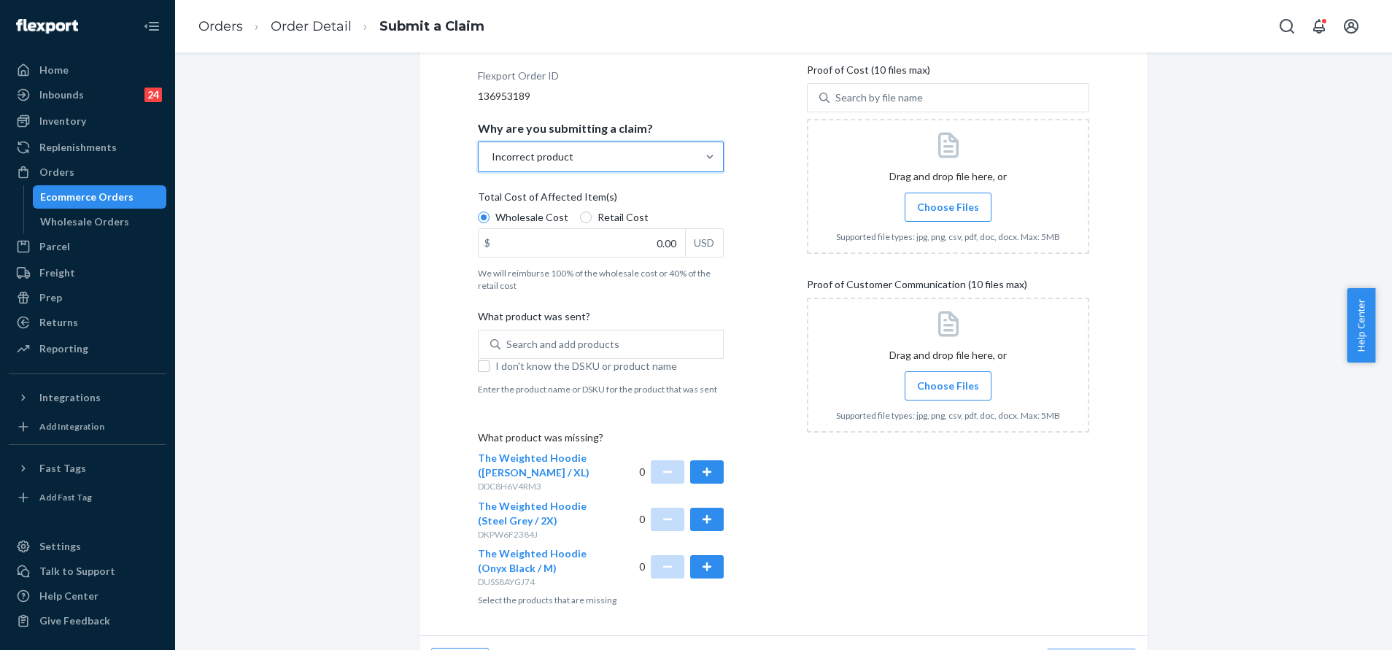
scroll to position [219, 0]
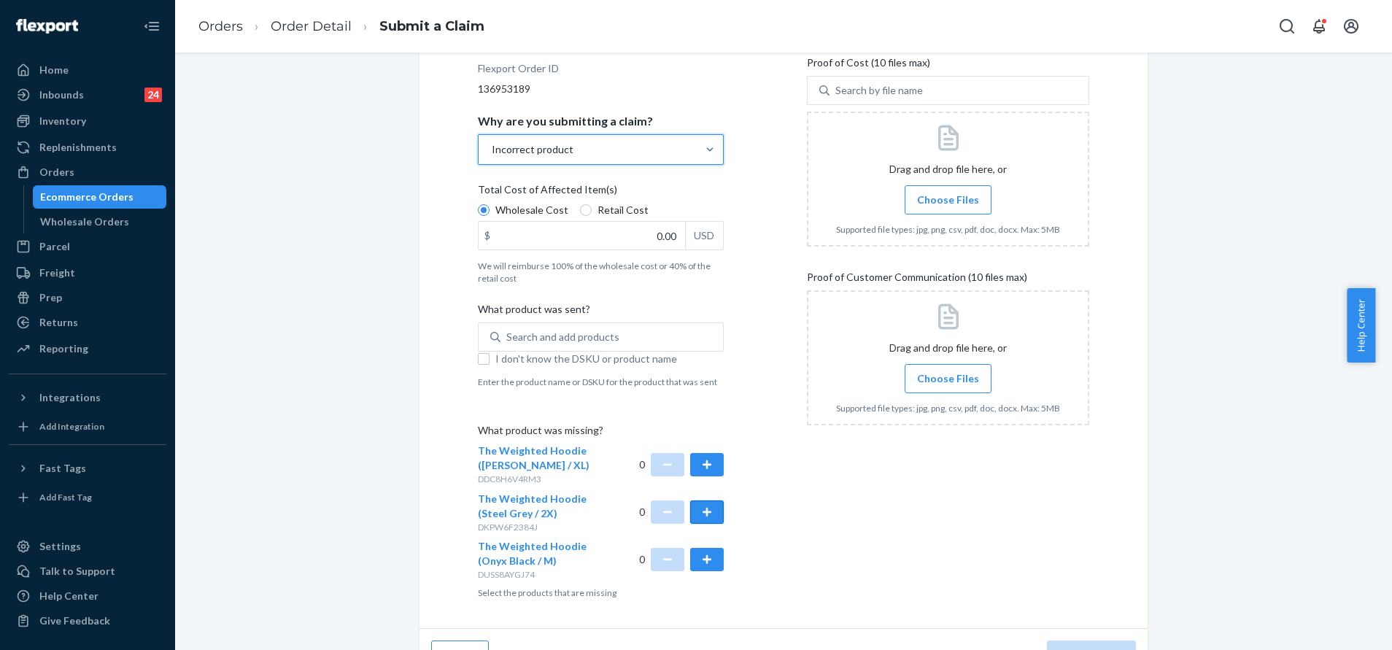
click at [697, 511] on button "button" at bounding box center [707, 512] width 34 height 23
click at [704, 557] on button "button" at bounding box center [707, 559] width 34 height 23
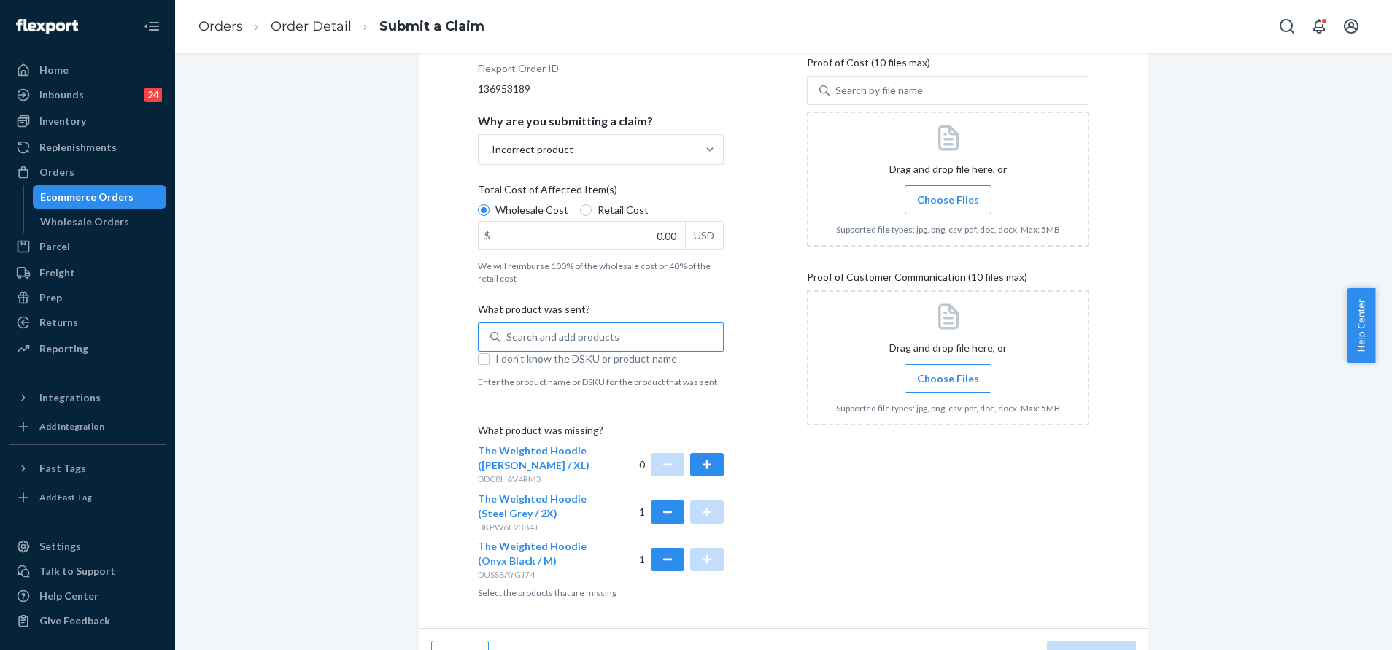
click at [655, 331] on div "Search and add products" at bounding box center [612, 337] width 223 height 26
click at [508, 331] on input "Search and add products" at bounding box center [506, 337] width 1 height 15
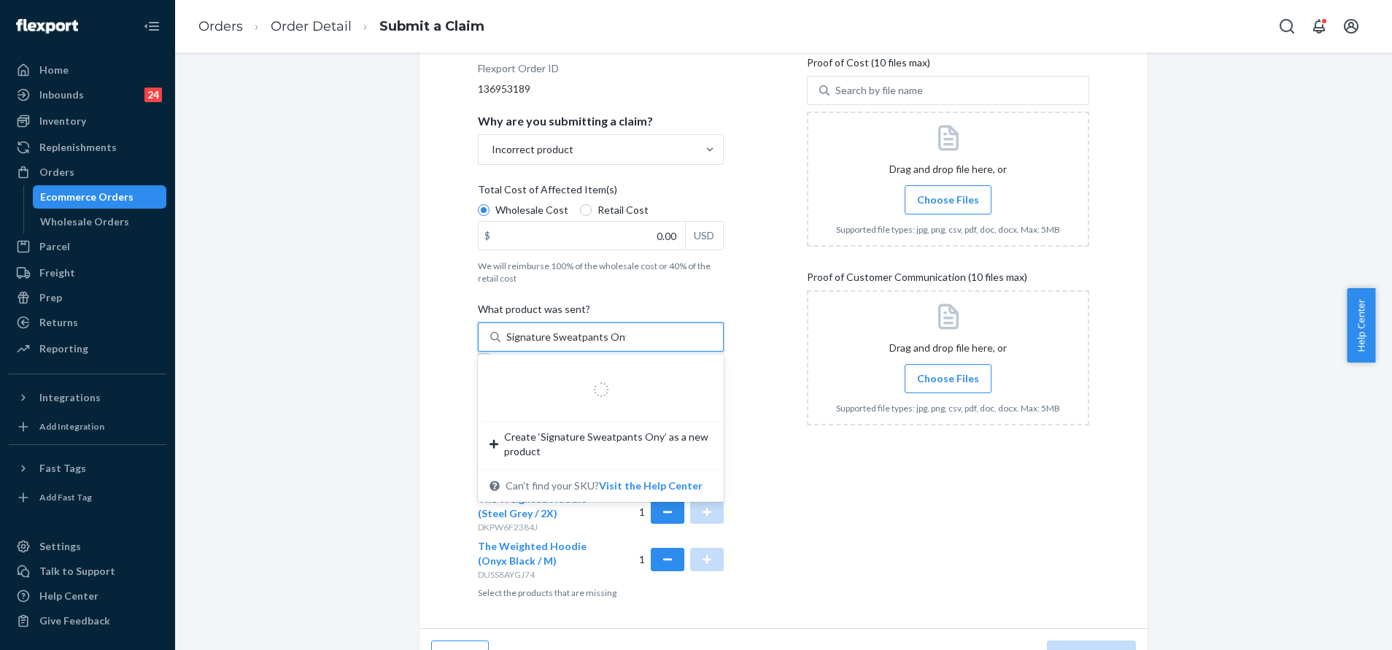
type input "Signature Sweatpants Ony"
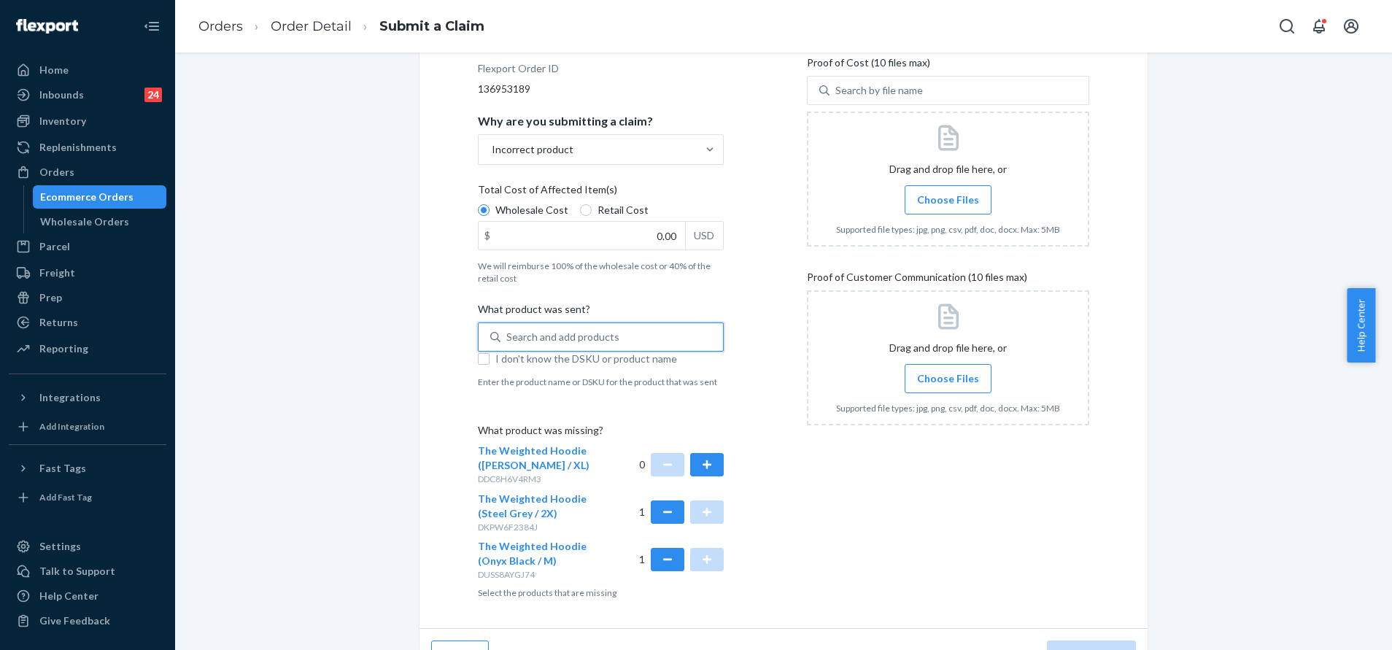
click at [609, 334] on div "Search and add products" at bounding box center [612, 337] width 223 height 26
click at [508, 334] on input "0 results available. Select is focused ,type to refine list, press Down to open…" at bounding box center [506, 337] width 1 height 15
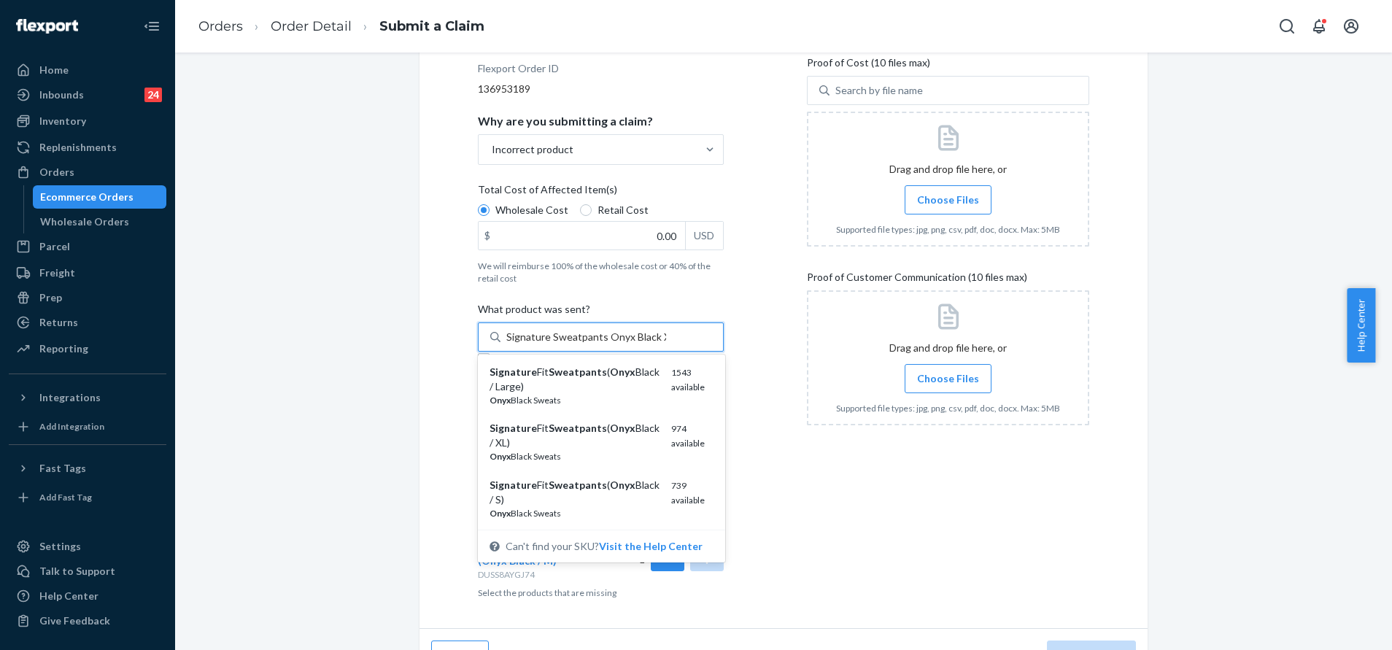
type input "Signature Sweatpants Onyx Black XS"
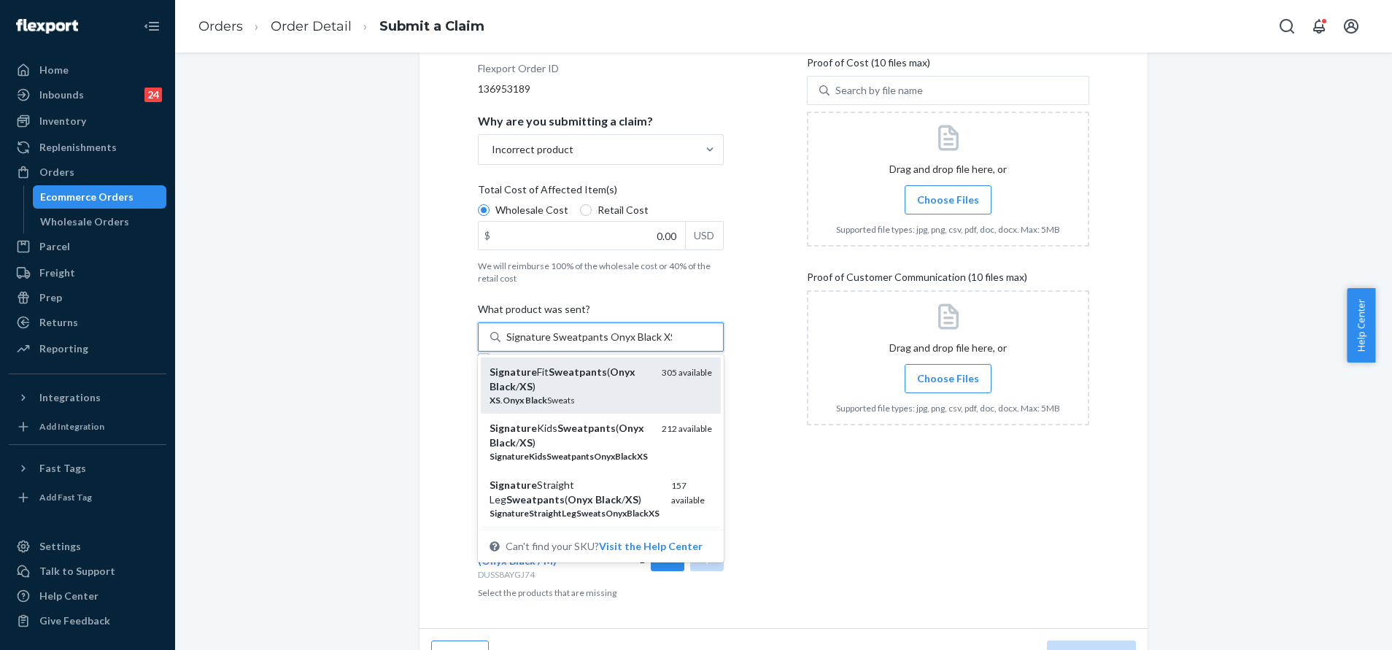
click at [611, 391] on div "Signature Fit Sweatpants ( Onyx Black / XS )" at bounding box center [570, 379] width 161 height 29
click at [611, 344] on input "Signature Sweatpants Onyx Black XS" at bounding box center [589, 337] width 166 height 15
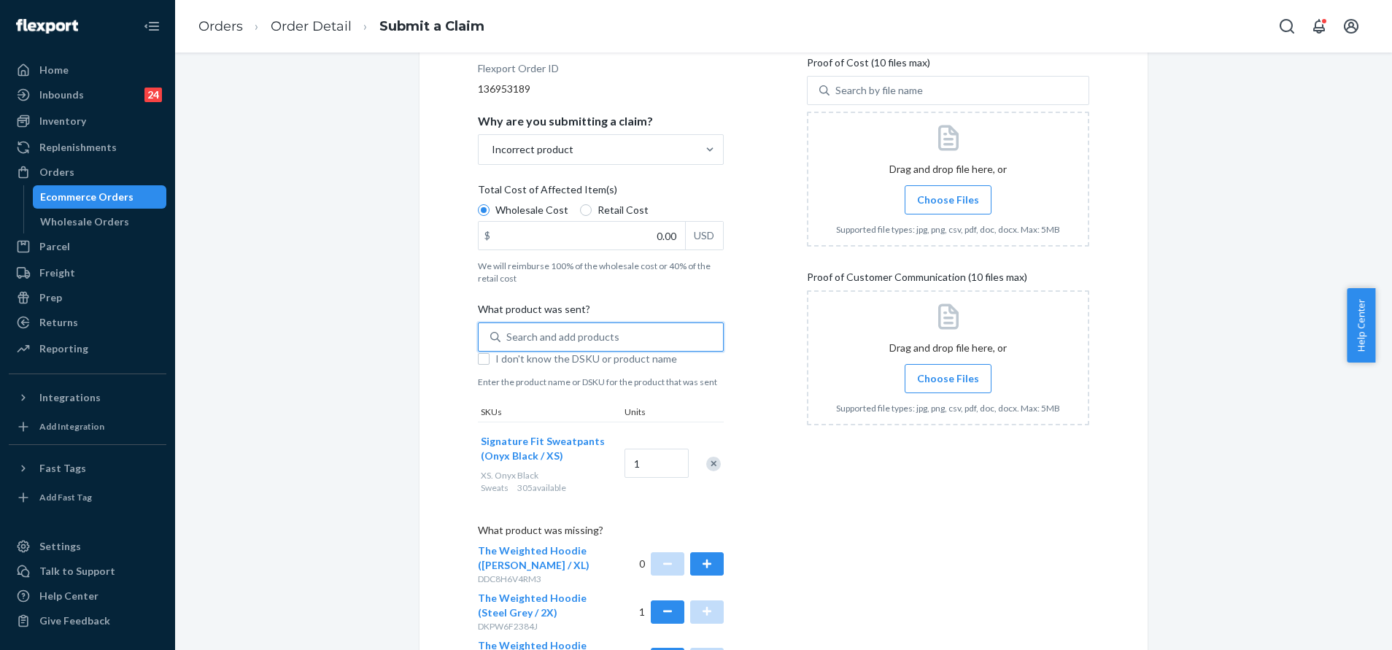
click at [668, 330] on div "Search and add products" at bounding box center [612, 337] width 223 height 26
click at [508, 330] on input "0 results available. Select is focused ,type to refine list, press Down to open…" at bounding box center [506, 337] width 1 height 15
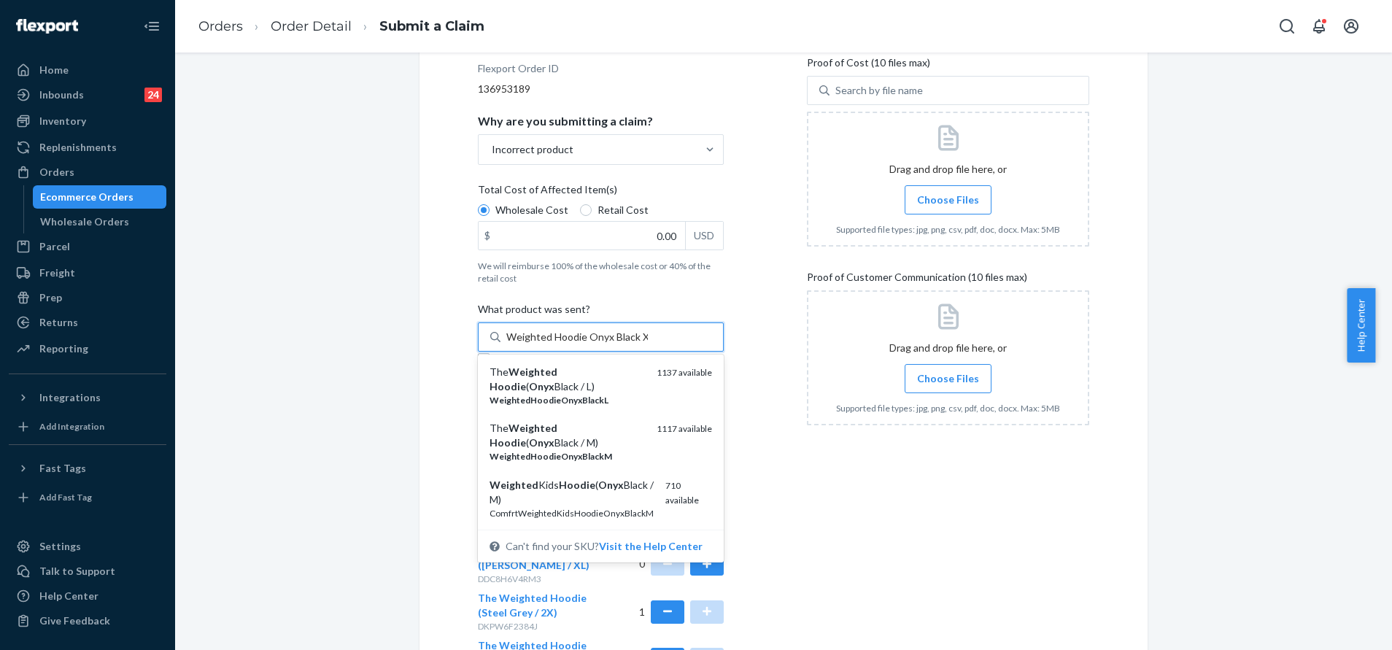
type input "Weighted Hoodie Onyx Black XS"
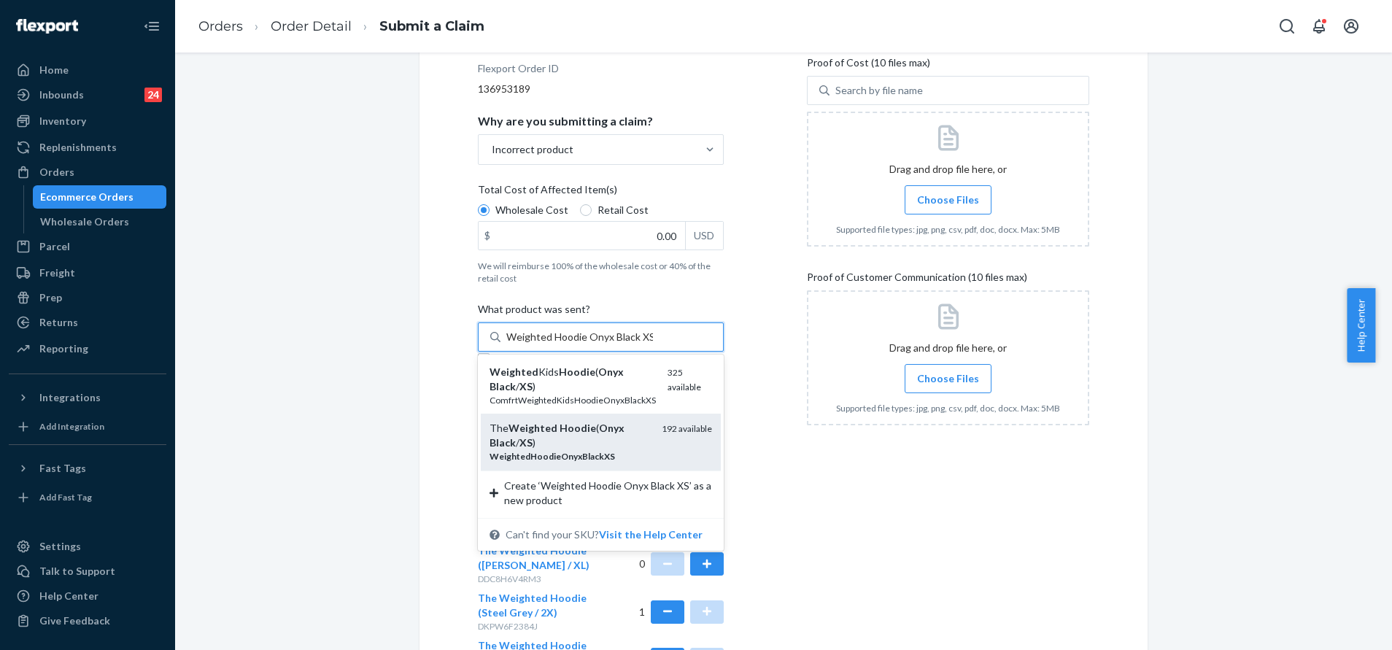
click at [662, 455] on div "192 available" at bounding box center [687, 442] width 50 height 42
click at [653, 344] on input "Weighted Hoodie Onyx Black XS" at bounding box center [579, 337] width 147 height 15
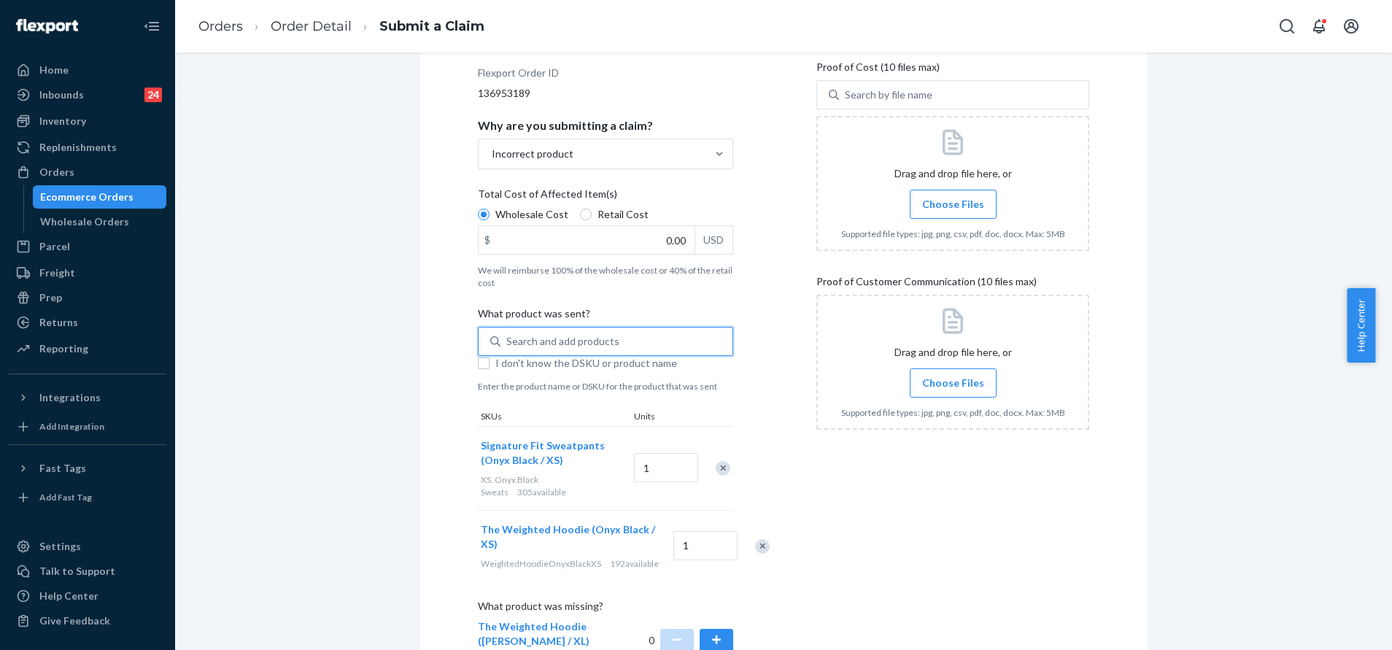
scroll to position [107, 0]
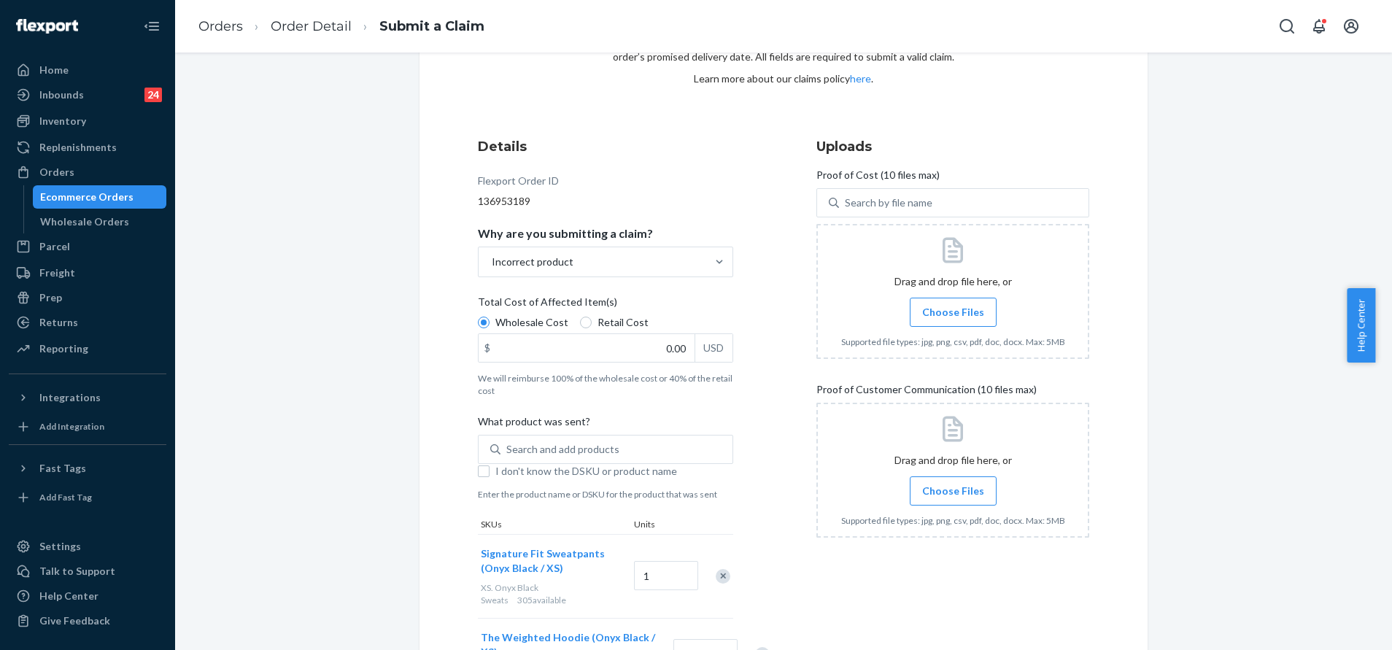
click at [940, 318] on span "Choose Files" at bounding box center [953, 312] width 62 height 15
click at [953, 318] on input "Choose Files" at bounding box center [953, 312] width 1 height 16
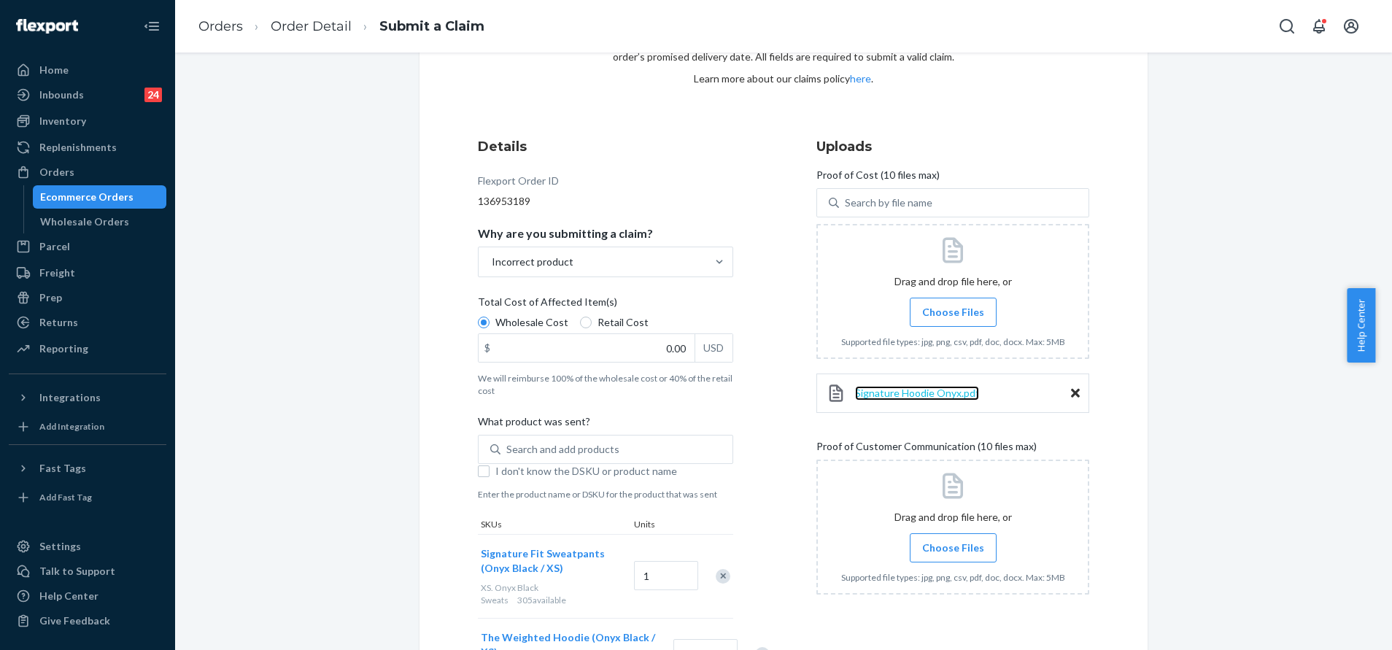
click at [907, 392] on span "Signature Hoodie Onyx.pdf" at bounding box center [917, 393] width 124 height 12
click at [938, 313] on span "Choose Files" at bounding box center [953, 312] width 62 height 15
click at [953, 313] on input "Choose Files" at bounding box center [953, 312] width 1 height 16
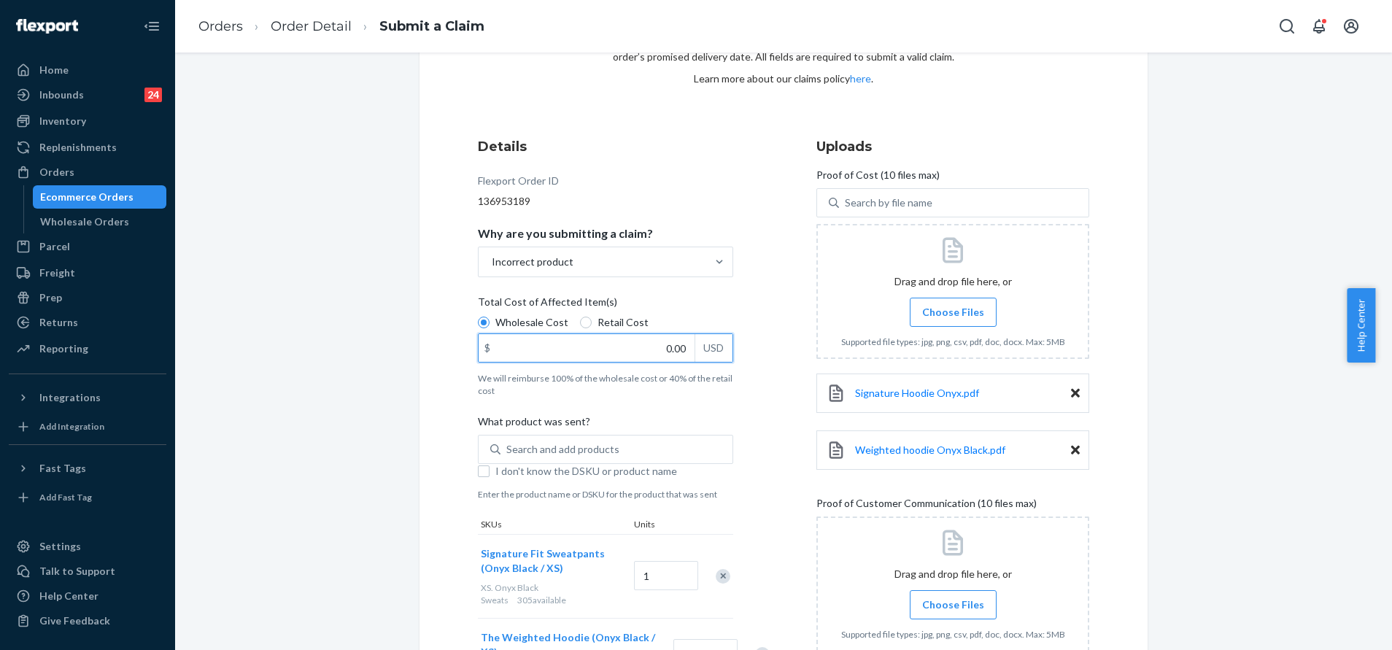
click at [635, 344] on input "0.00" at bounding box center [587, 348] width 216 height 28
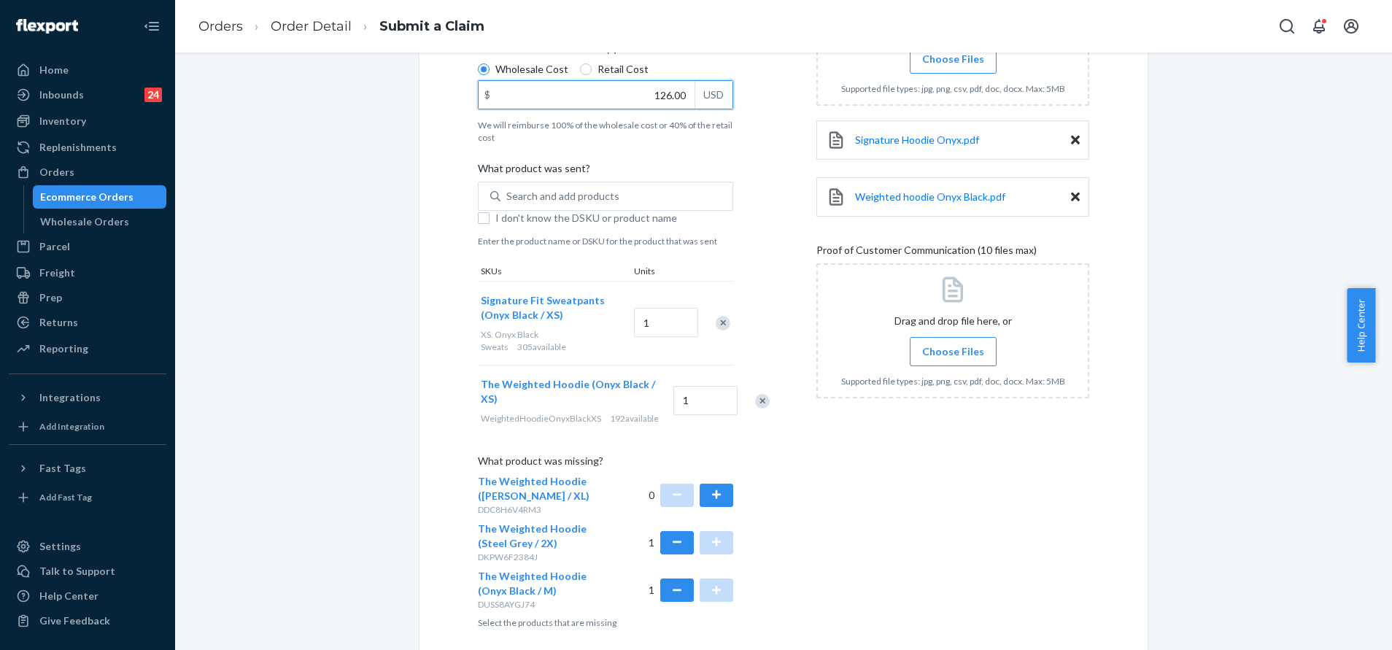
scroll to position [325, 0]
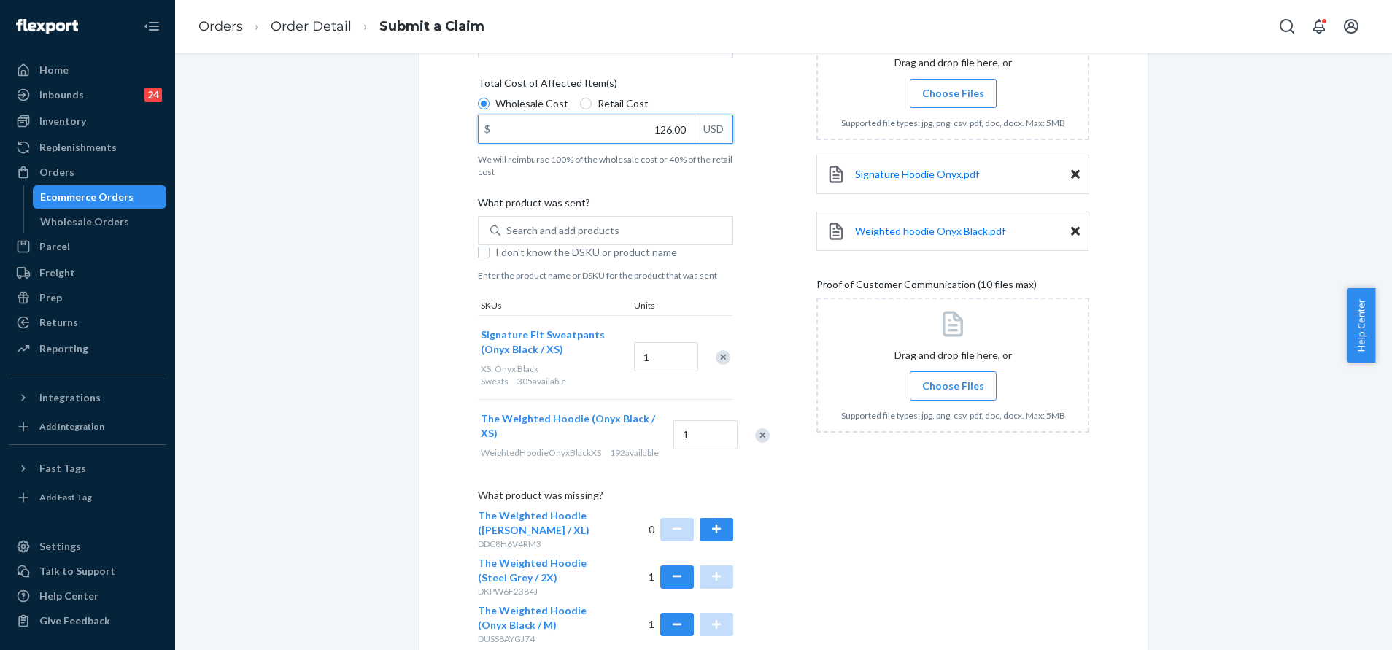
type input "126.00"
click at [961, 385] on span "Choose Files" at bounding box center [953, 386] width 62 height 15
click at [954, 385] on input "Choose Files" at bounding box center [953, 386] width 1 height 16
drag, startPoint x: 1168, startPoint y: 428, endPoint x: 1128, endPoint y: 421, distance: 40.7
click at [1167, 428] on div "Submit a Claim All claims regarding damaged products or lost packages must be s…" at bounding box center [783, 248] width 1195 height 998
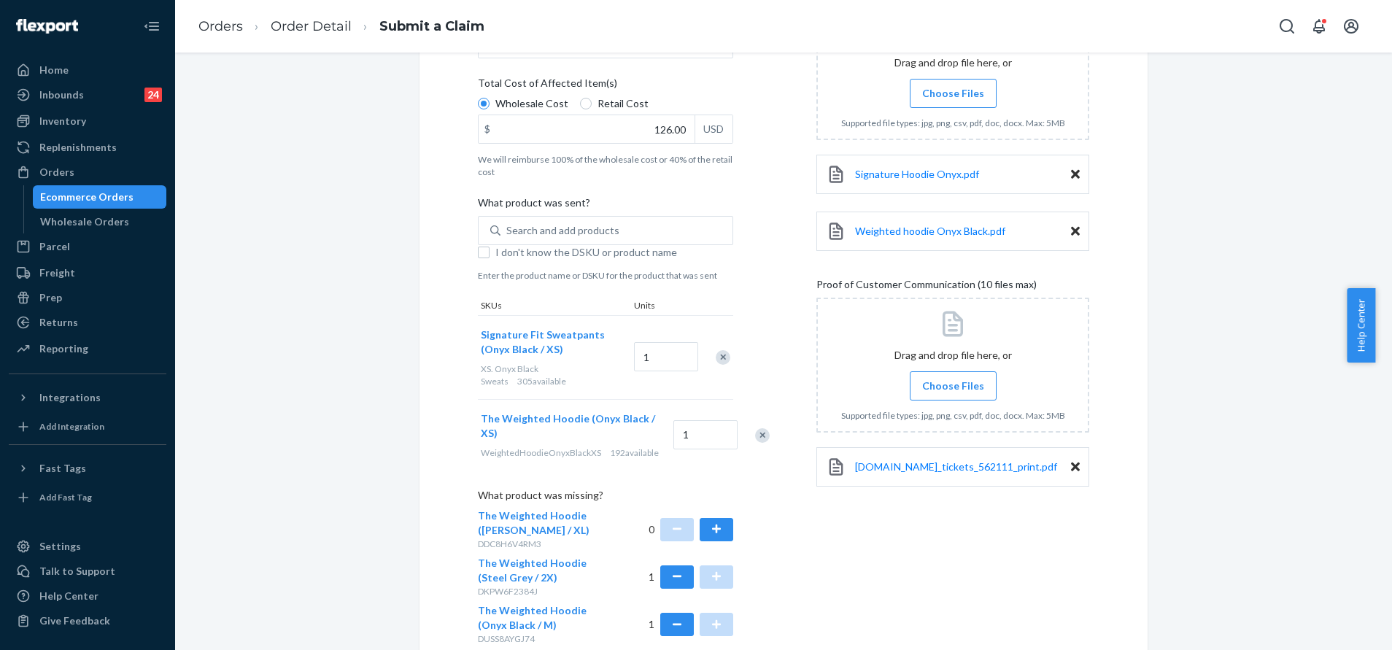
click at [945, 390] on span "Choose Files" at bounding box center [953, 386] width 62 height 15
click at [953, 390] on input "Choose Files" at bounding box center [953, 386] width 1 height 16
click at [960, 387] on span "Choose Files" at bounding box center [953, 386] width 62 height 15
click at [954, 387] on input "Choose Files" at bounding box center [953, 386] width 1 height 16
click at [1071, 580] on icon at bounding box center [1075, 580] width 9 height 13
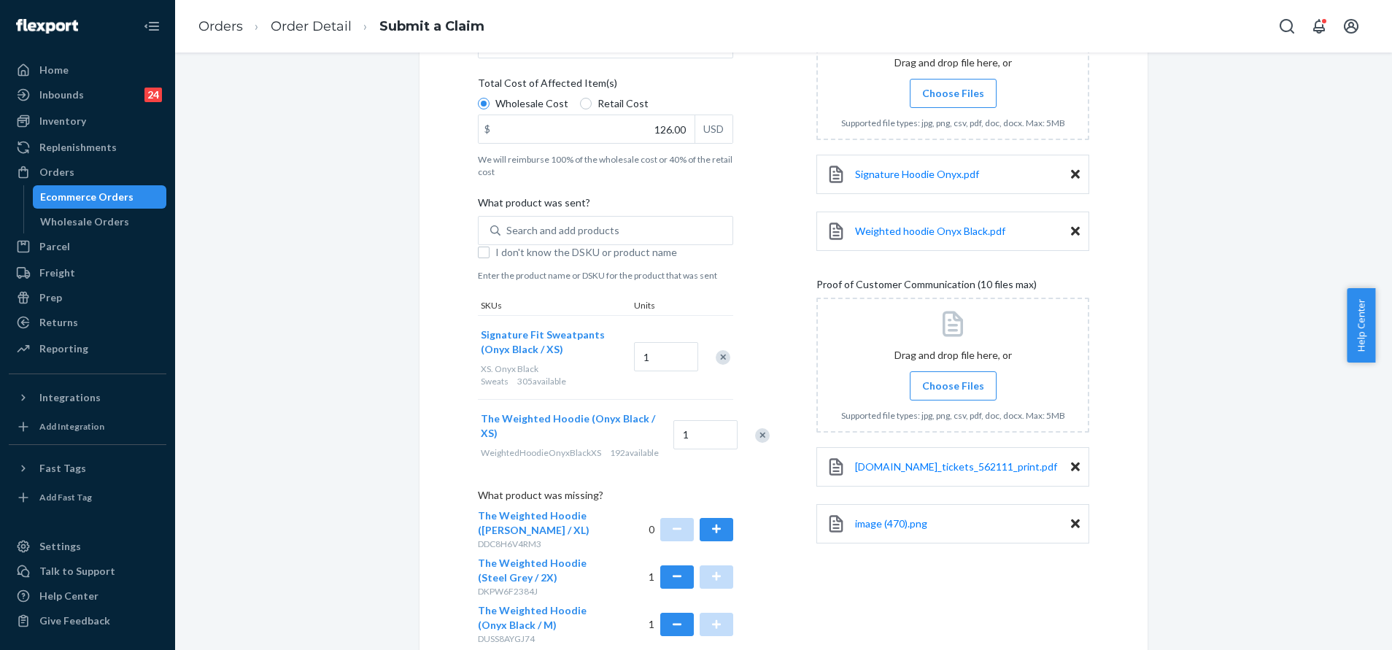
click at [895, 345] on div at bounding box center [952, 365] width 273 height 135
click at [958, 374] on label "Choose Files" at bounding box center [953, 385] width 87 height 29
click at [954, 378] on input "Choose Files" at bounding box center [953, 386] width 1 height 16
click at [957, 371] on label "Choose Files" at bounding box center [953, 385] width 87 height 29
click at [954, 378] on input "Choose Files" at bounding box center [953, 386] width 1 height 16
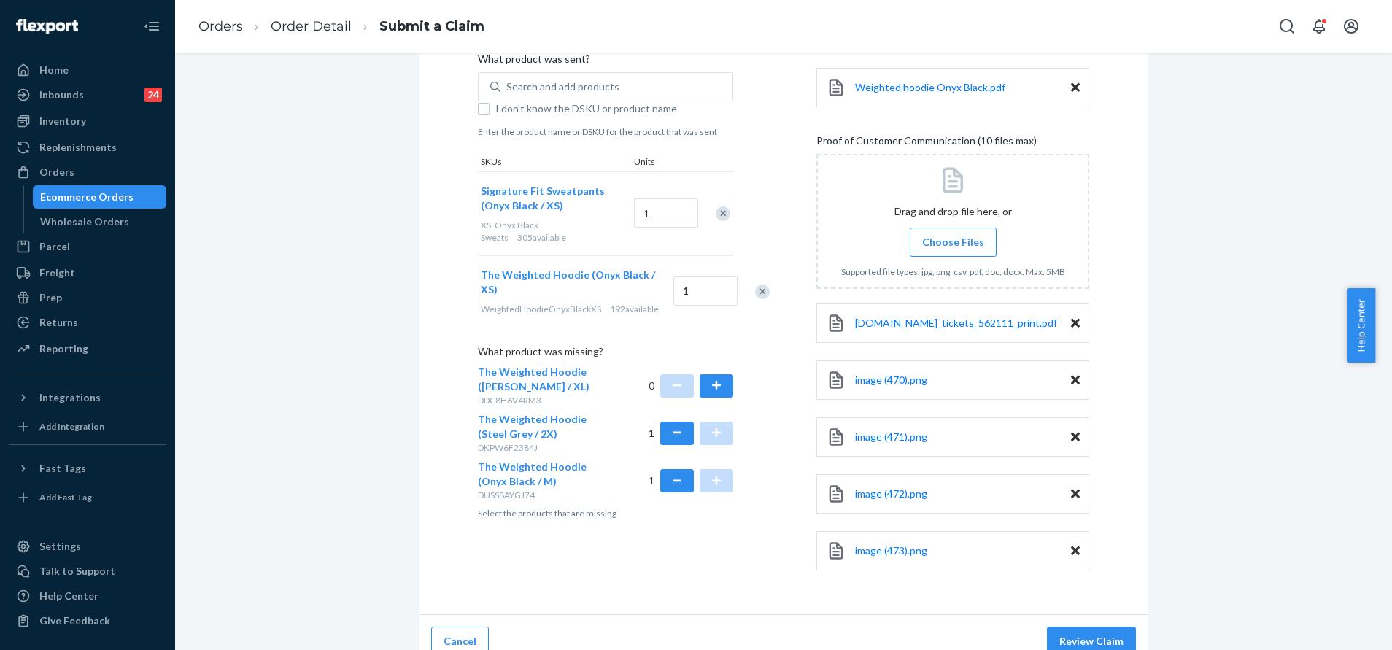
scroll to position [487, 0]
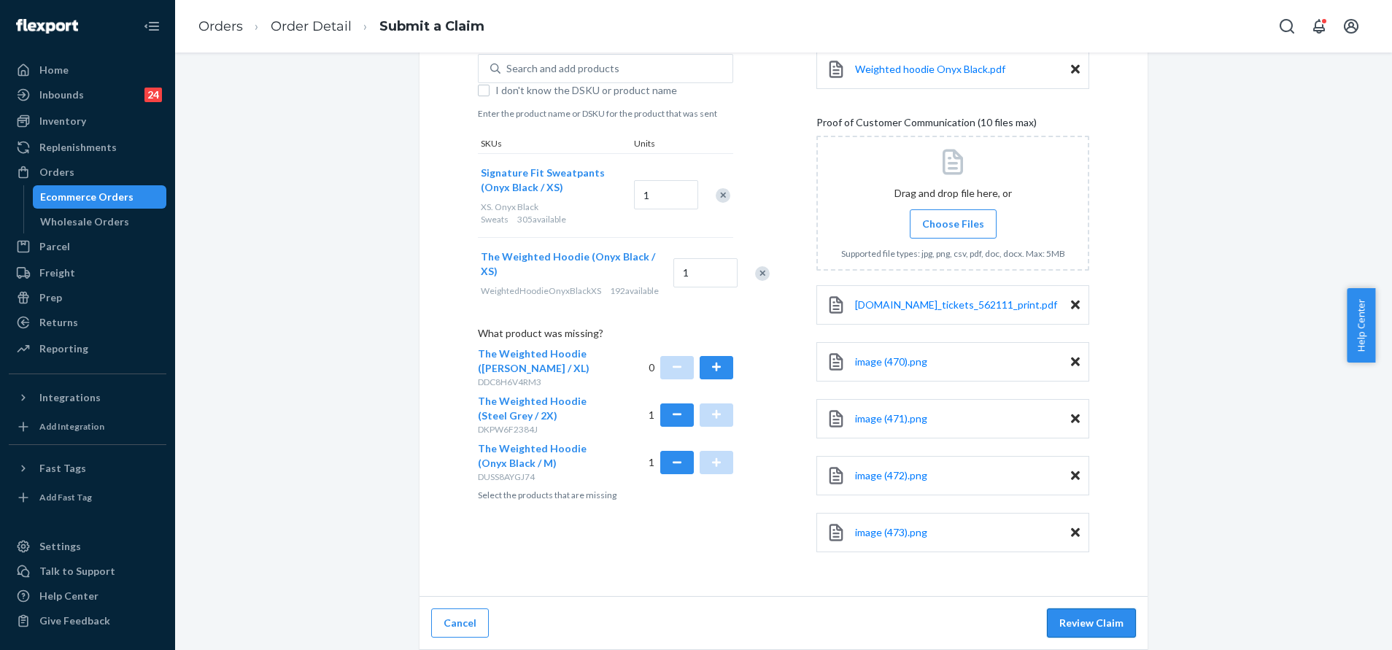
click at [1092, 634] on button "Review Claim" at bounding box center [1091, 623] width 89 height 29
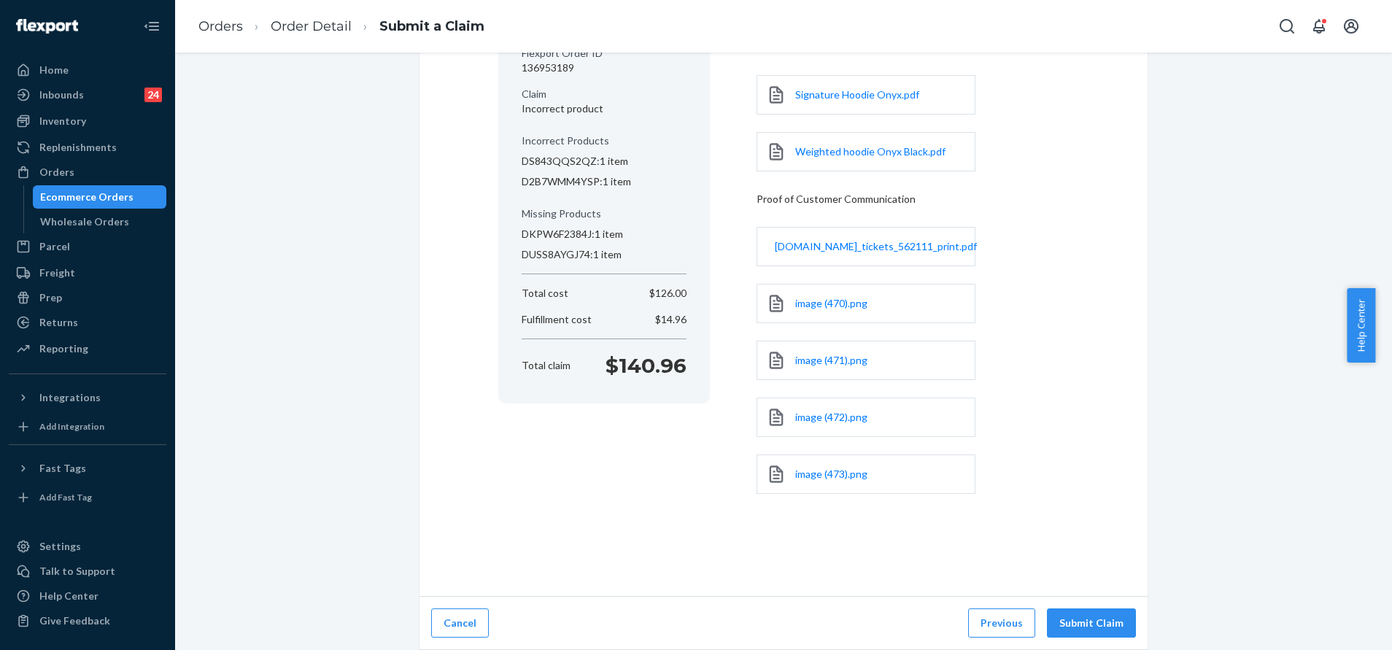
click at [1106, 606] on div "Cancel Previous Submit Claim" at bounding box center [784, 623] width 728 height 53
click at [1117, 621] on button "Submit Claim" at bounding box center [1091, 623] width 89 height 29
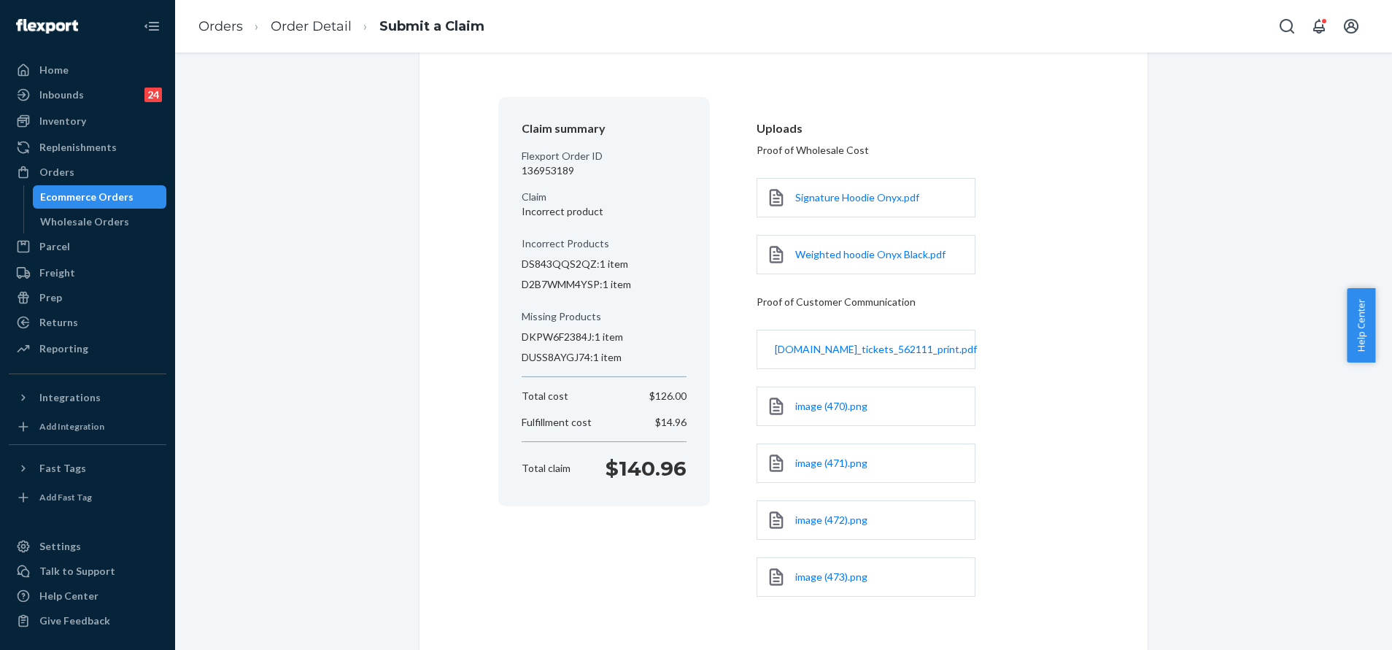
scroll to position [109, 0]
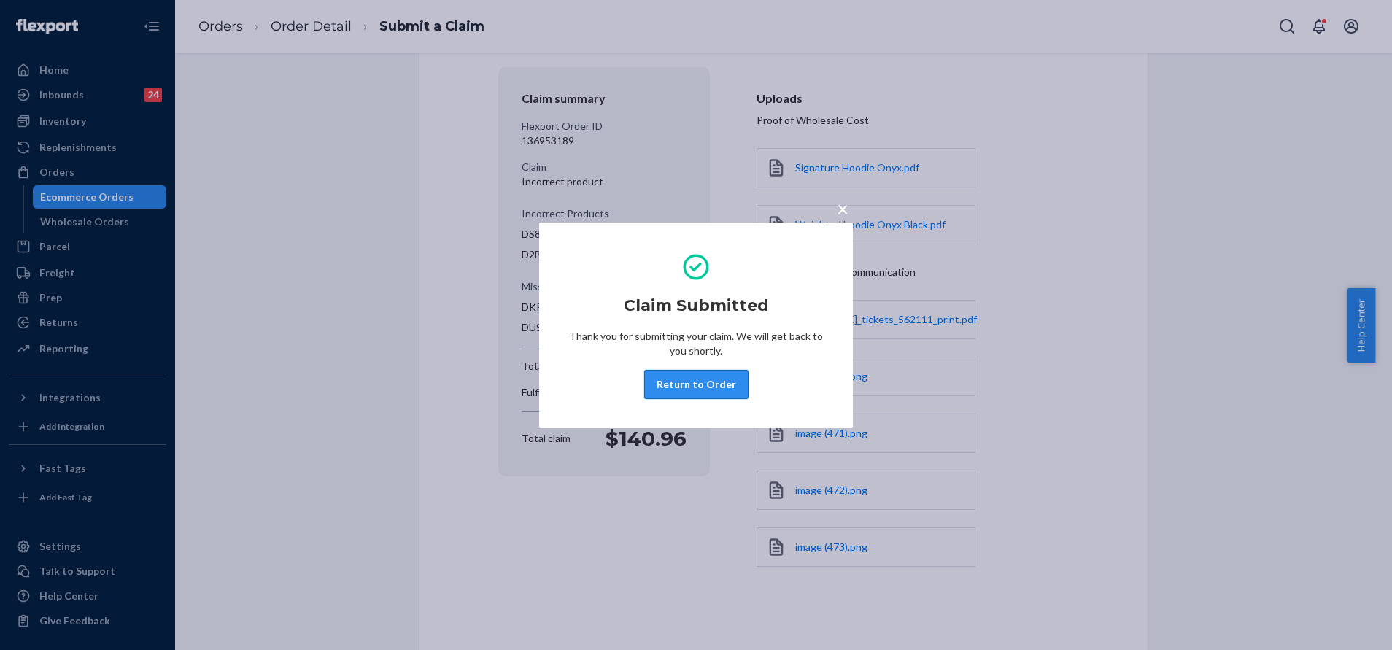
click at [711, 391] on button "Return to Order" at bounding box center [696, 384] width 104 height 29
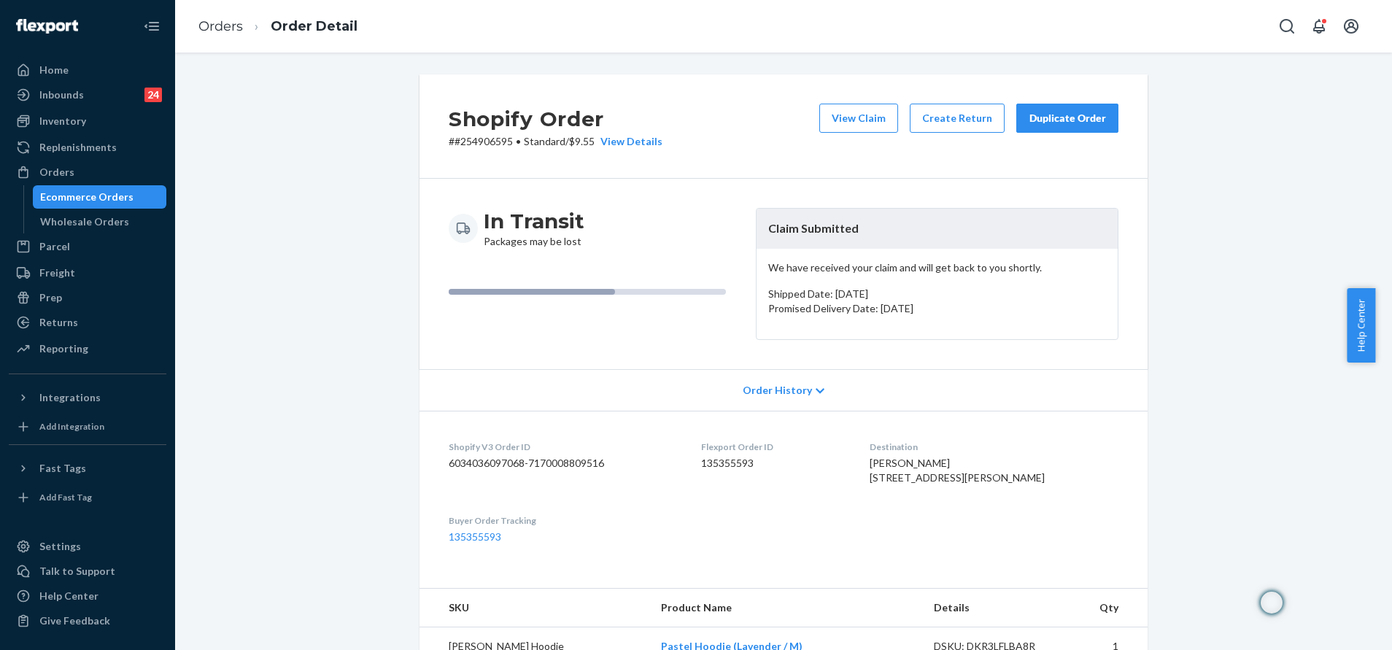
click at [1059, 122] on div "Duplicate Order" at bounding box center [1067, 118] width 77 height 15
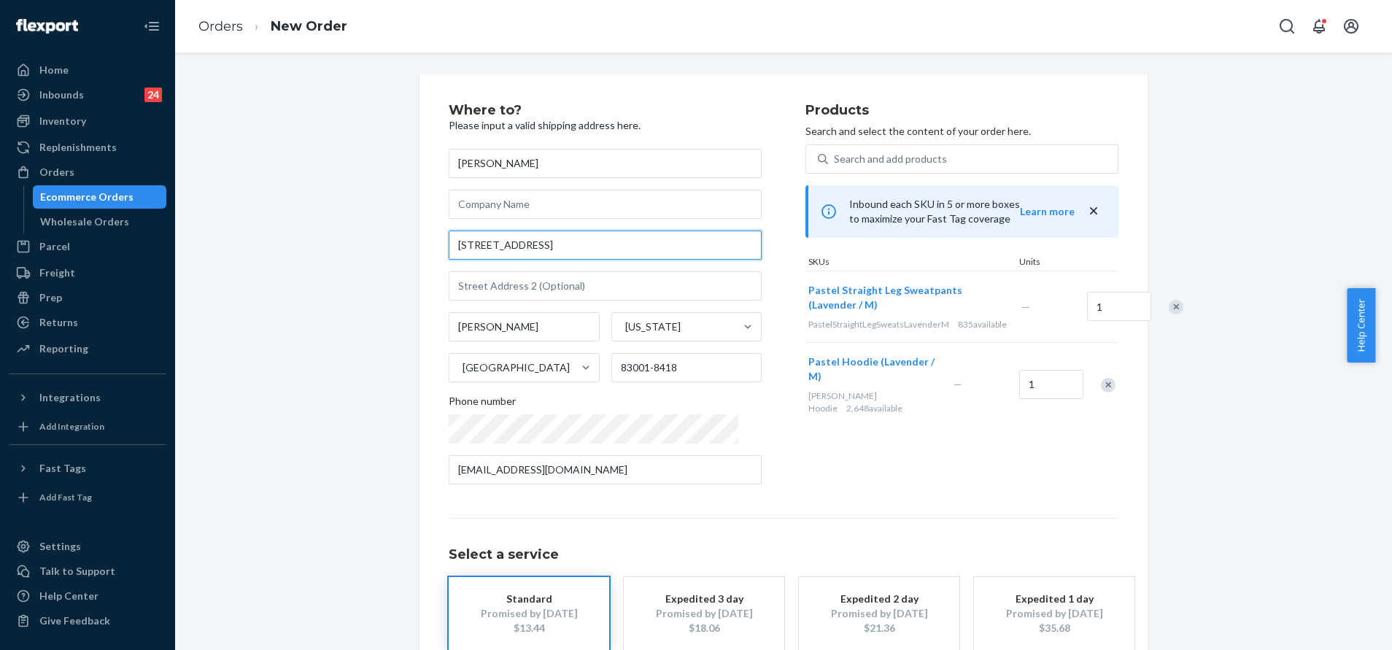
click at [587, 249] on input "[STREET_ADDRESS]" at bounding box center [605, 245] width 313 height 29
paste input "[DOMAIN_NAME] 7078 83001"
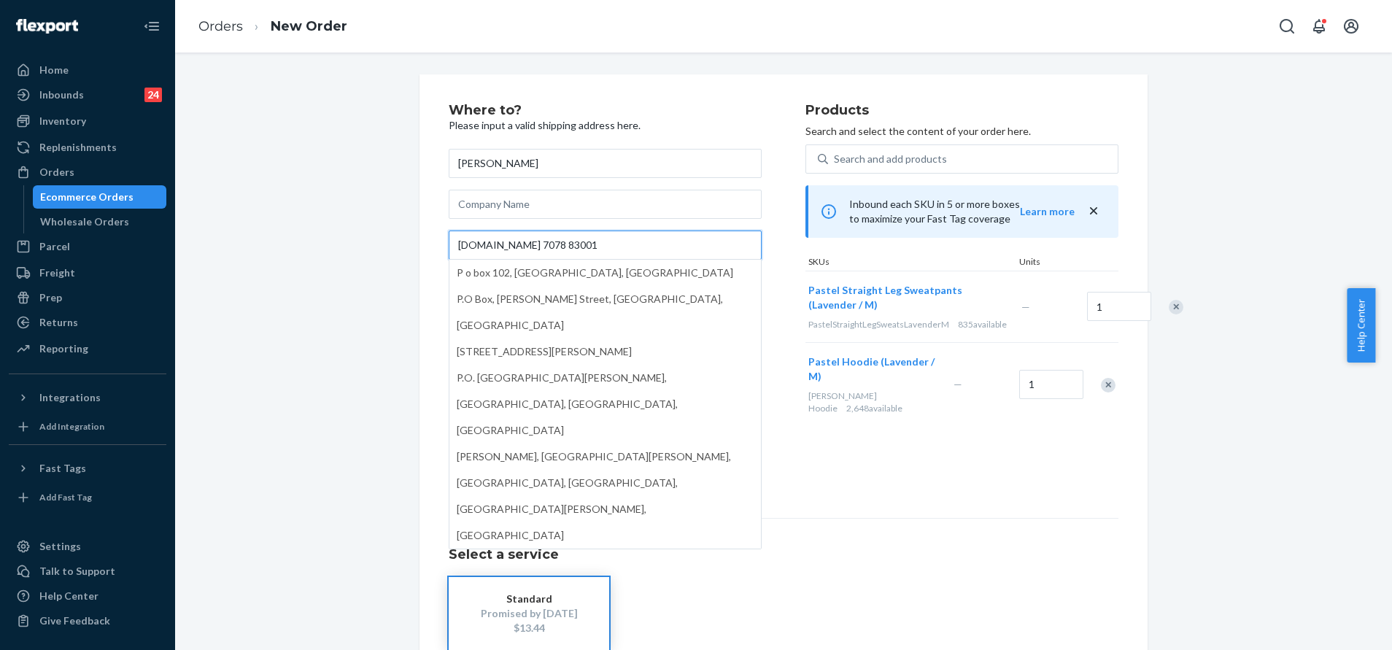
type input "[DOMAIN_NAME] 7078 83001"
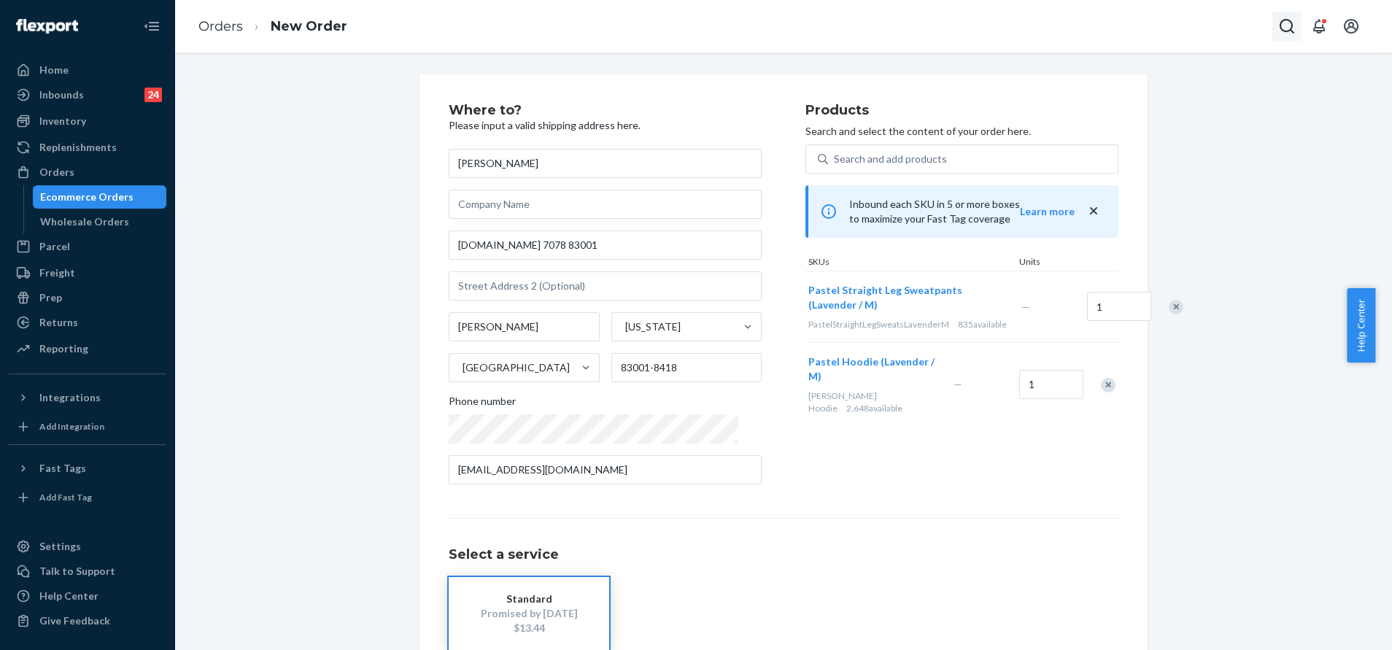
click at [1286, 20] on icon "Open Search Box" at bounding box center [1287, 26] width 15 height 15
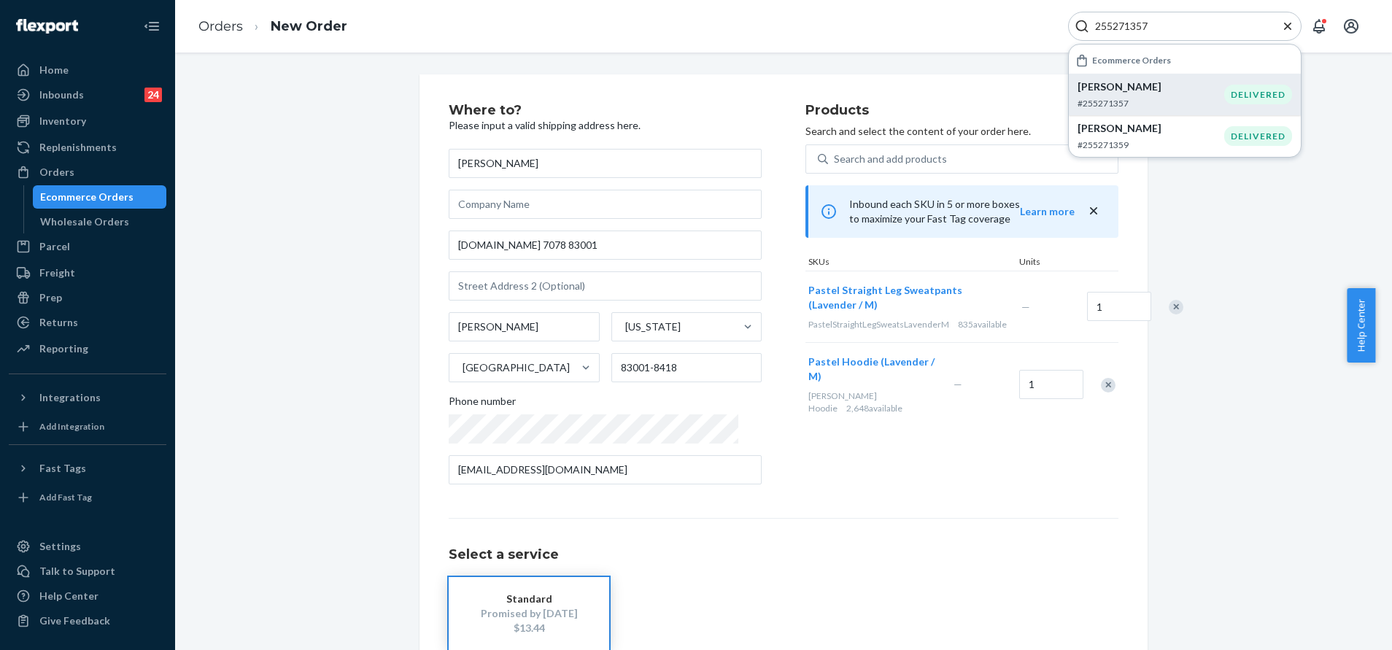
type input "255271357"
click at [1200, 93] on p "Aidan Daniliuk" at bounding box center [1151, 87] width 147 height 15
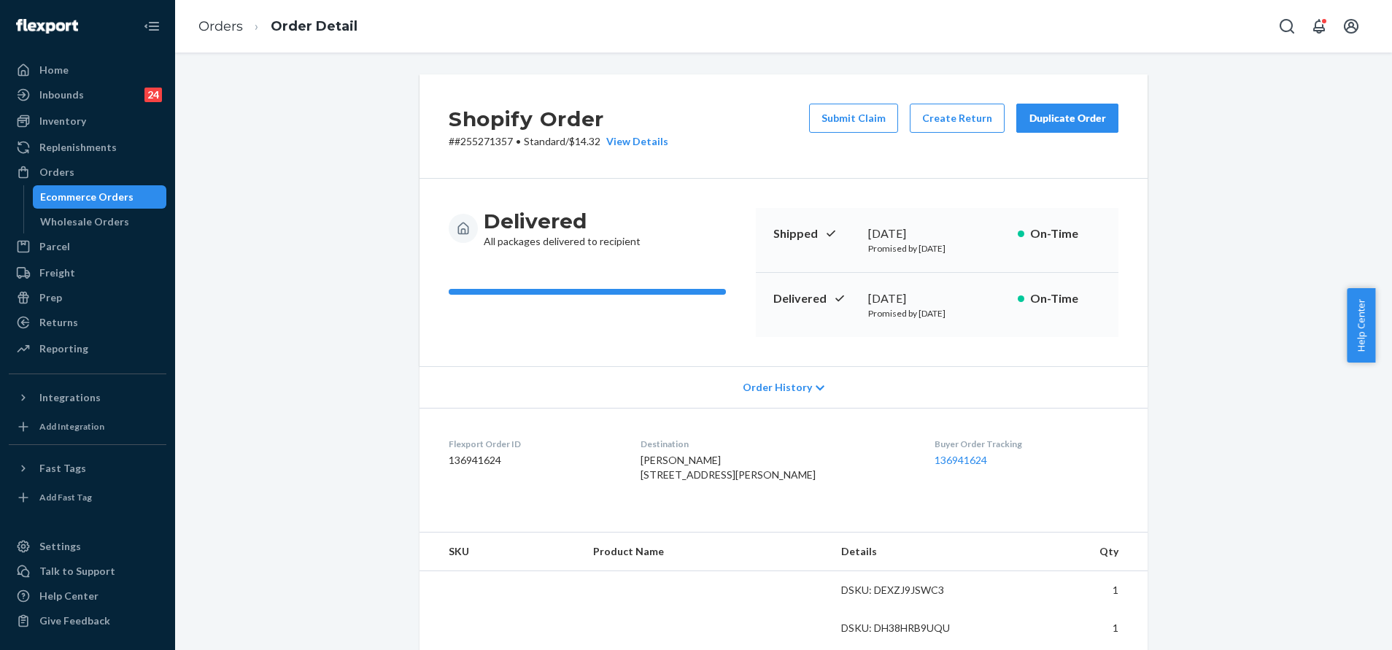
scroll to position [328, 0]
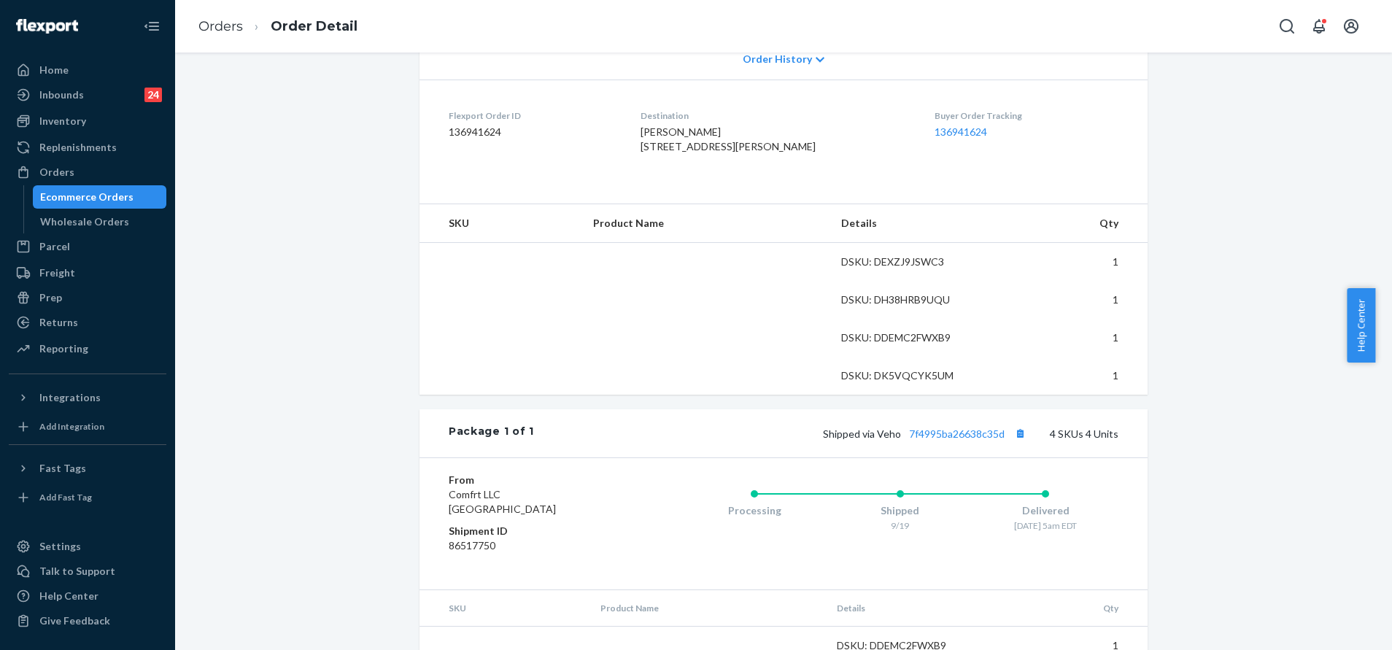
click at [976, 443] on div "Shipped via Veho 7f4995ba26638c35d 4 SKUs 4 Units" at bounding box center [826, 433] width 584 height 19
click at [976, 440] on link "7f4995ba26638c35d" at bounding box center [957, 434] width 96 height 12
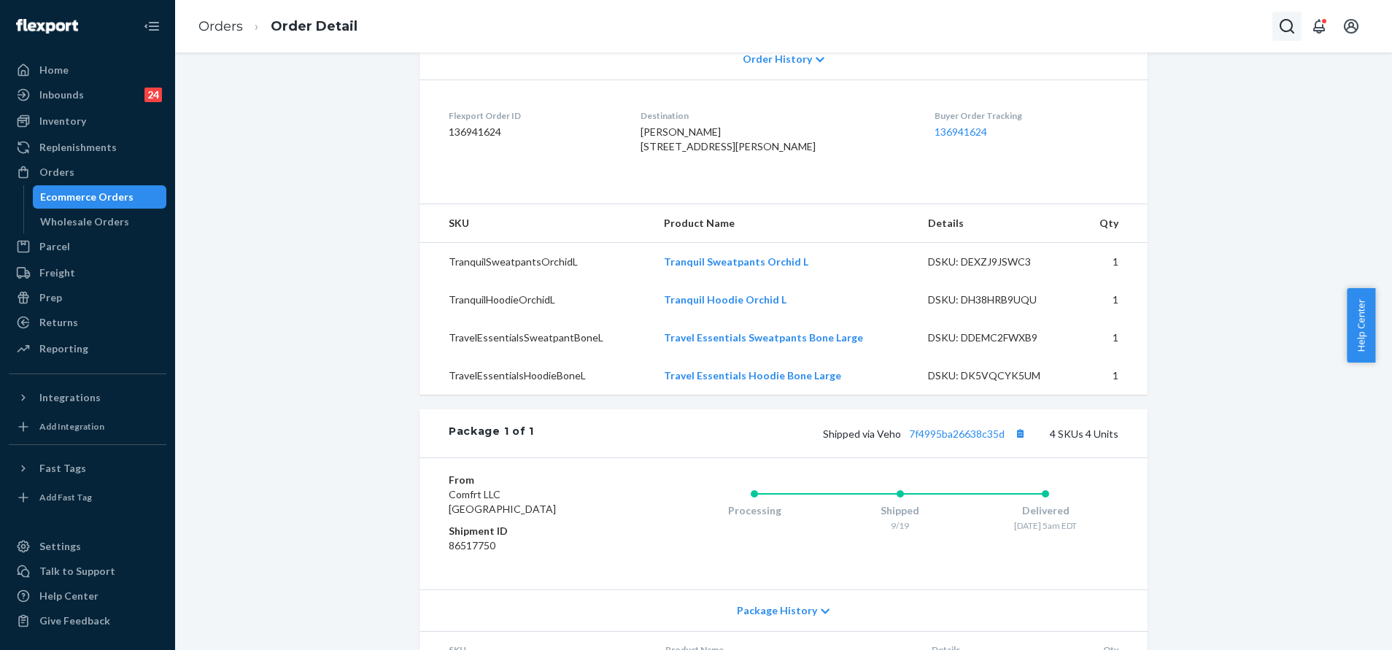
click at [1277, 27] on button "Open Search Box" at bounding box center [1287, 26] width 29 height 29
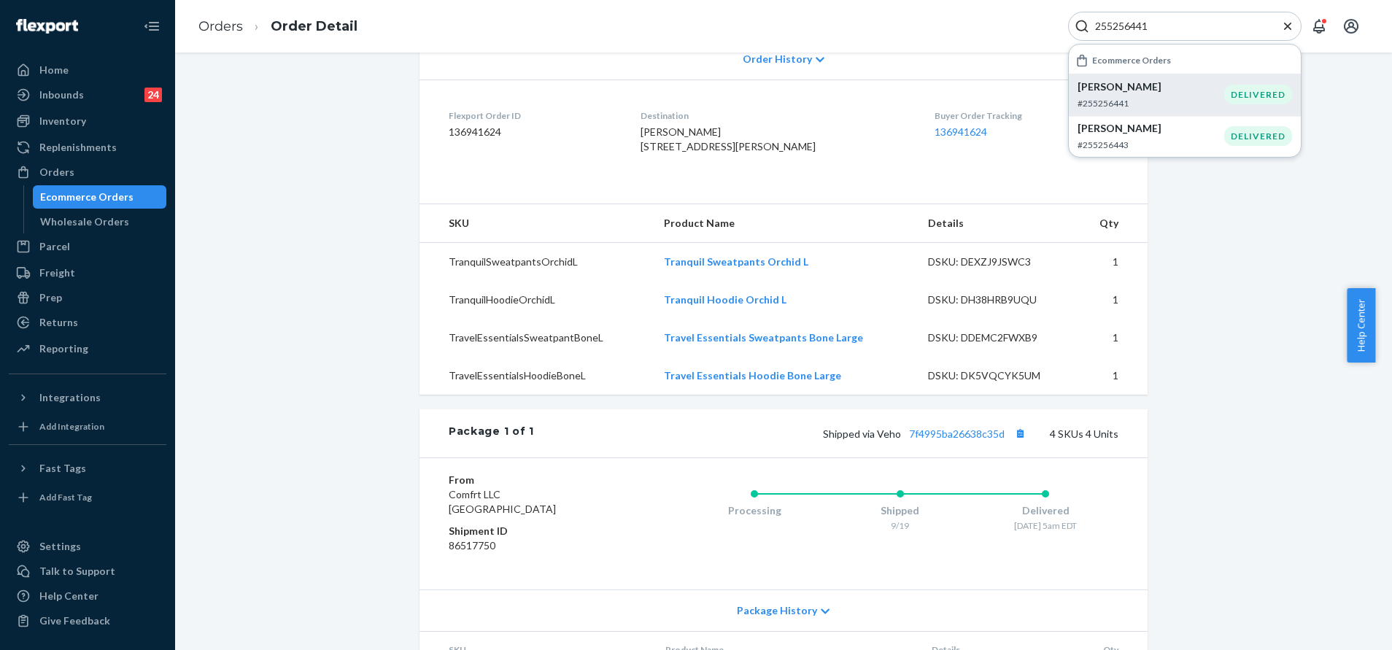
click at [1167, 88] on p "Emily Narraway" at bounding box center [1151, 87] width 147 height 15
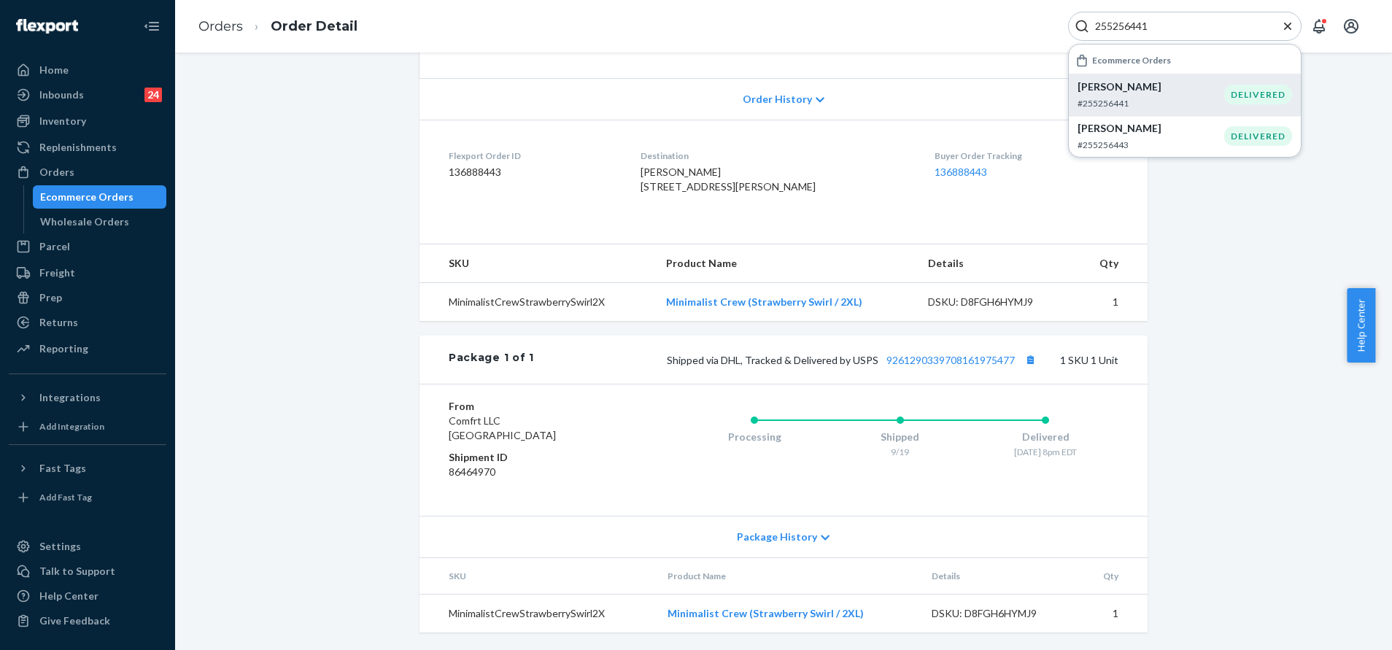
scroll to position [317, 0]
click at [930, 361] on link "9261290339708161975477" at bounding box center [951, 360] width 128 height 12
drag, startPoint x: 857, startPoint y: 303, endPoint x: 648, endPoint y: 303, distance: 209.4
click at [648, 303] on tr "MinimalistCrewStrawberrySwirl2X Minimalist Crew (Strawberry Swirl / 2XL) DSKU: …" at bounding box center [784, 302] width 728 height 39
copy tr "Minimalist Crew (Strawberry Swirl / 2XL)"
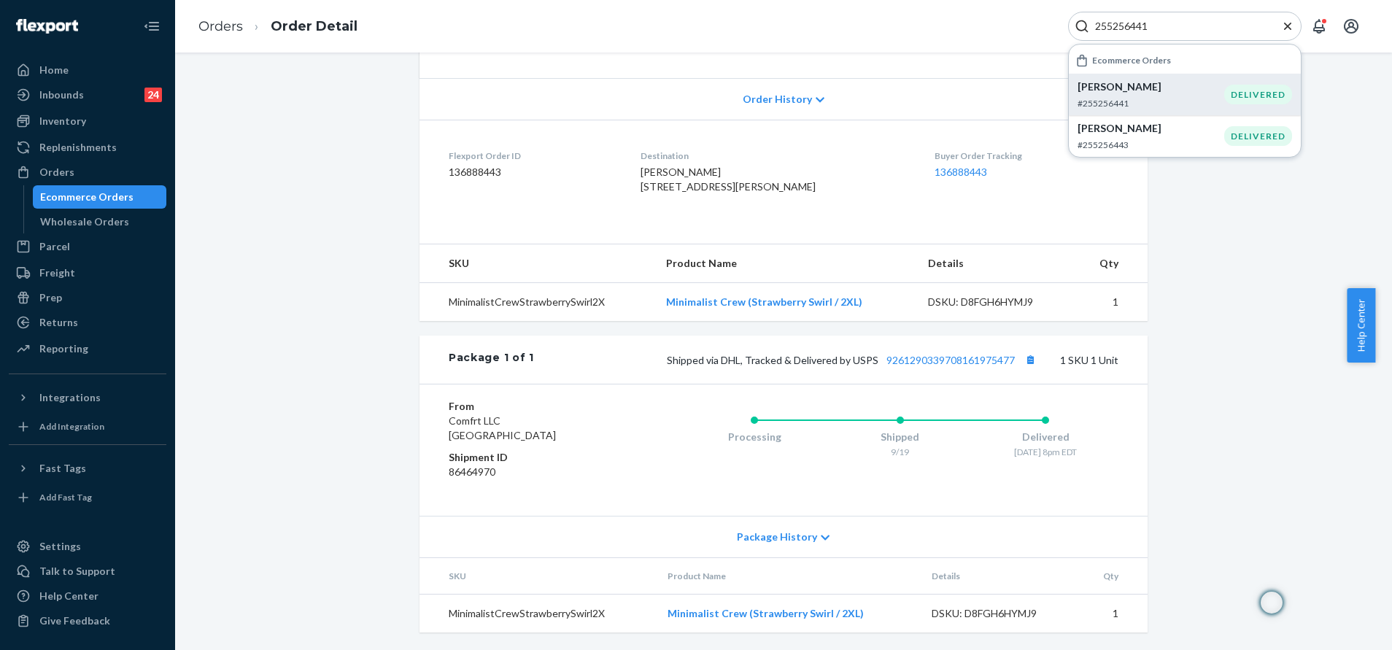
click at [1190, 34] on div "255256441" at bounding box center [1184, 26] width 233 height 29
click at [1189, 31] on input "255256441" at bounding box center [1178, 26] width 179 height 15
paste input "4135325"
paste input "5243527"
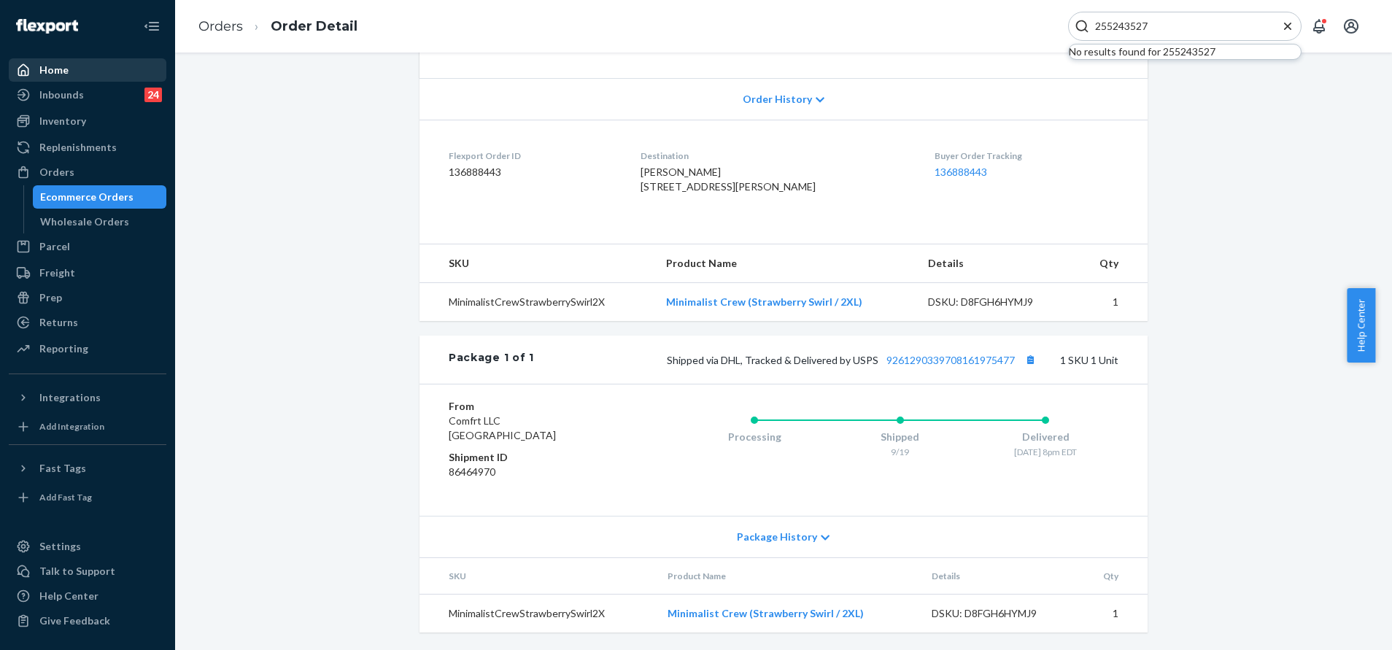
type input "255243527"
click at [93, 77] on div "Home" at bounding box center [87, 70] width 155 height 20
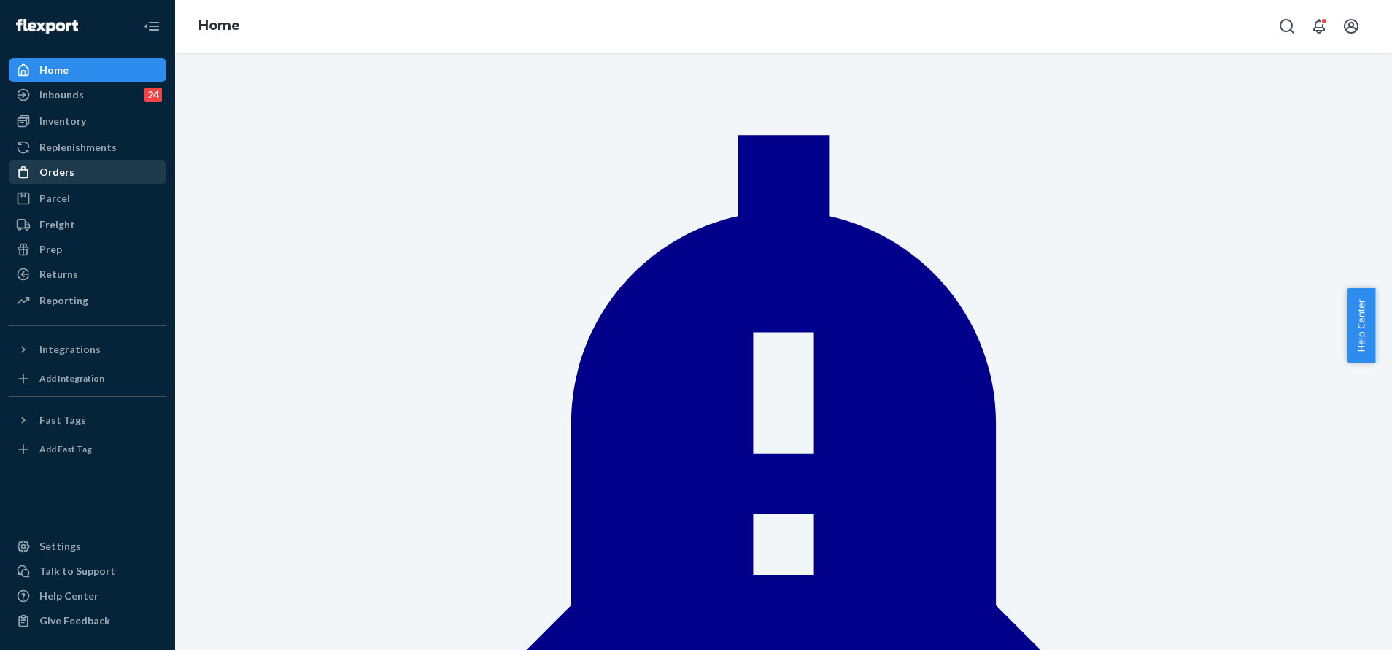
click at [99, 177] on div "Orders" at bounding box center [87, 172] width 155 height 20
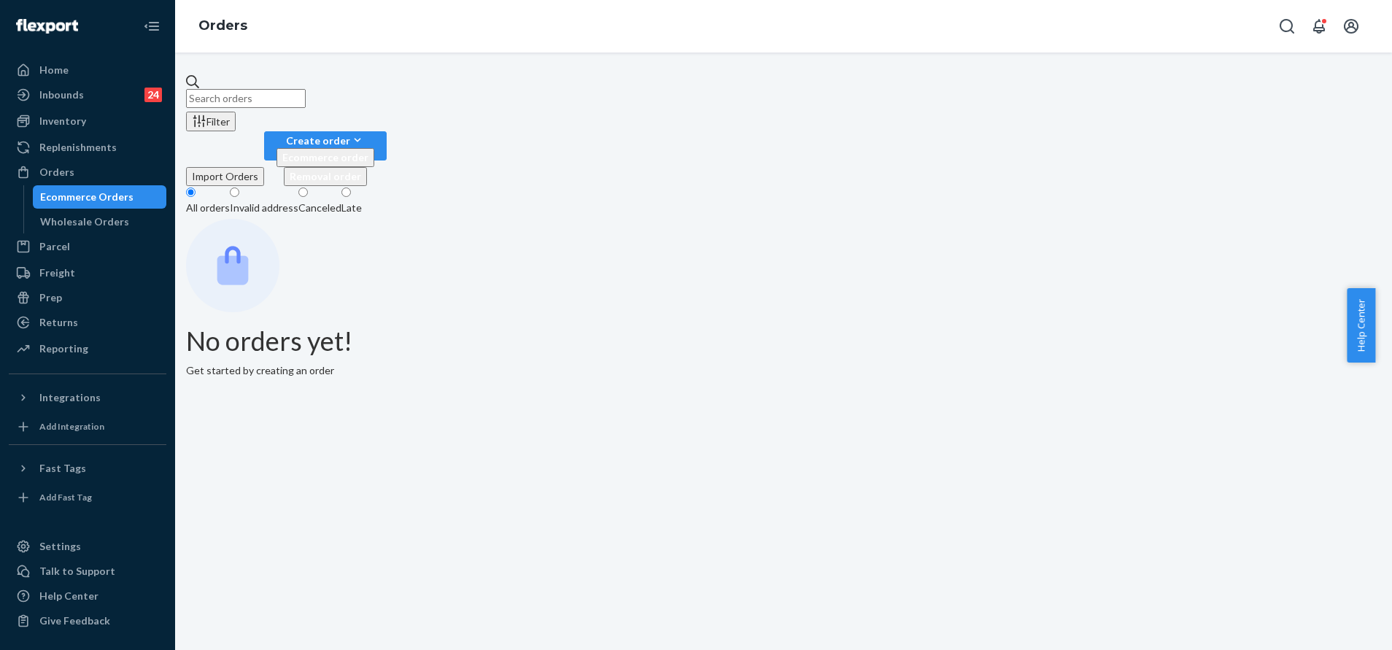
click at [306, 89] on input "text" at bounding box center [246, 98] width 120 height 19
paste input "255243527"
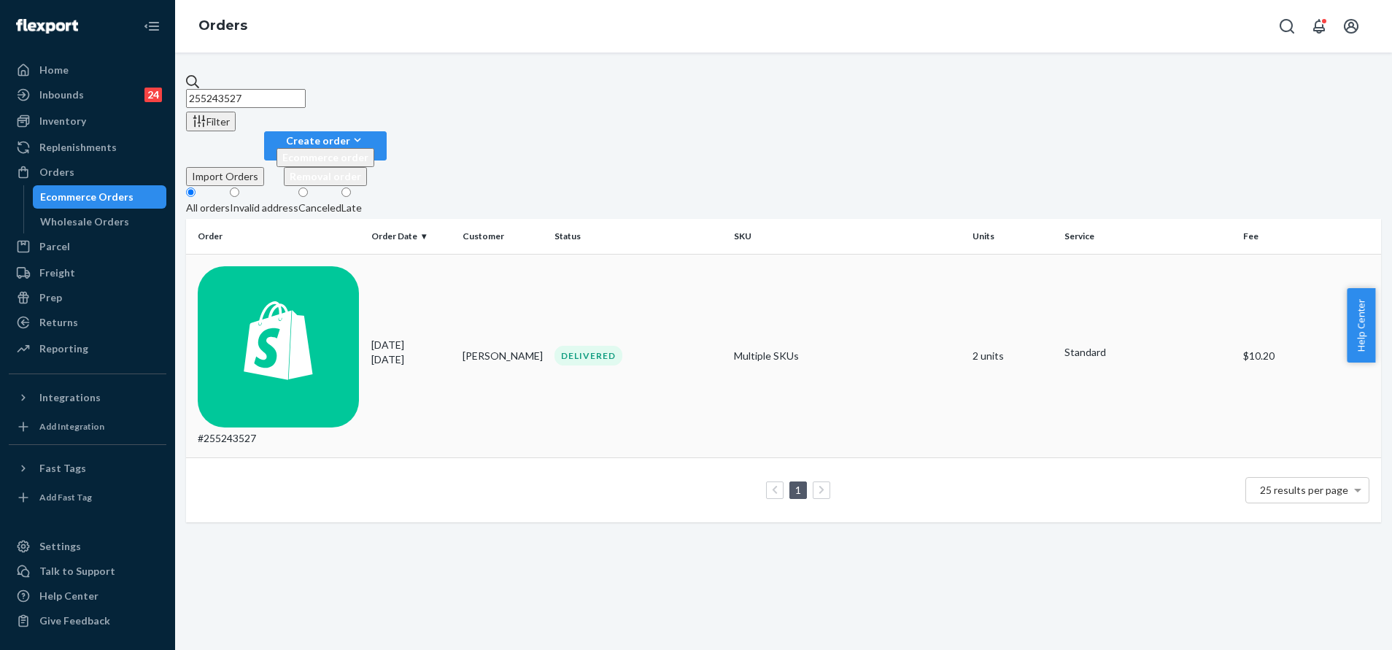
type input "255243527"
click at [680, 346] on div "DELIVERED" at bounding box center [639, 356] width 168 height 20
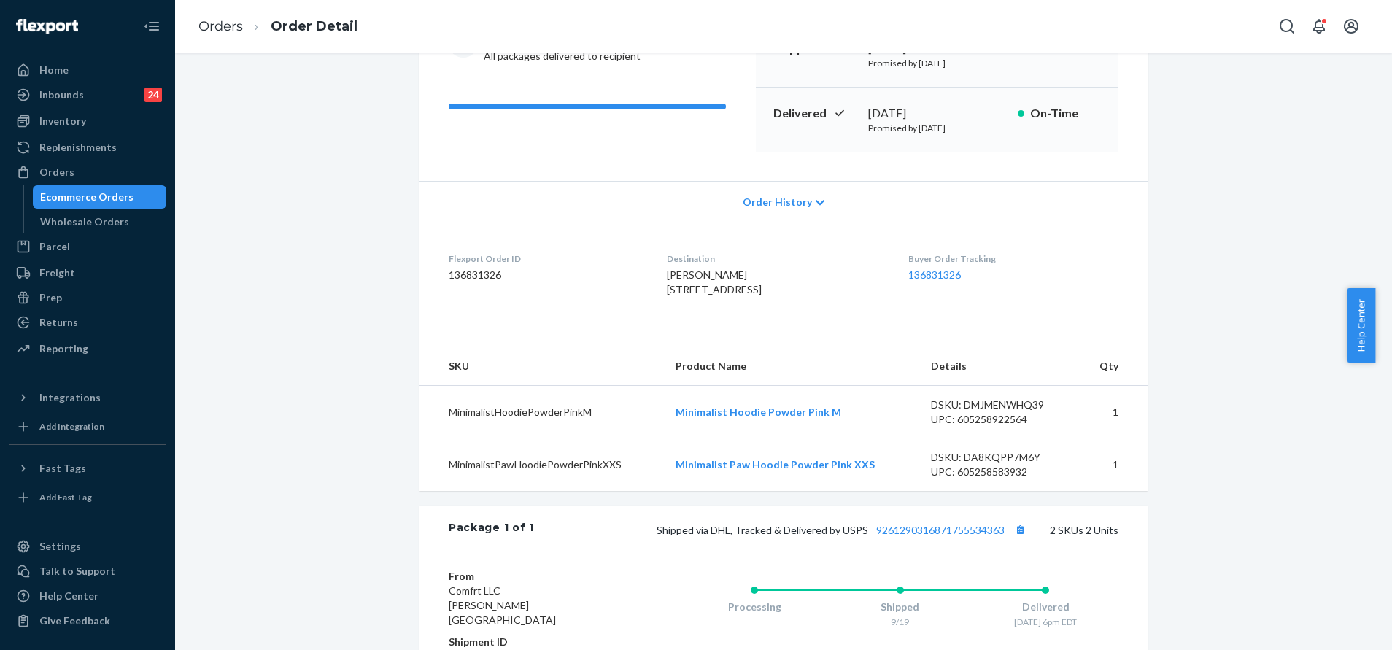
scroll to position [219, 0]
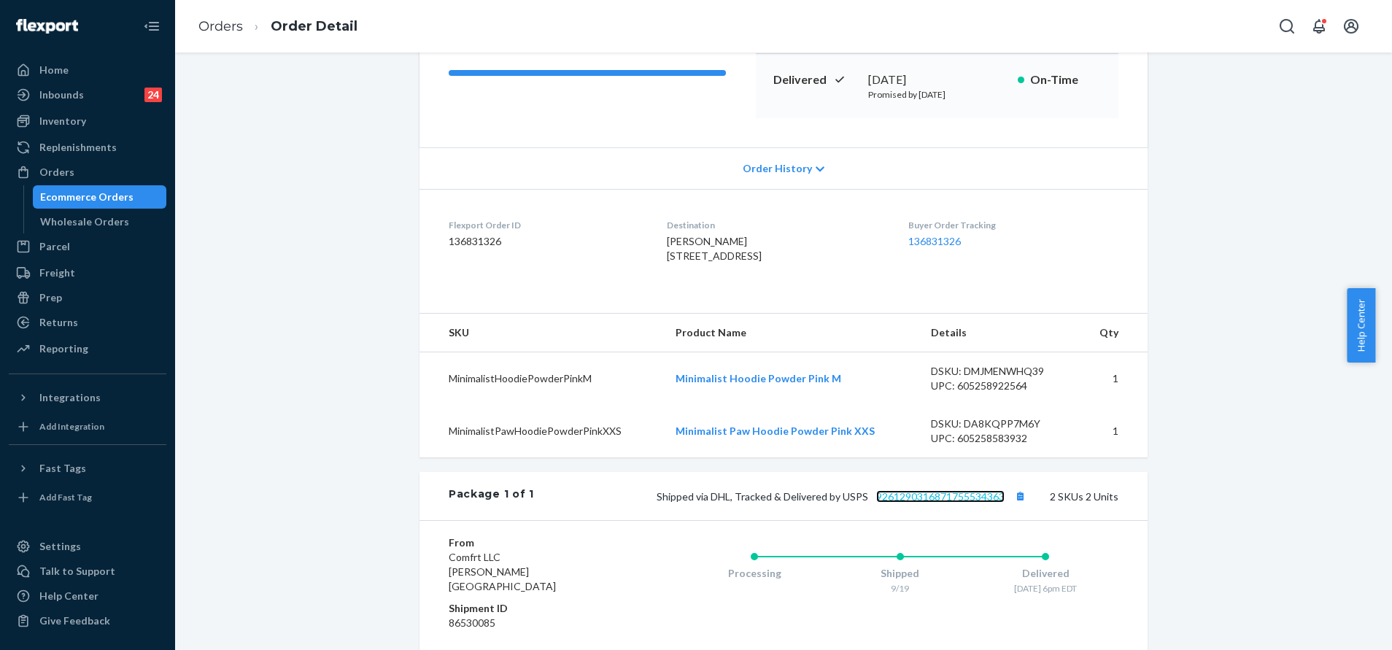
click at [940, 503] on link "9261290316871755534363" at bounding box center [940, 496] width 128 height 12
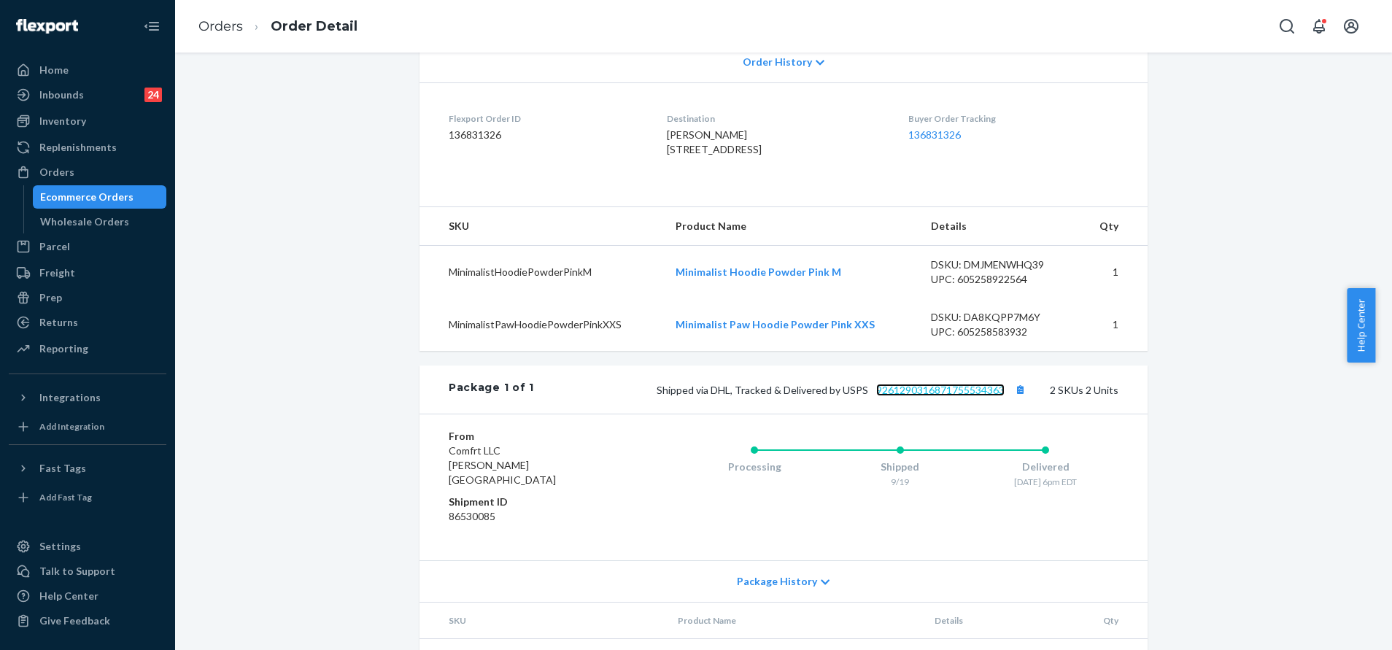
scroll to position [328, 0]
click at [1289, 34] on icon "Open Search Box" at bounding box center [1287, 27] width 18 height 18
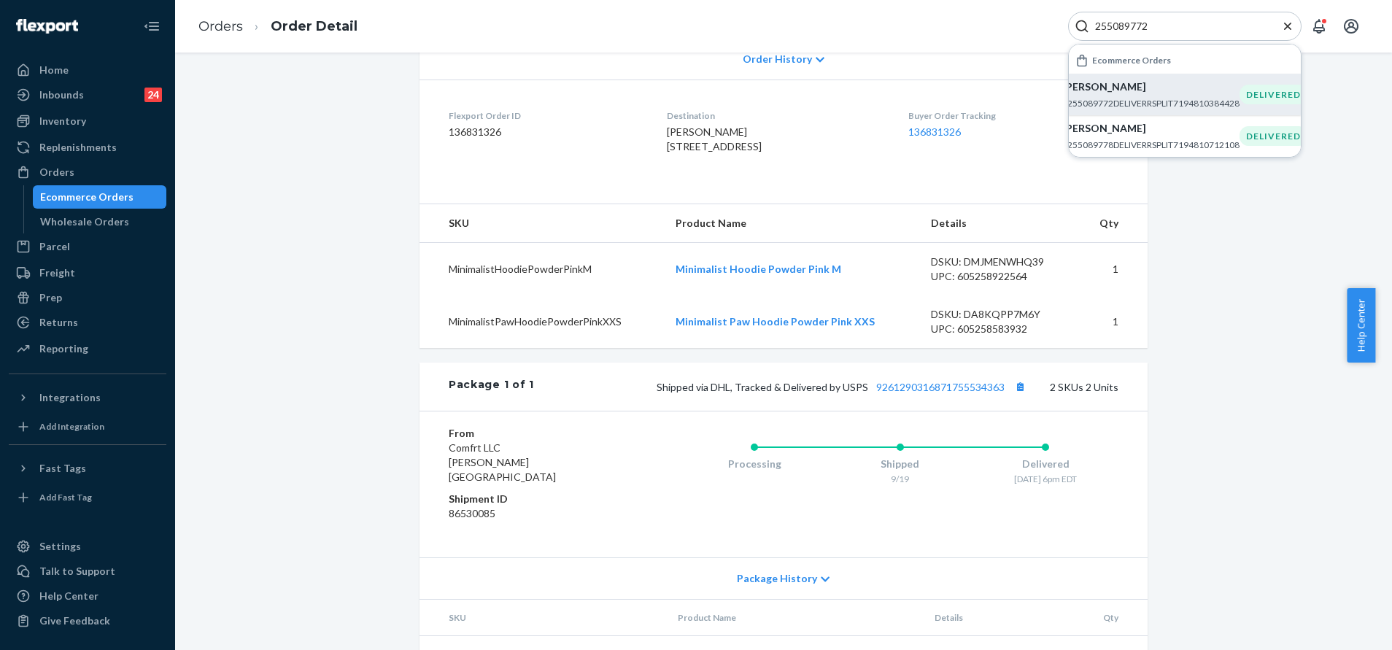
type input "255089772"
click at [1140, 90] on p "Christian McCloud" at bounding box center [1150, 87] width 177 height 15
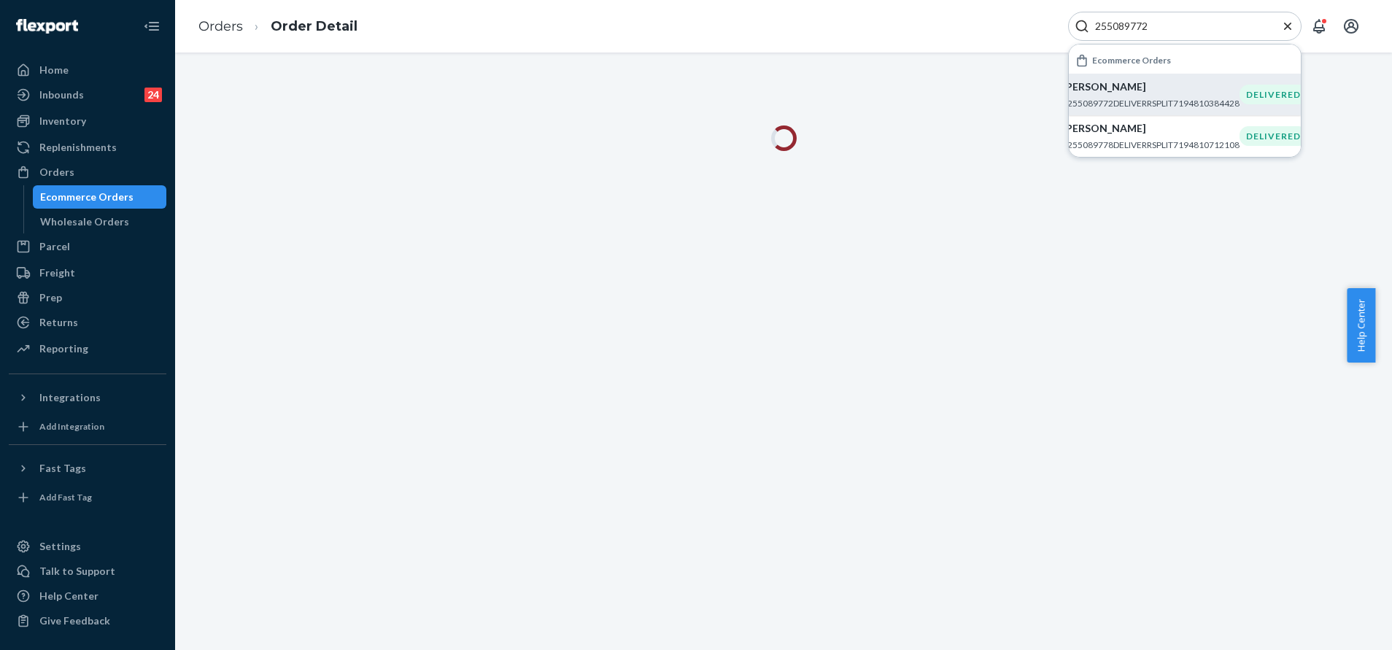
click at [1293, 28] on icon "Close Search" at bounding box center [1288, 26] width 15 height 15
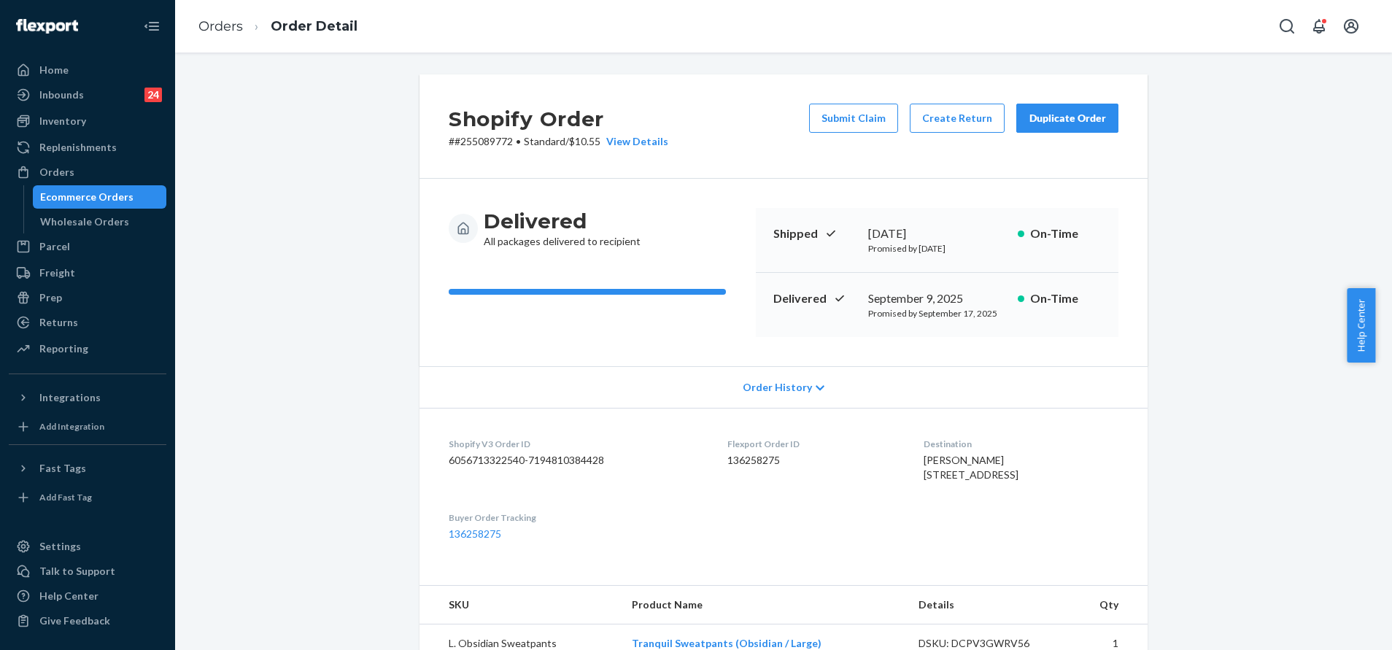
click at [1038, 128] on button "Duplicate Order" at bounding box center [1067, 118] width 102 height 29
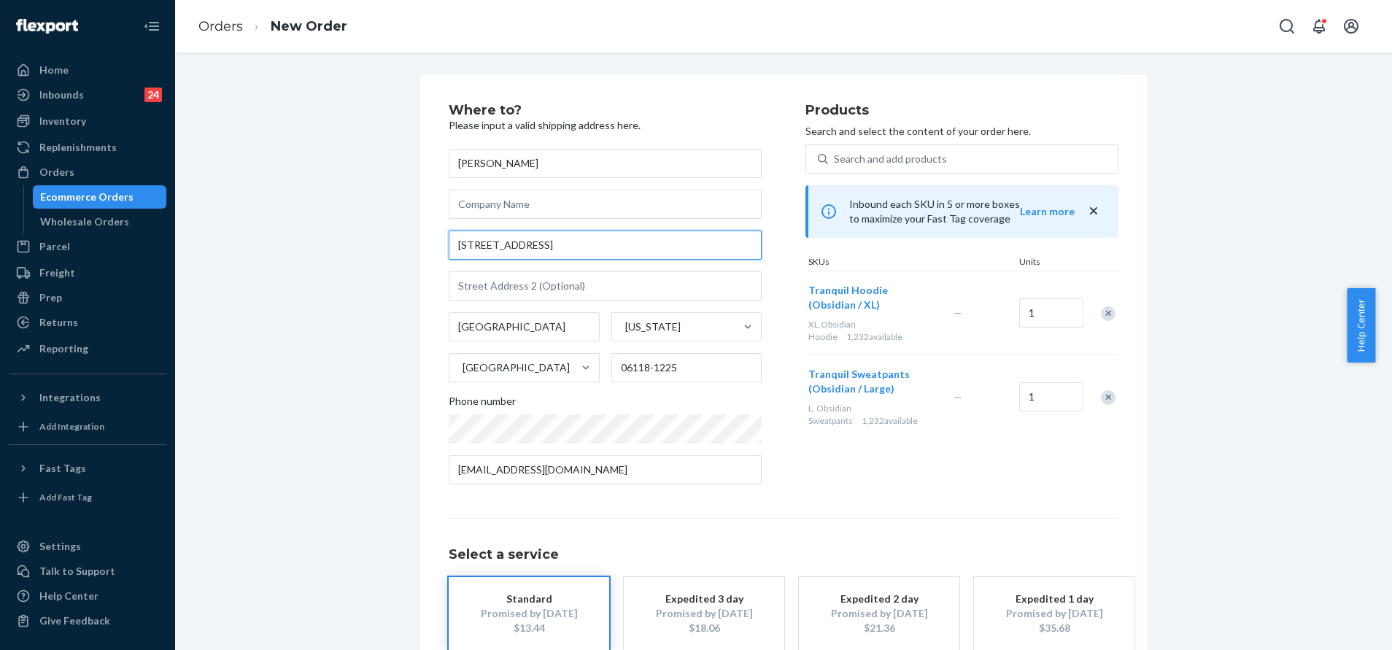
click at [611, 249] on input "200 Nutmeg Ln Apt 112" at bounding box center [605, 245] width 313 height 29
paste input "181 Nutmeg Ln, East Hartford CT"
type input "181 Nutmeg Ln, East Hartford CT"
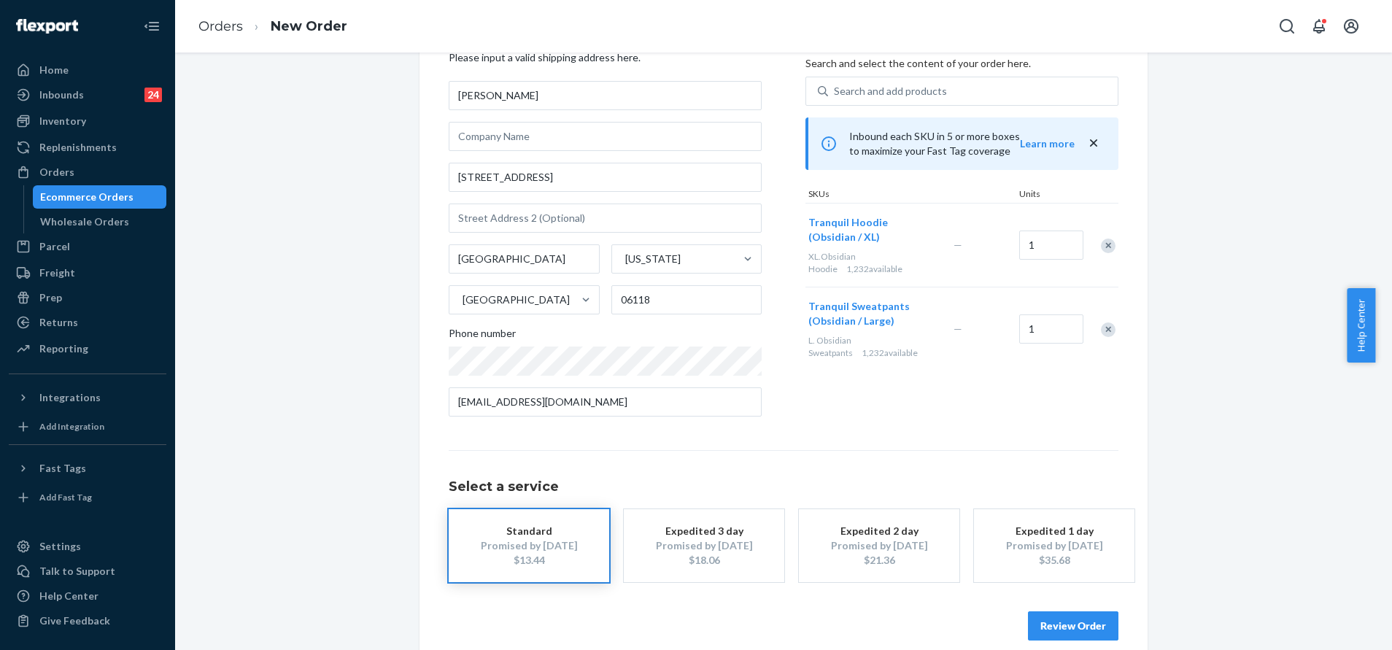
scroll to position [88, 0]
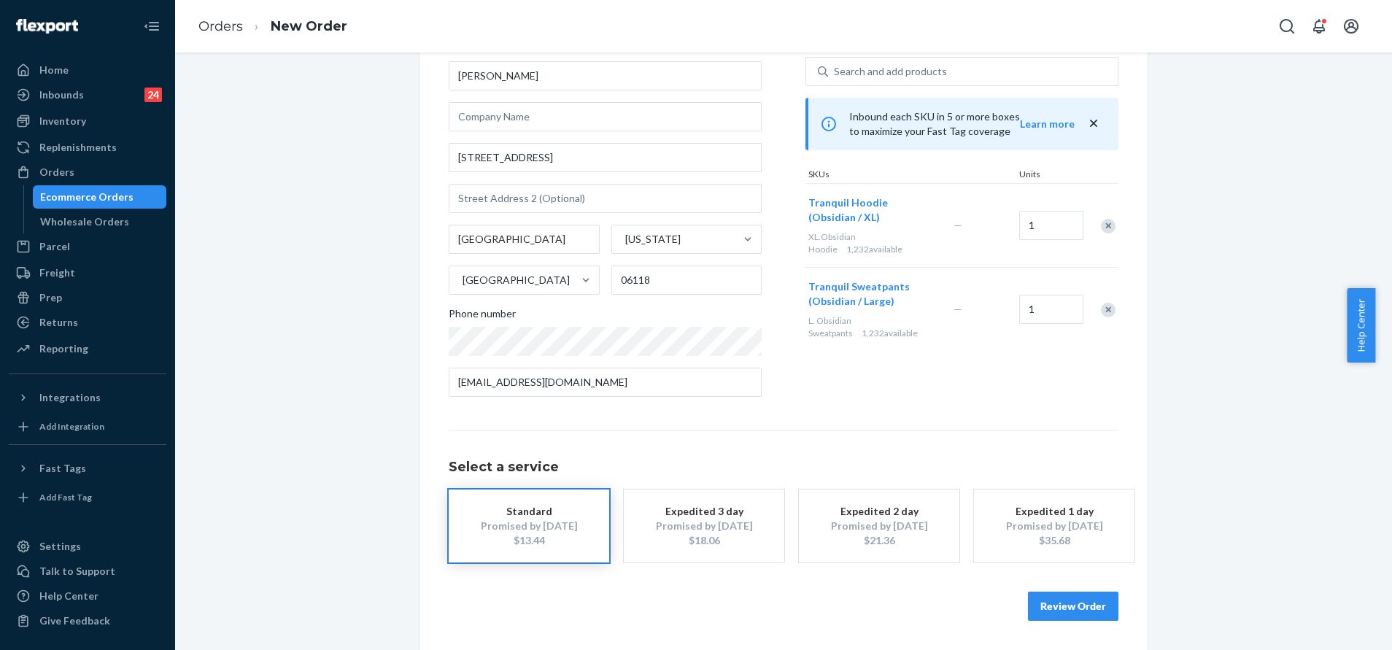
click at [1046, 601] on button "Review Order" at bounding box center [1073, 606] width 90 height 29
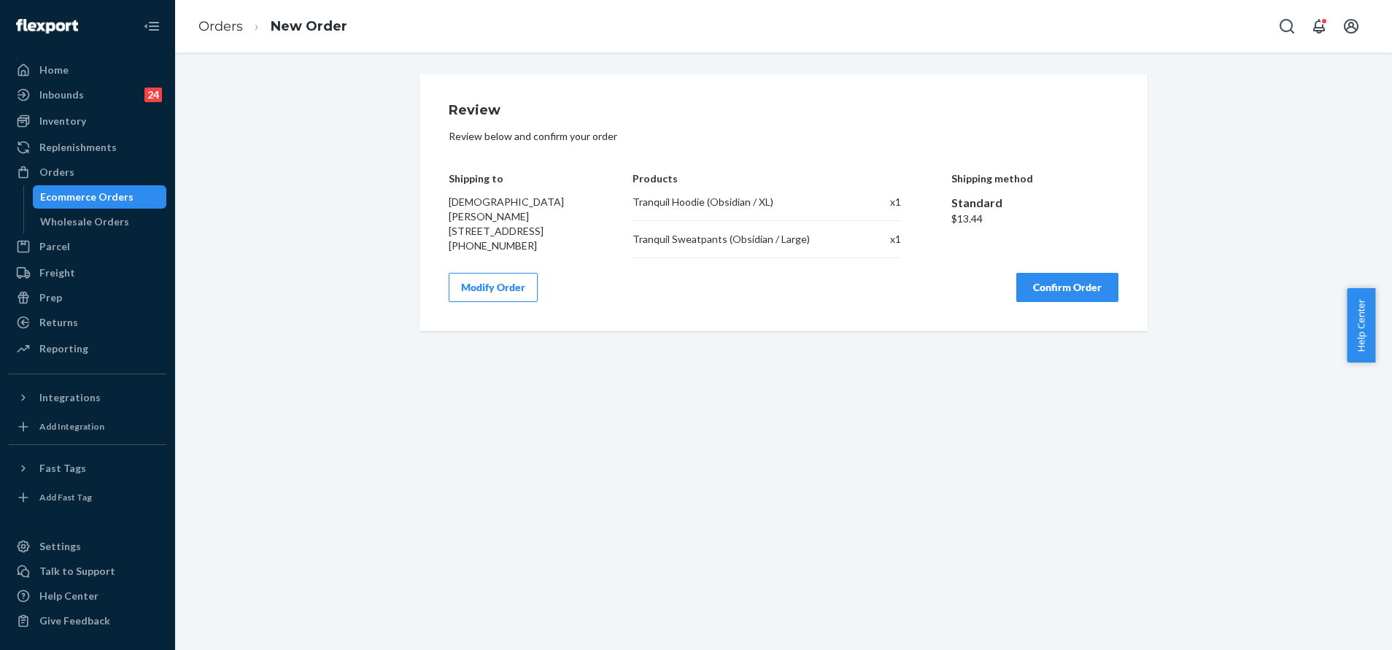
click at [1073, 286] on button "Confirm Order" at bounding box center [1067, 287] width 102 height 29
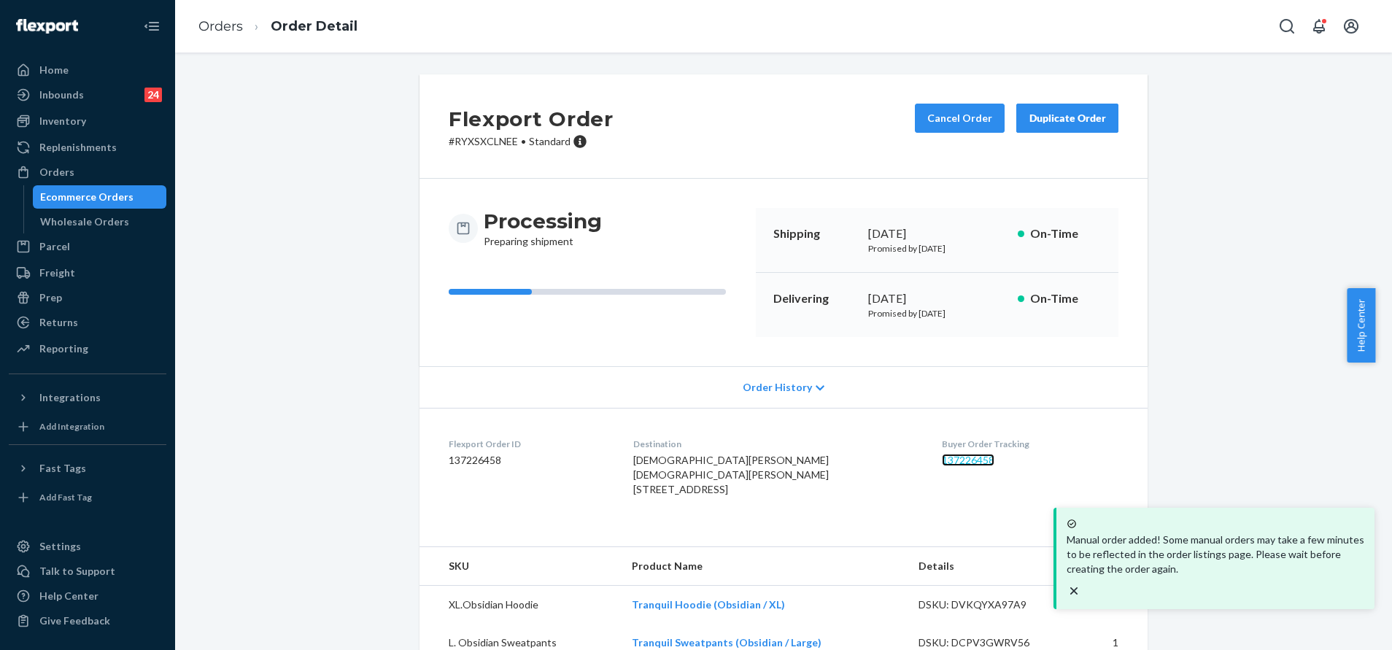
click at [942, 464] on link "137226458" at bounding box center [968, 460] width 53 height 12
click at [1243, 369] on div "Flexport Order # RYXSXCLNEE • Standard Cancel Order Duplicate Order Processing …" at bounding box center [783, 376] width 1195 height 605
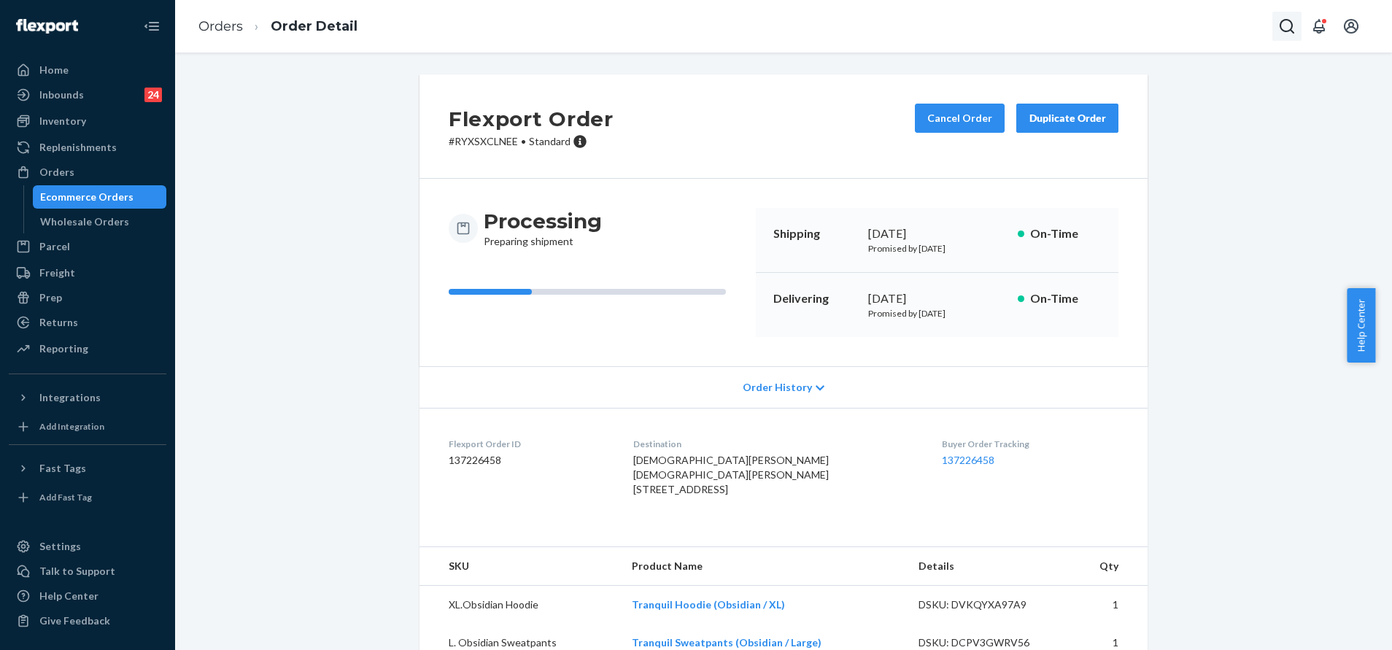
click at [1289, 16] on button "Open Search Box" at bounding box center [1287, 26] width 29 height 29
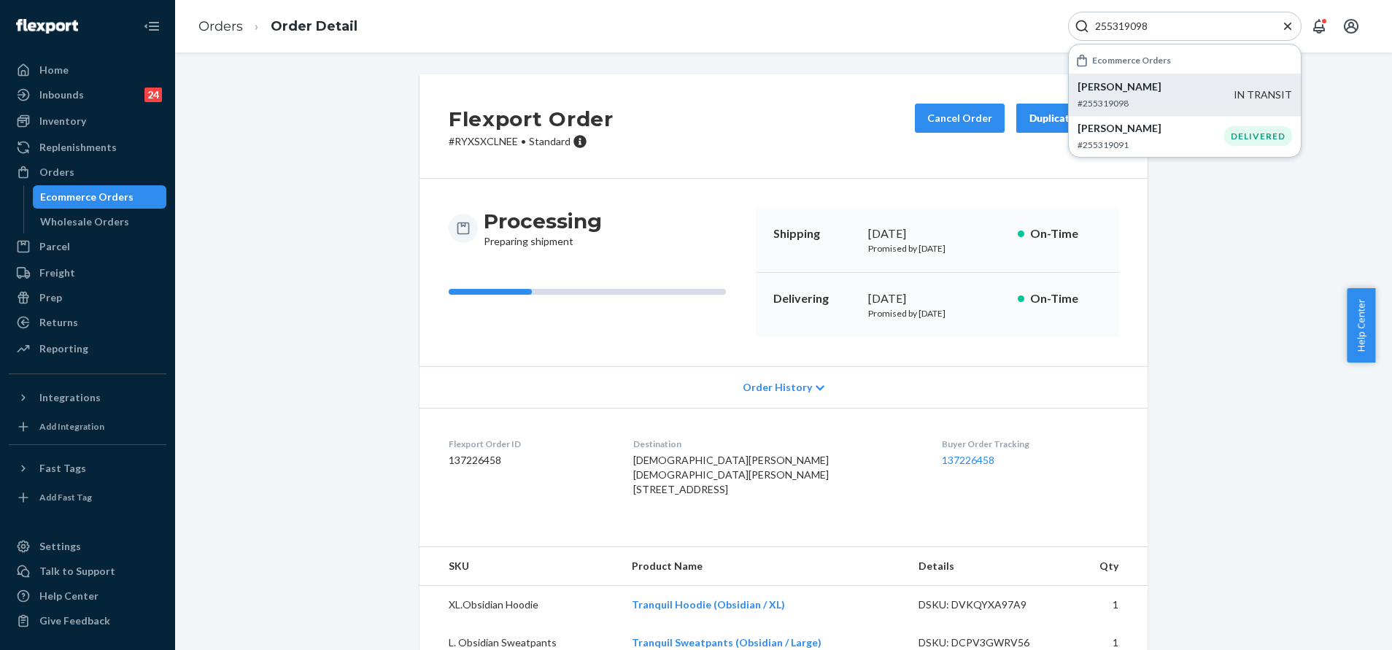
click at [1210, 93] on p "Nicole Whaley" at bounding box center [1156, 87] width 156 height 15
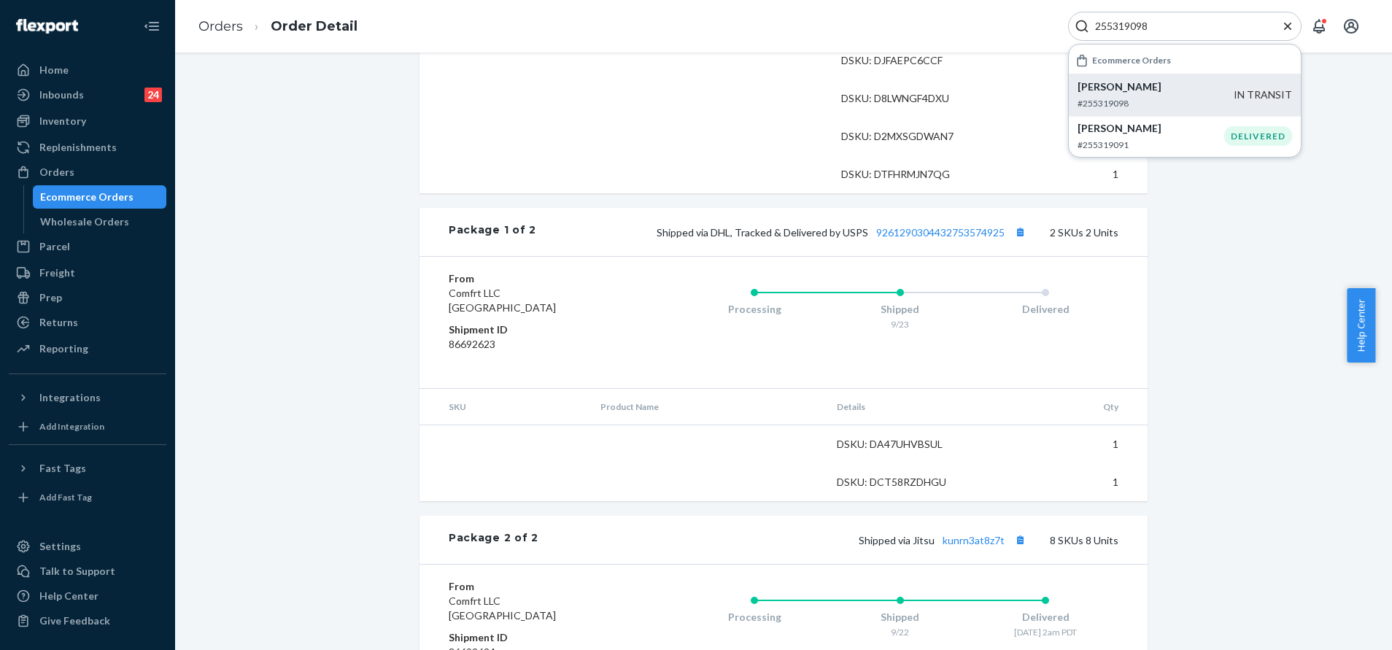
scroll to position [985, 0]
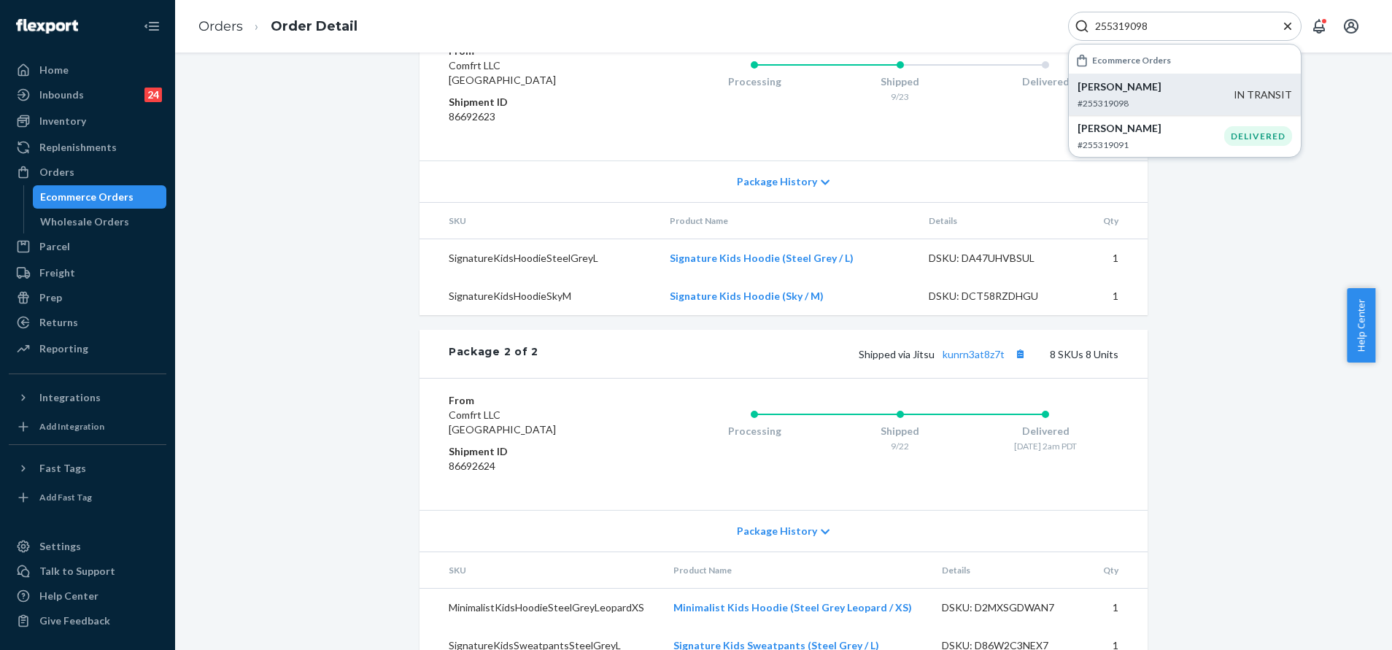
click at [1187, 28] on input "255319098" at bounding box center [1178, 26] width 179 height 15
paste input "1870"
click at [1140, 102] on p "#255311870" at bounding box center [1151, 103] width 147 height 12
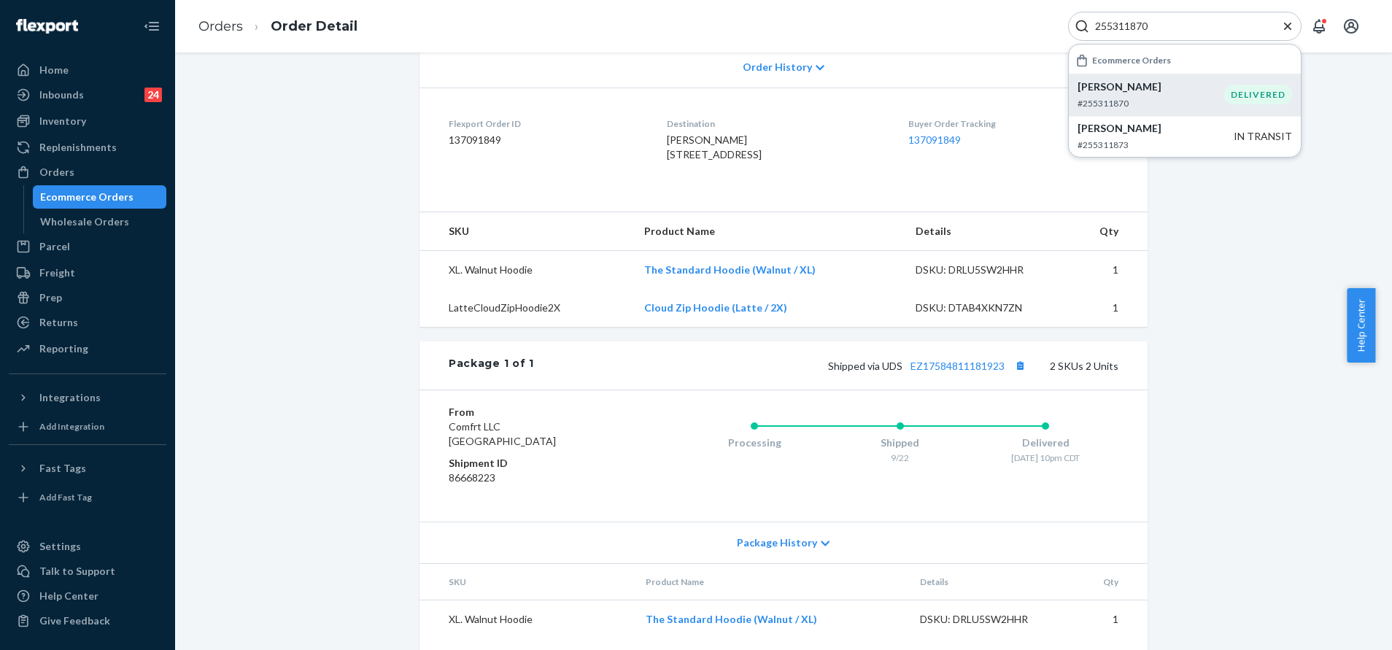
scroll to position [328, 0]
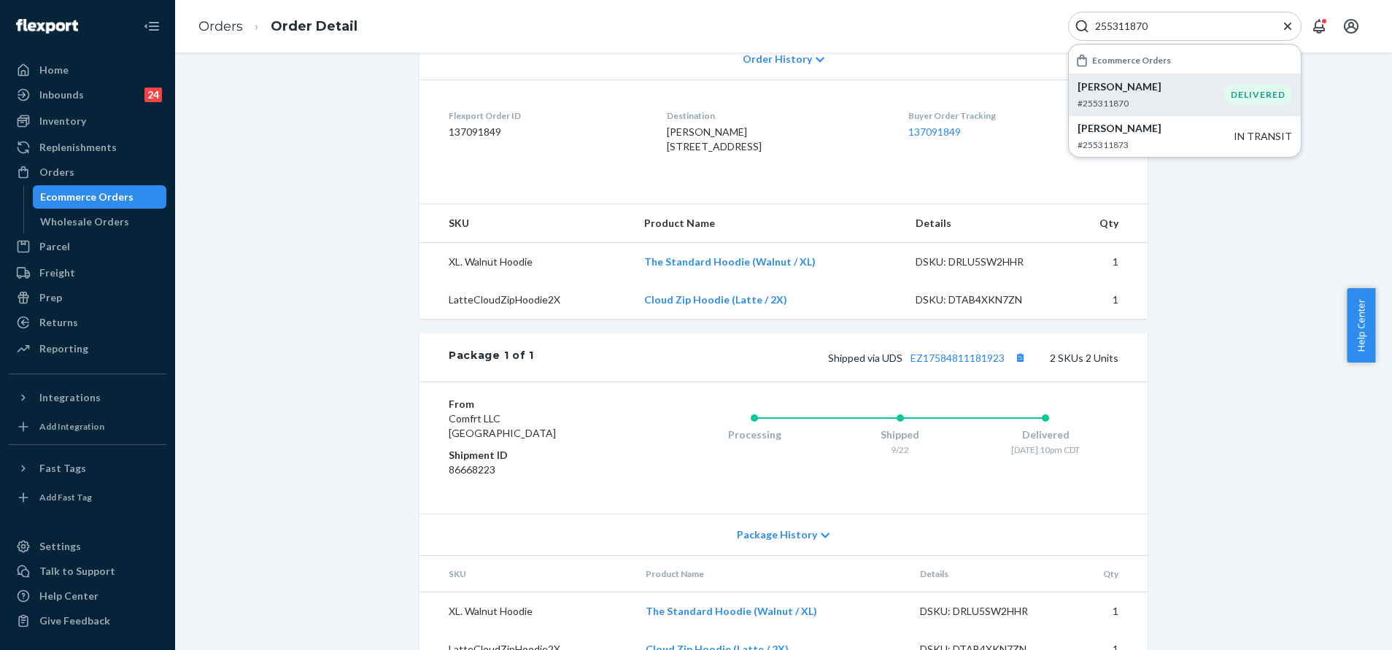
click at [1221, 28] on input "255311870" at bounding box center [1178, 26] width 179 height 15
paste input "45741"
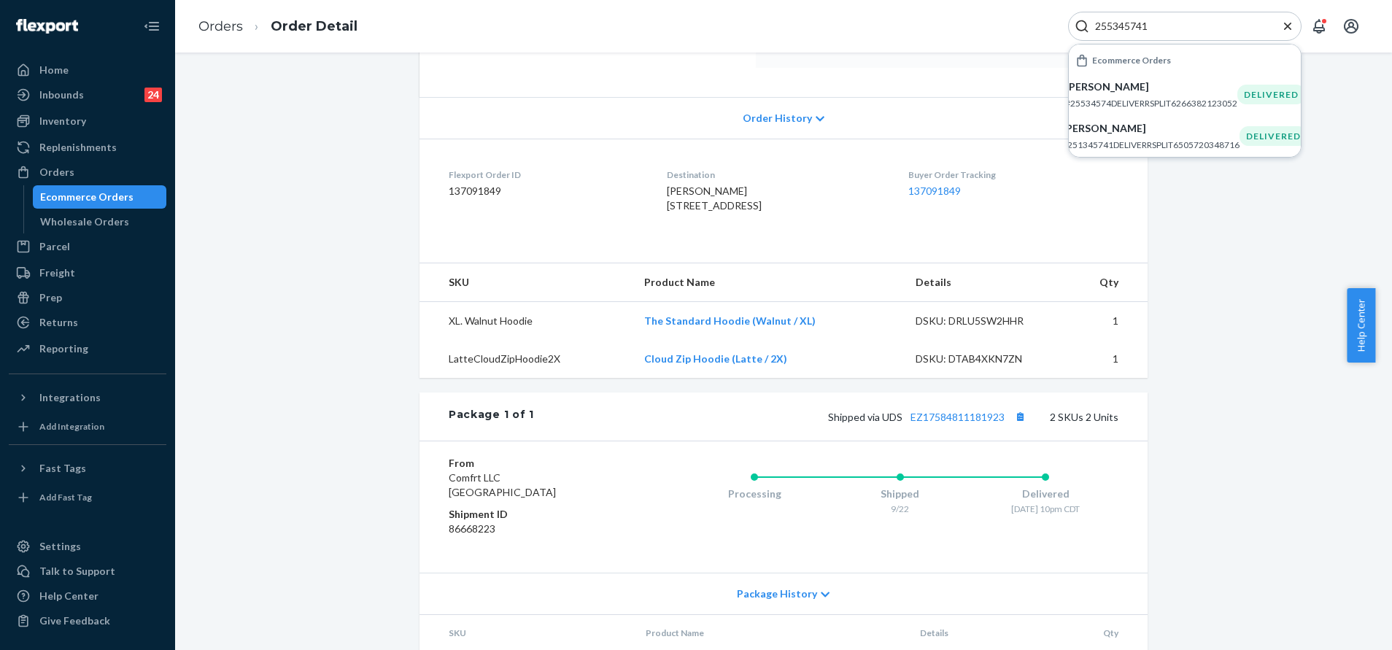
scroll to position [0, 0]
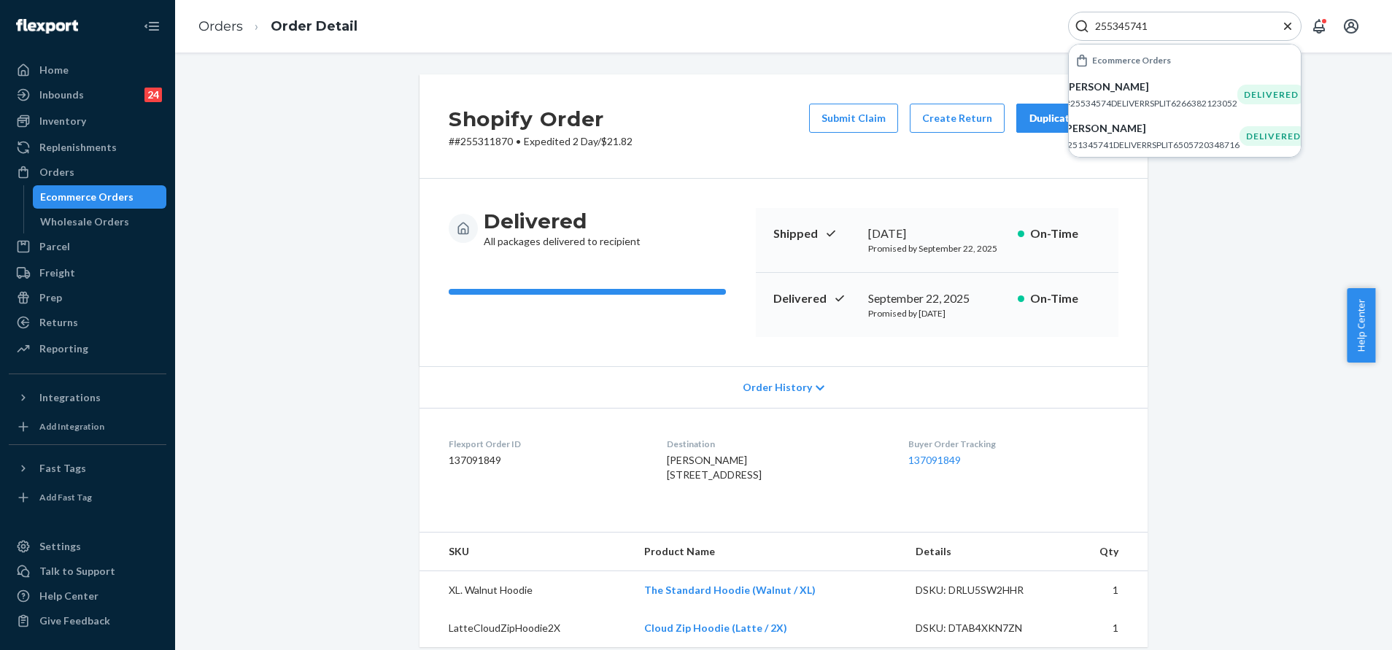
click at [1192, 315] on div "Shopify Order # #255311870 • Expedited 2 Day / $21.82 Submit Claim Create Retur…" at bounding box center [783, 544] width 1195 height 940
click at [474, 149] on div "Shopify Order # #255311870 • Expedited 2 Day / $21.82 Submit Claim Create Retur…" at bounding box center [784, 126] width 728 height 104
click at [474, 150] on div "Shopify Order # #255311870 • Expedited 2 Day / $21.82 Submit Claim Create Retur…" at bounding box center [784, 126] width 728 height 104
copy p "255311870"
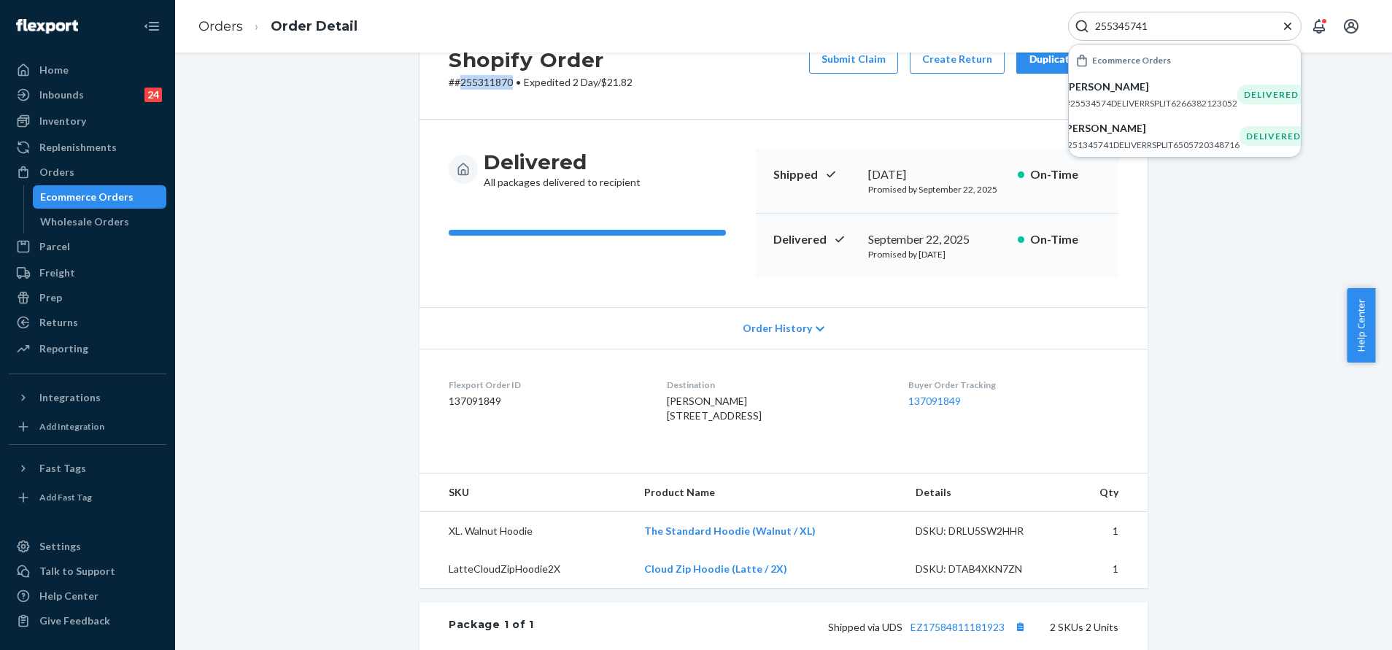
scroll to position [109, 0]
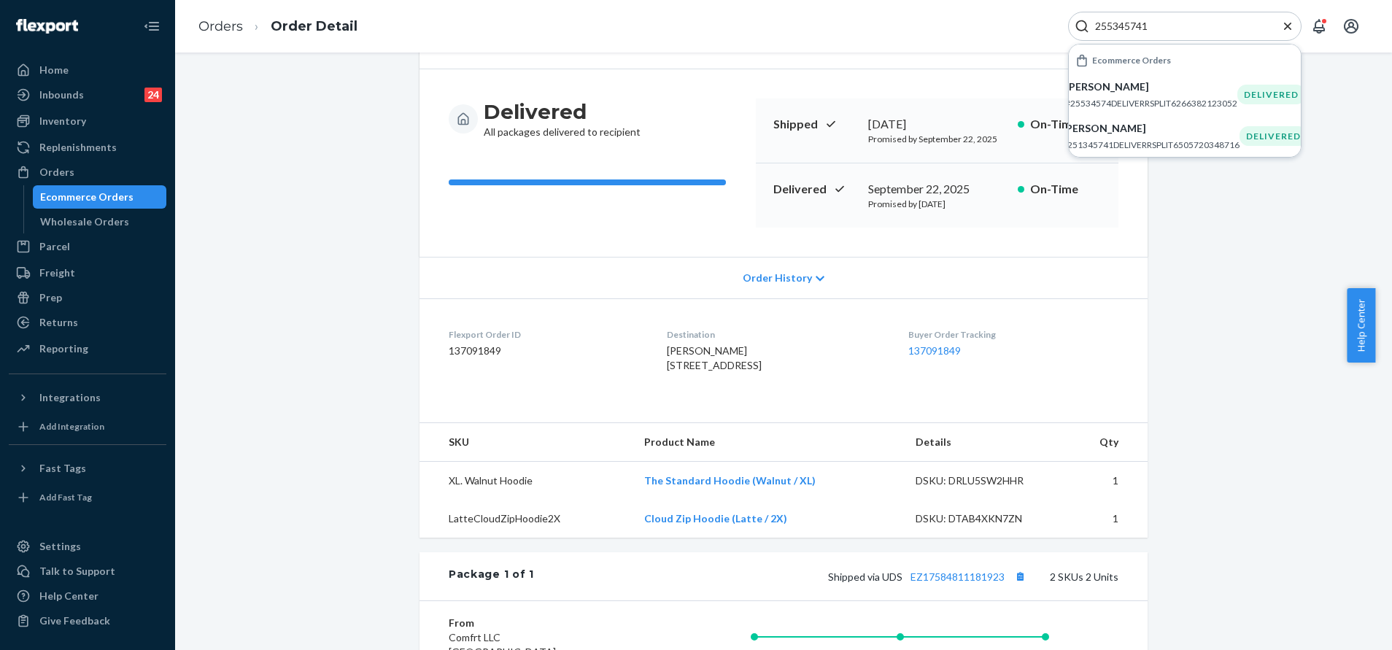
click at [1200, 27] on input "255345741" at bounding box center [1178, 26] width 179 height 15
paste input "489968"
type input "254899681"
click at [1178, 94] on div "Leigh Verhelle #254899681DELIVERRSPLIT7168932413484" at bounding box center [1150, 95] width 177 height 30
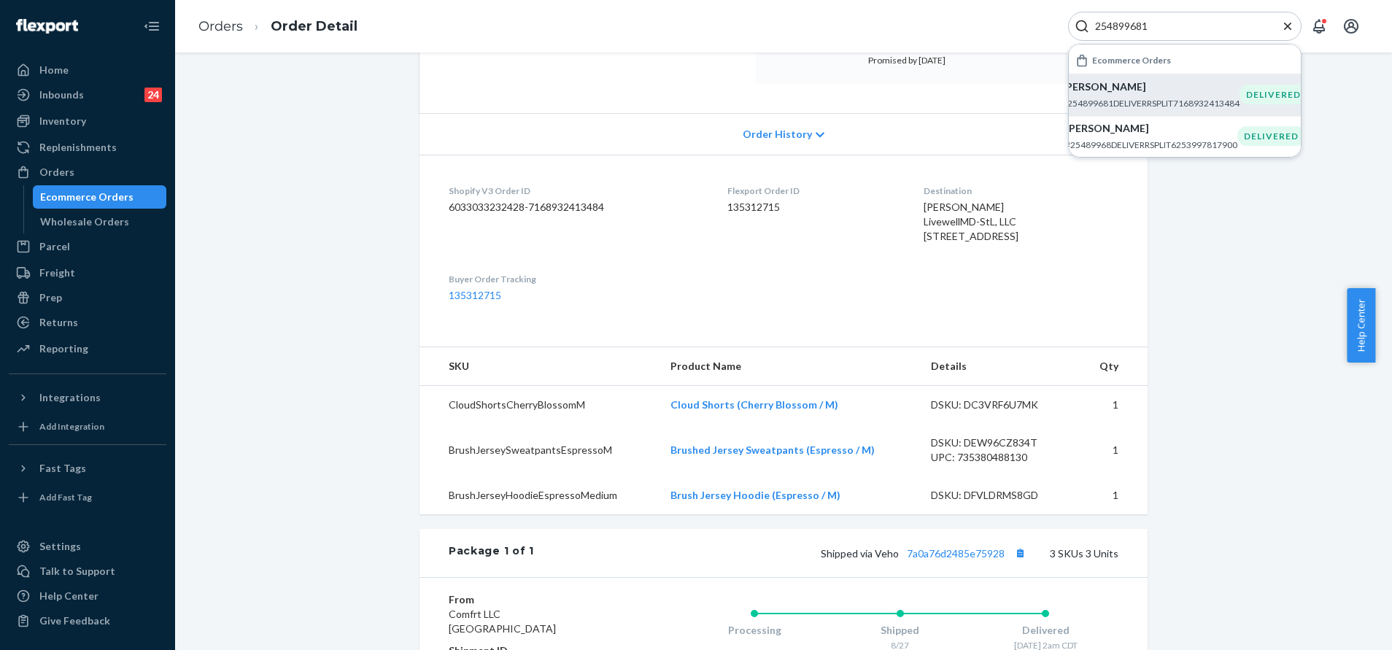
scroll to position [219, 0]
